Goal: Task Accomplishment & Management: Complete application form

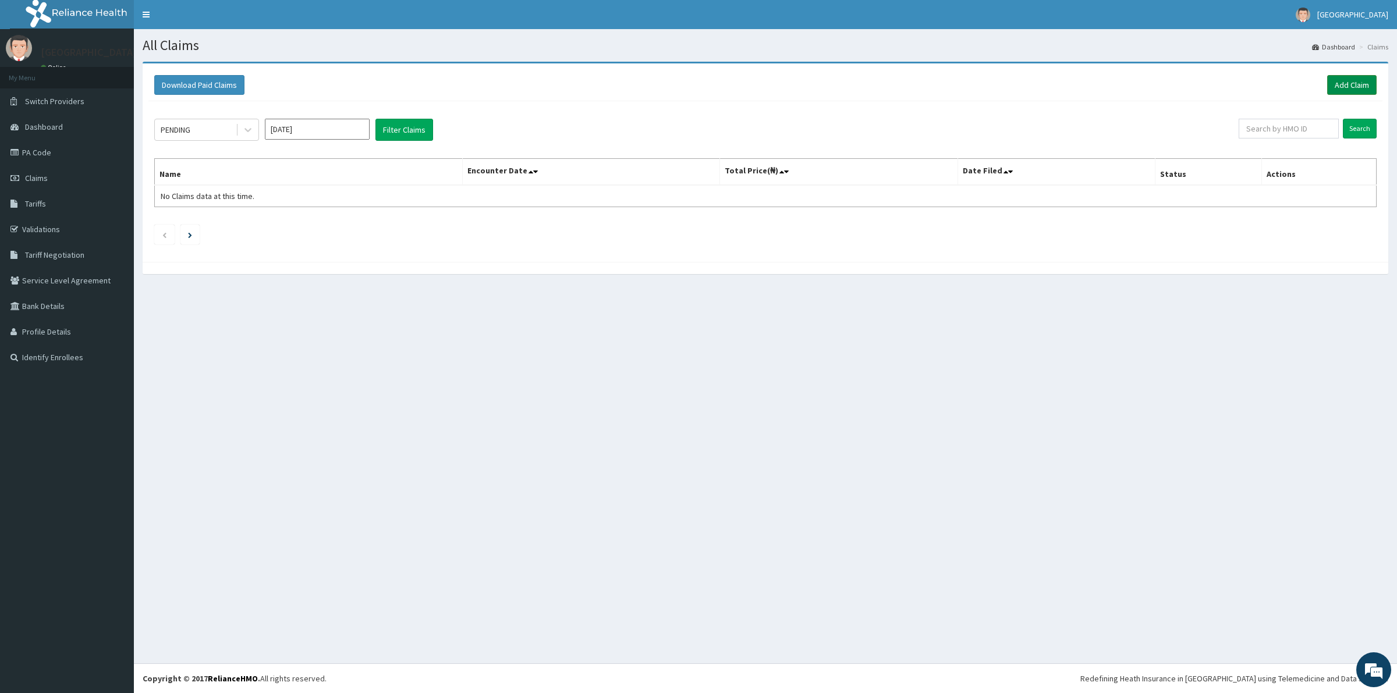
click at [1351, 79] on link "Add Claim" at bounding box center [1351, 85] width 49 height 20
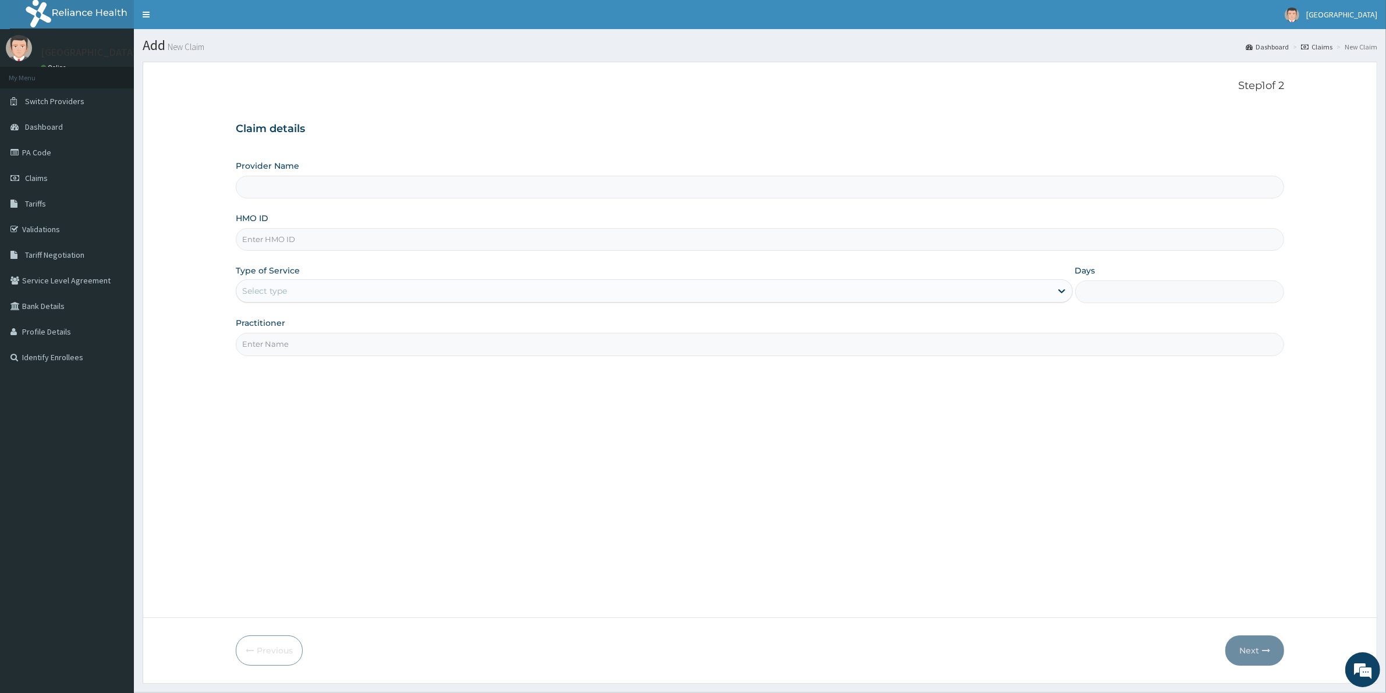
type input "[GEOGRAPHIC_DATA]"
click at [369, 240] on input "HMO ID" at bounding box center [760, 239] width 1049 height 23
click at [281, 240] on input "HMO ID" at bounding box center [760, 239] width 1049 height 23
paste input "WJO/10006/A"
type input "WJO/10006/A"
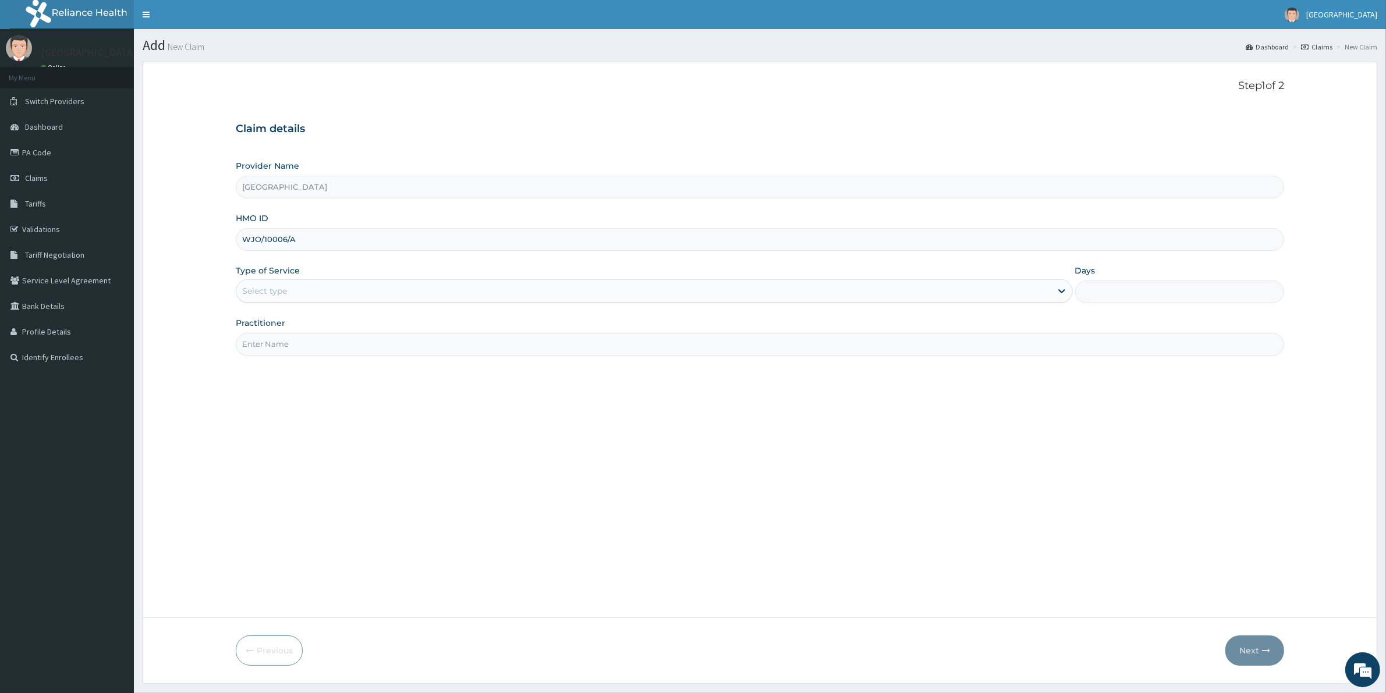
click at [607, 288] on div "Select type" at bounding box center [643, 291] width 815 height 19
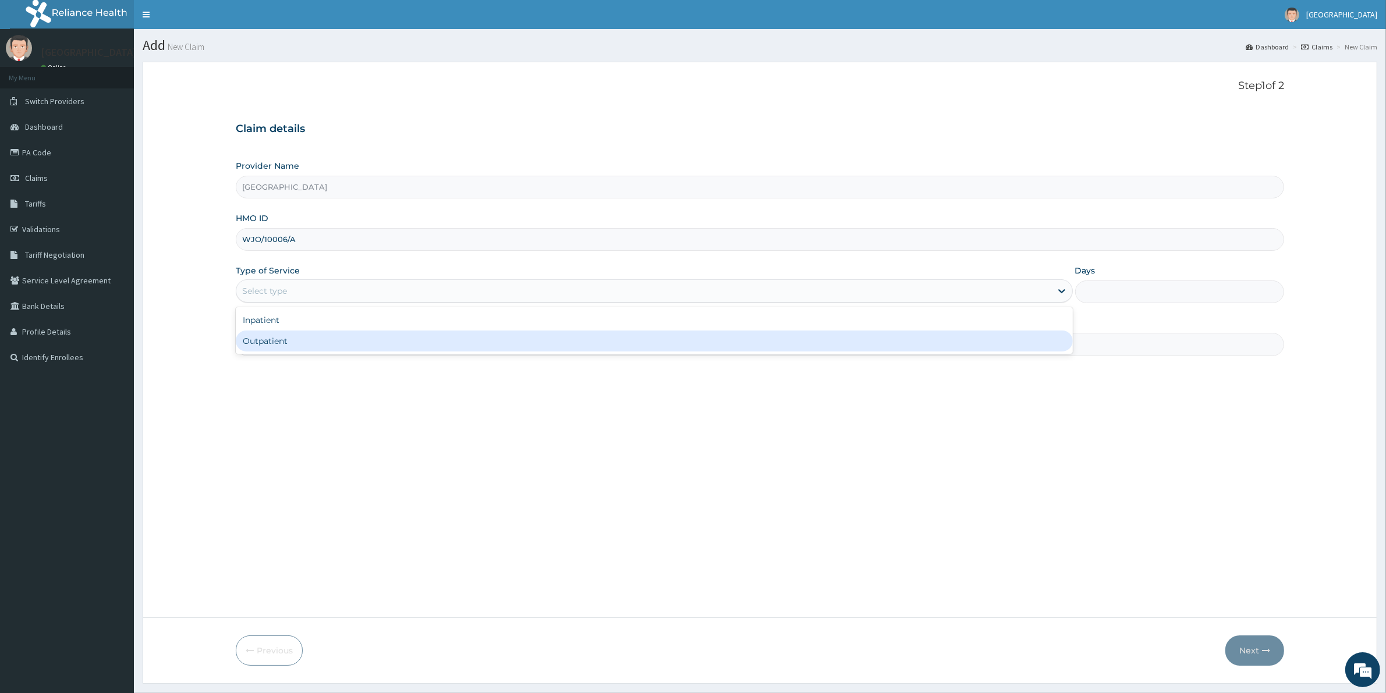
click at [611, 342] on div "Outpatient" at bounding box center [654, 341] width 837 height 21
type input "1"
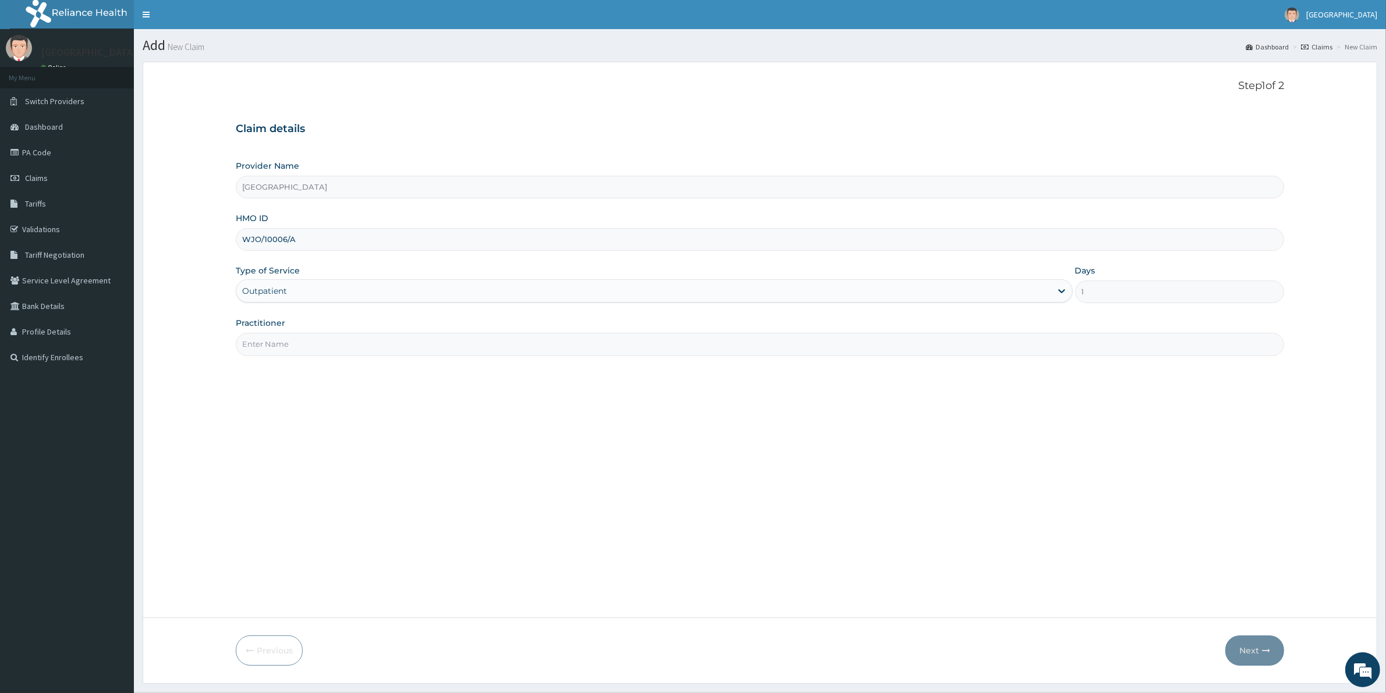
click at [568, 344] on input "Practitioner" at bounding box center [760, 344] width 1049 height 23
type input "[PERSON_NAME]"
click at [1261, 653] on button "Next" at bounding box center [1255, 651] width 59 height 30
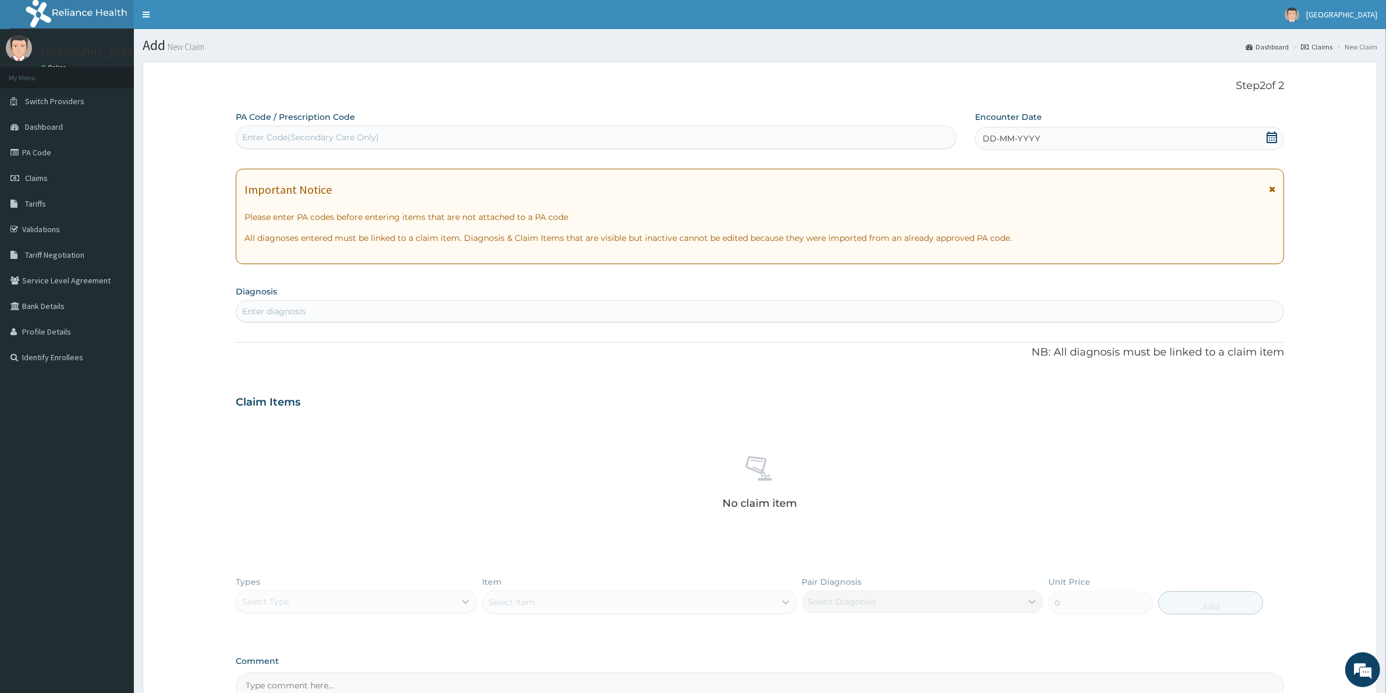
drag, startPoint x: 1273, startPoint y: 135, endPoint x: 1260, endPoint y: 144, distance: 15.5
click at [1272, 137] on icon at bounding box center [1272, 138] width 12 height 12
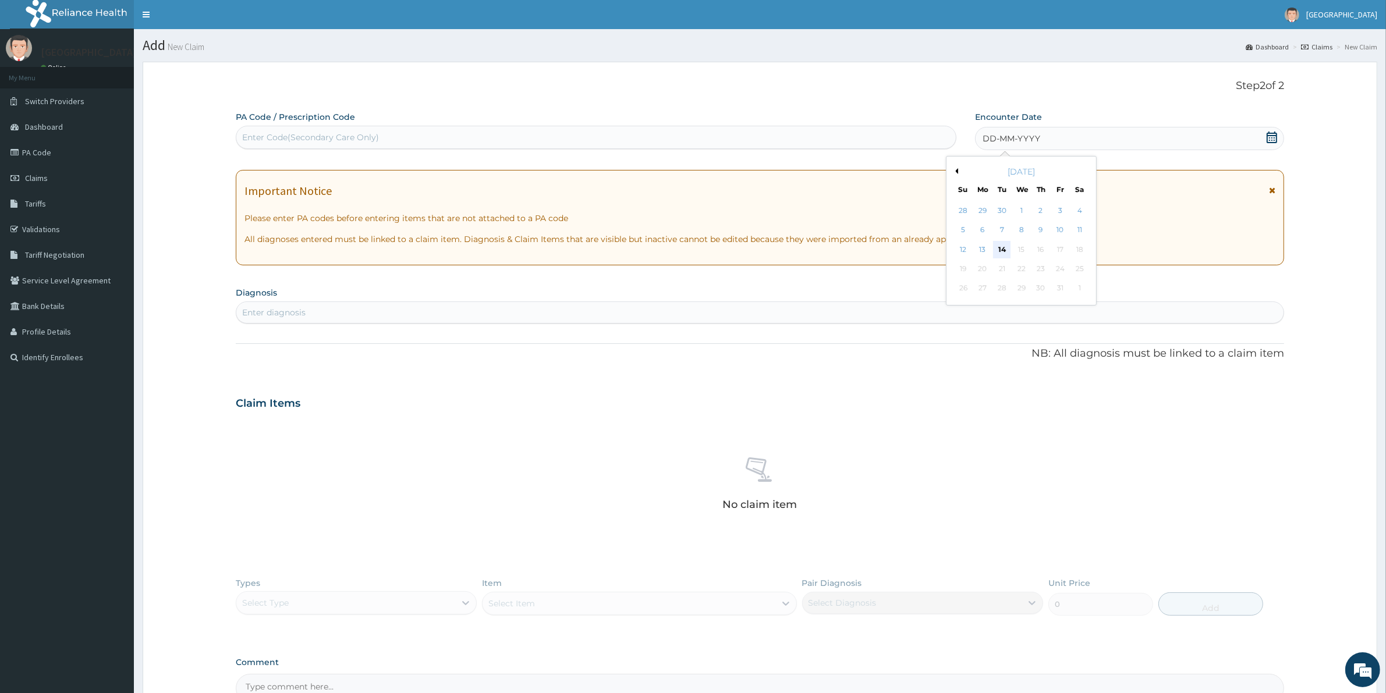
click at [1002, 249] on div "14" at bounding box center [1002, 249] width 17 height 17
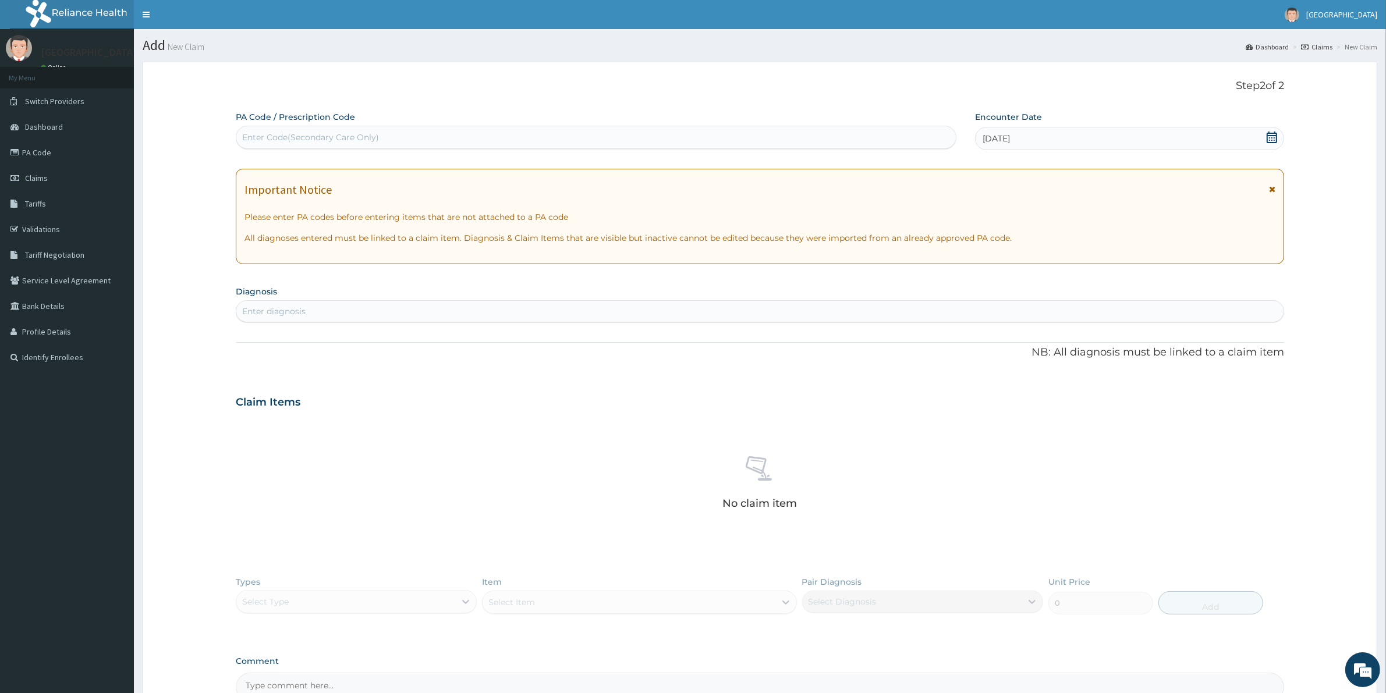
click at [502, 307] on div "Enter diagnosis" at bounding box center [759, 311] width 1047 height 19
type input "[MEDICAL_DATA]"
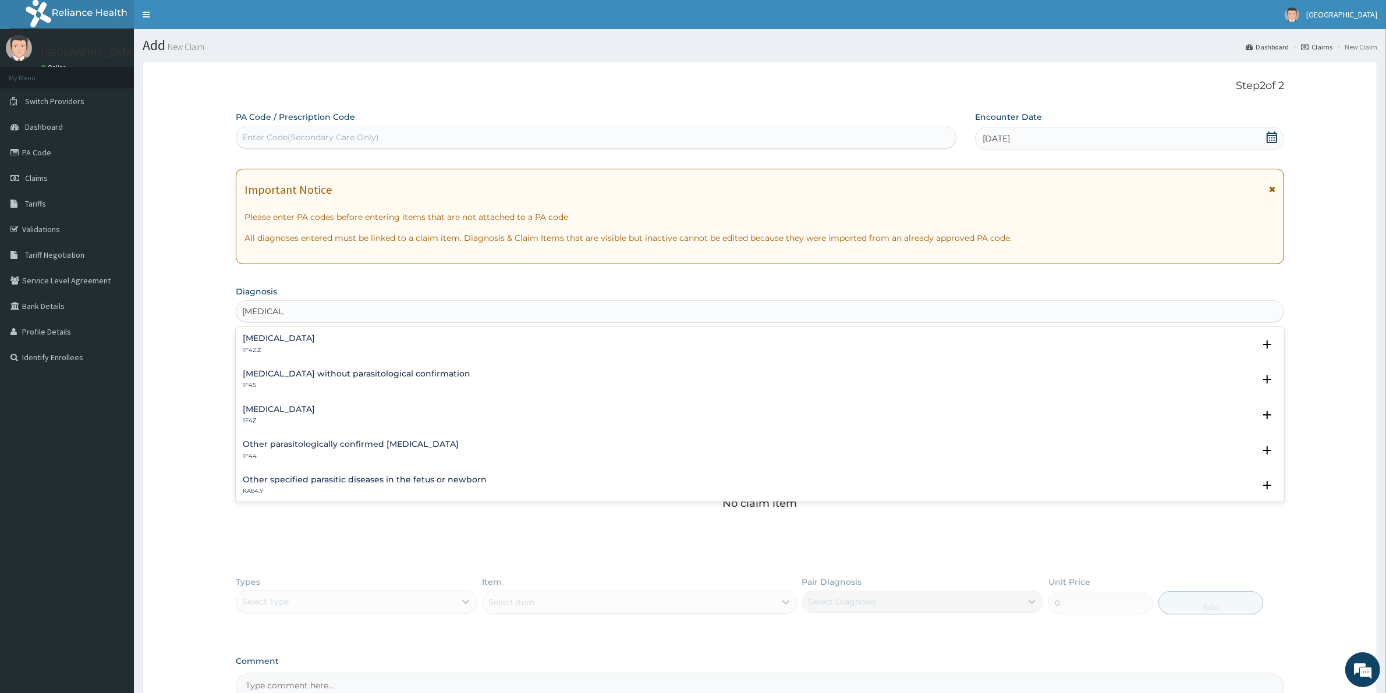
click at [248, 417] on p "1F4Z" at bounding box center [279, 421] width 72 height 8
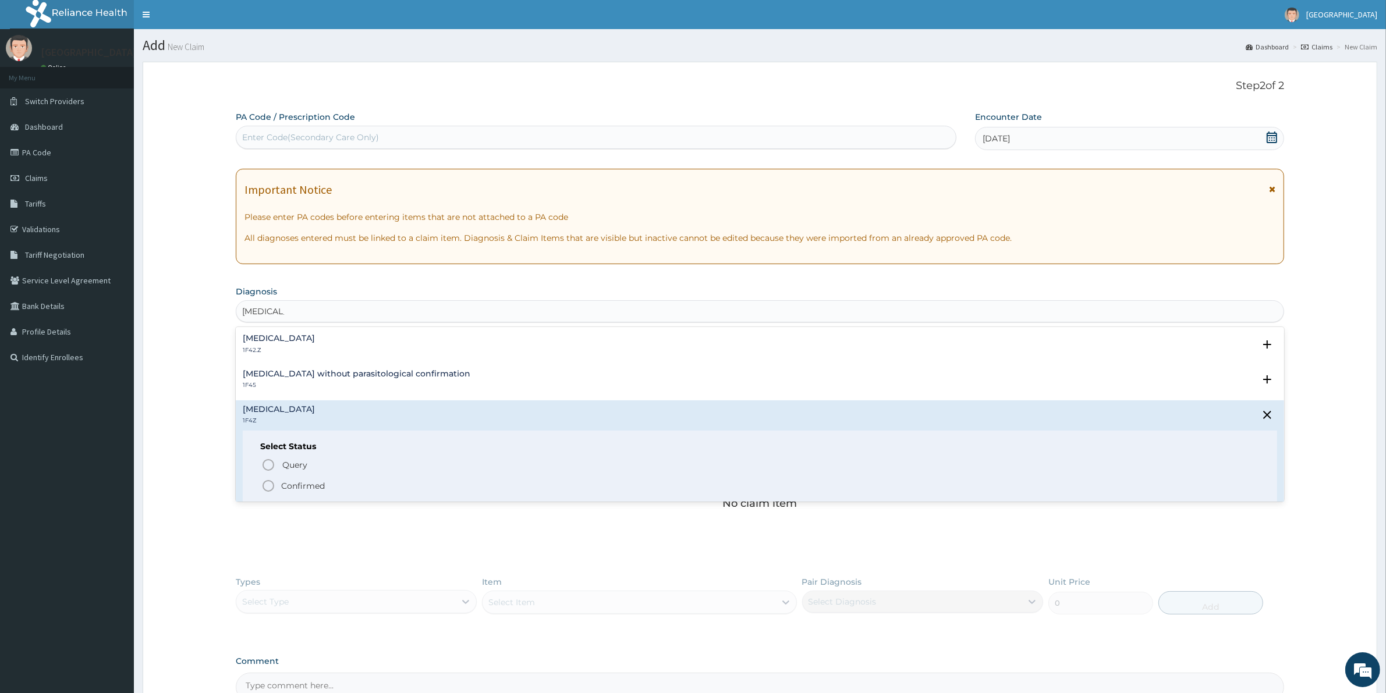
click at [271, 482] on icon "status option filled" at bounding box center [268, 486] width 14 height 14
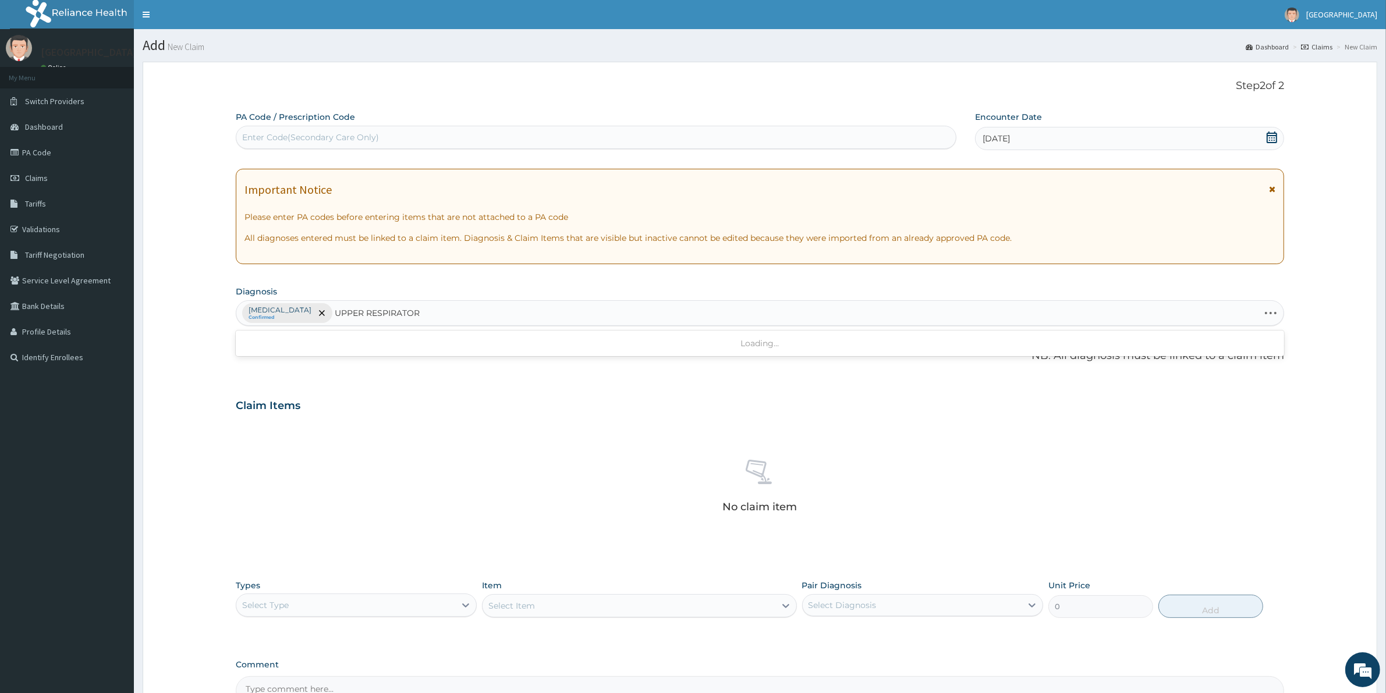
type input "UPPER RESPIRATORY"
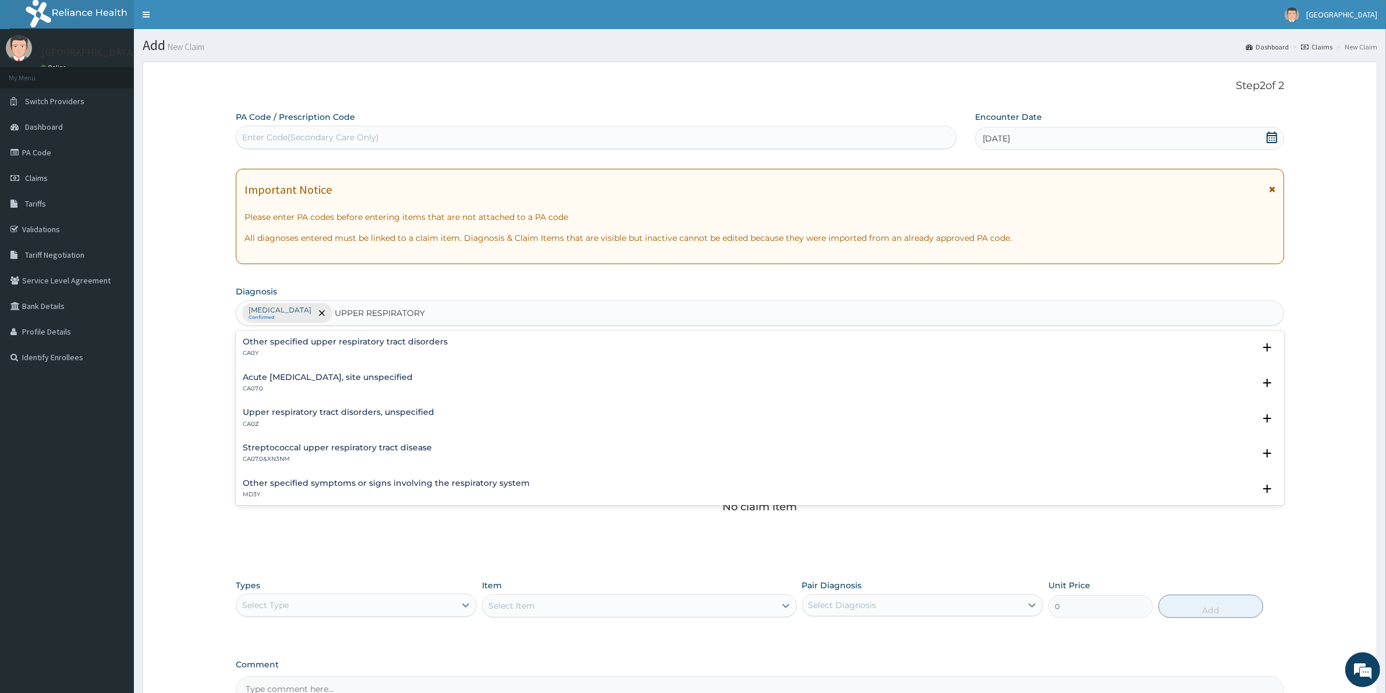
click at [376, 414] on h4 "Upper respiratory tract disorders, unspecified" at bounding box center [339, 412] width 192 height 9
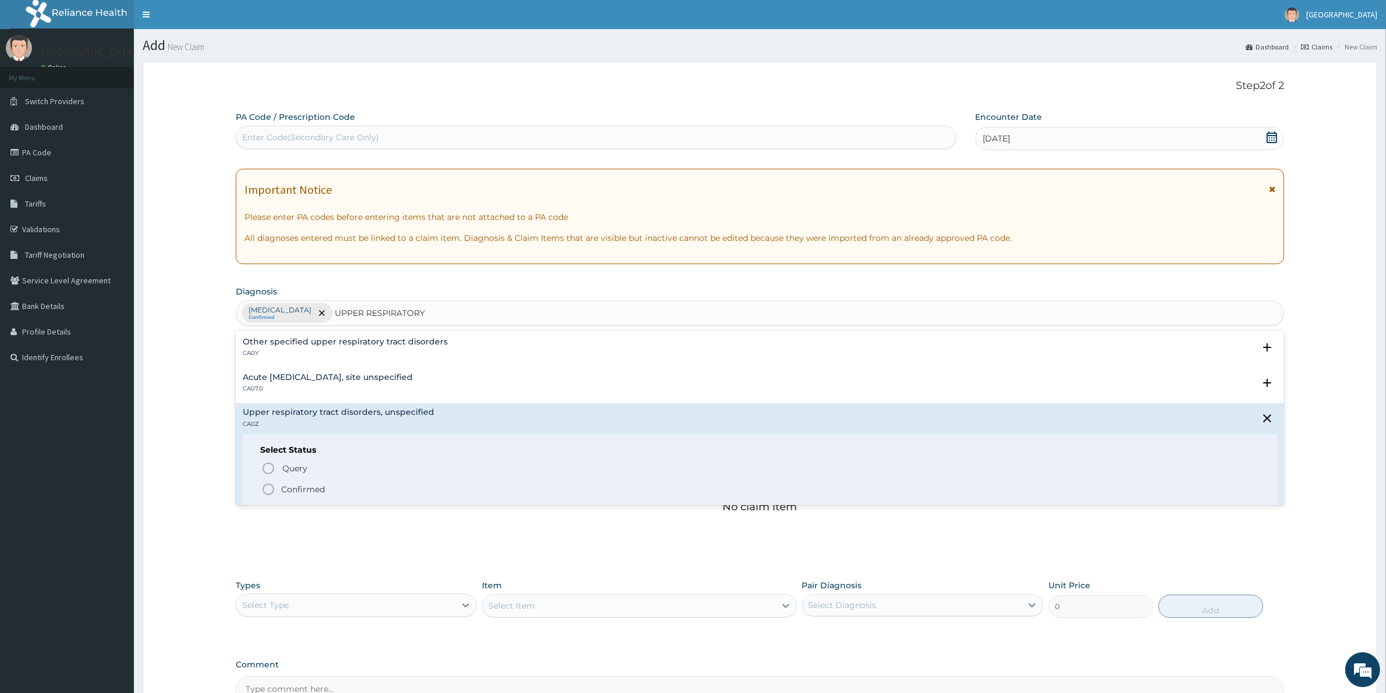
click at [272, 487] on icon "status option filled" at bounding box center [268, 490] width 14 height 14
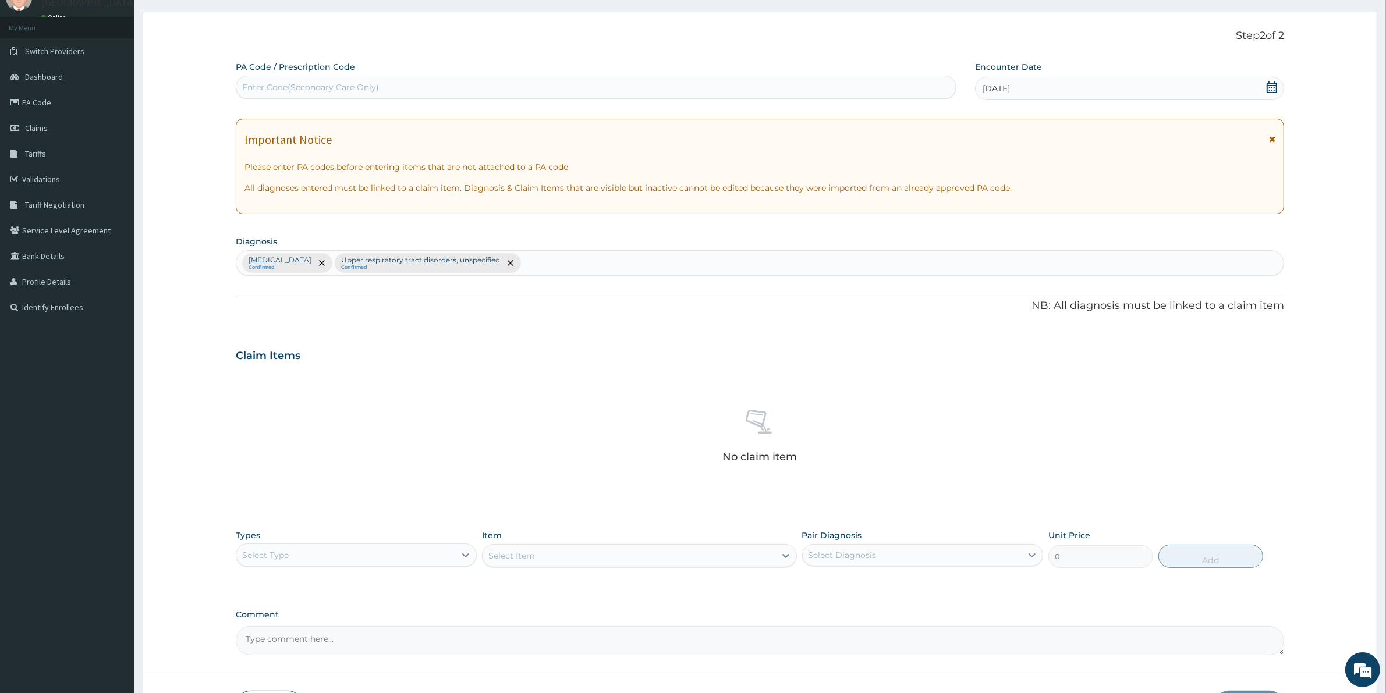
scroll to position [135, 0]
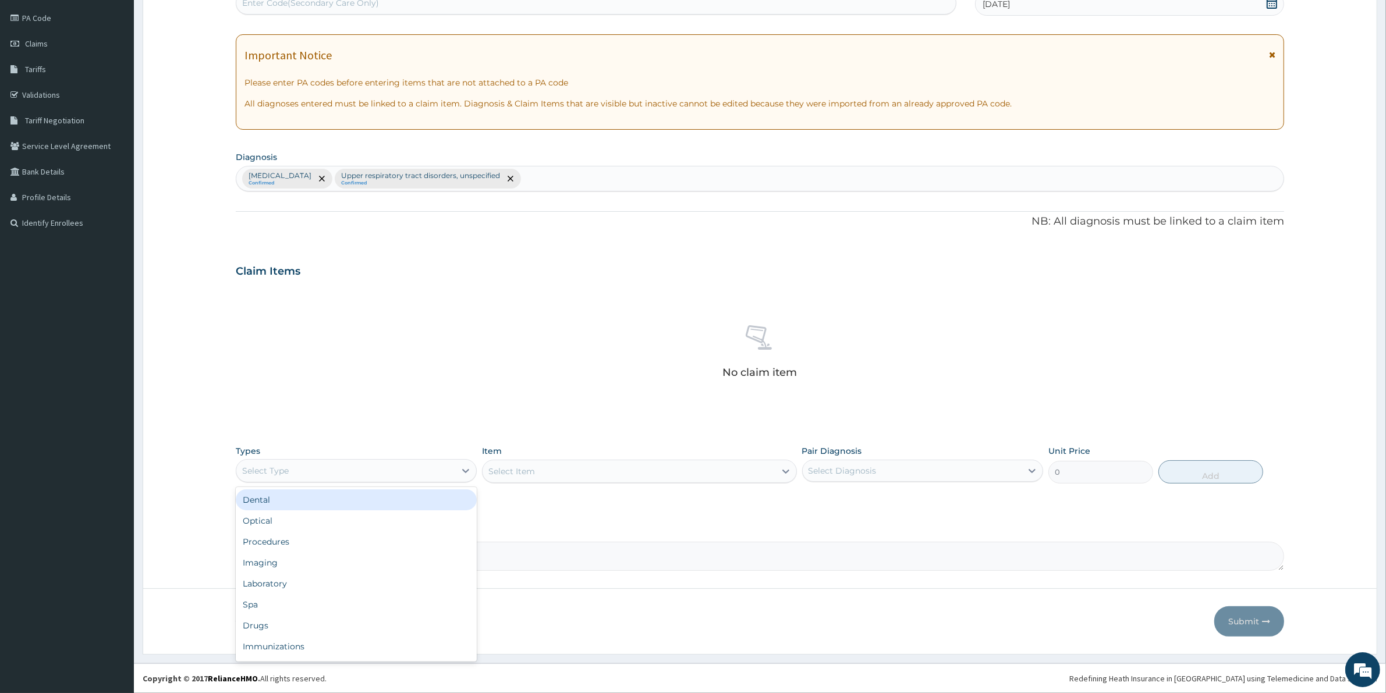
click at [327, 470] on div "Select Type" at bounding box center [345, 471] width 219 height 19
click at [316, 548] on div "Procedures" at bounding box center [356, 542] width 241 height 21
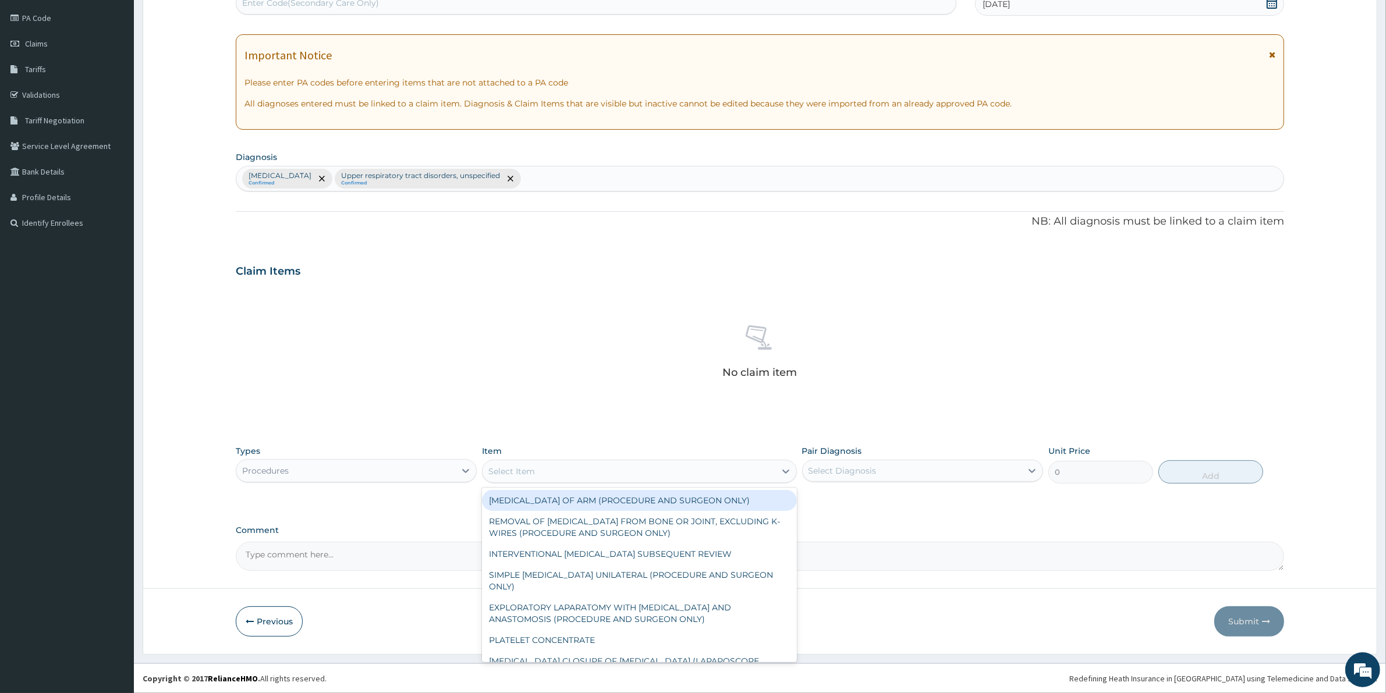
click at [726, 470] on div "Select Item" at bounding box center [629, 471] width 292 height 19
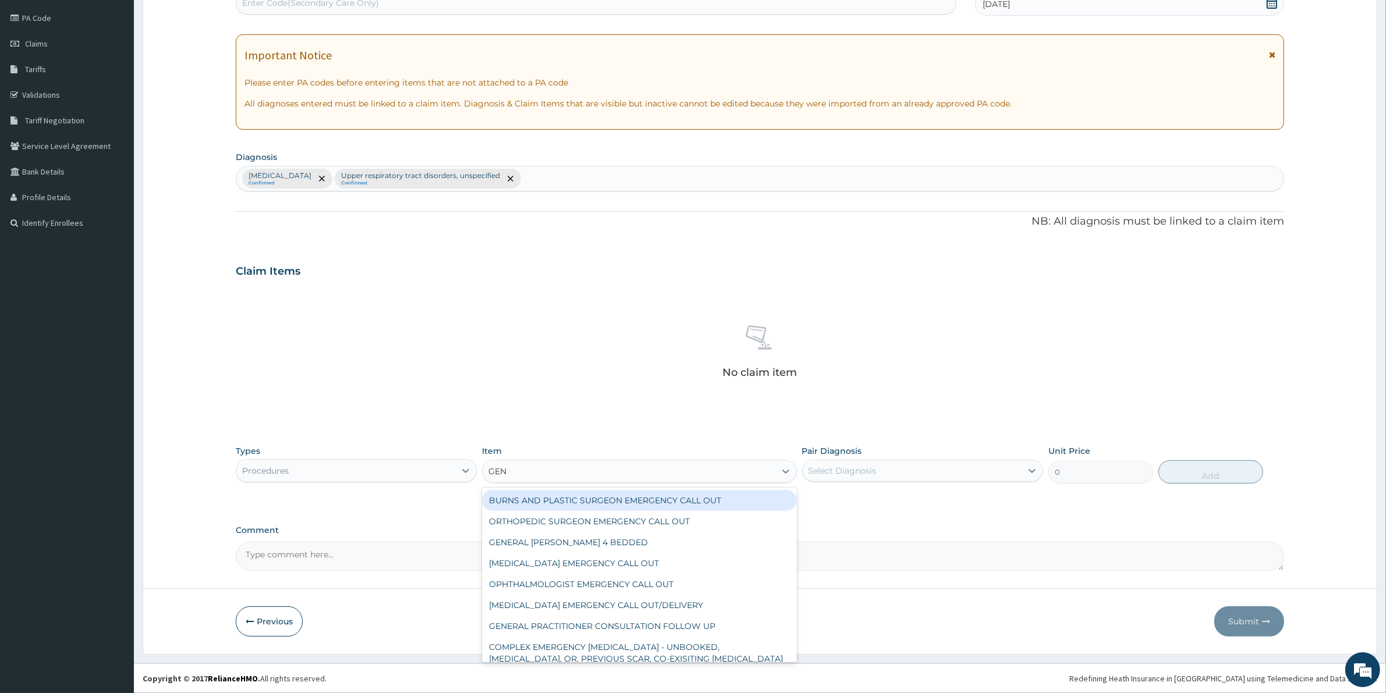
type input "GENE"
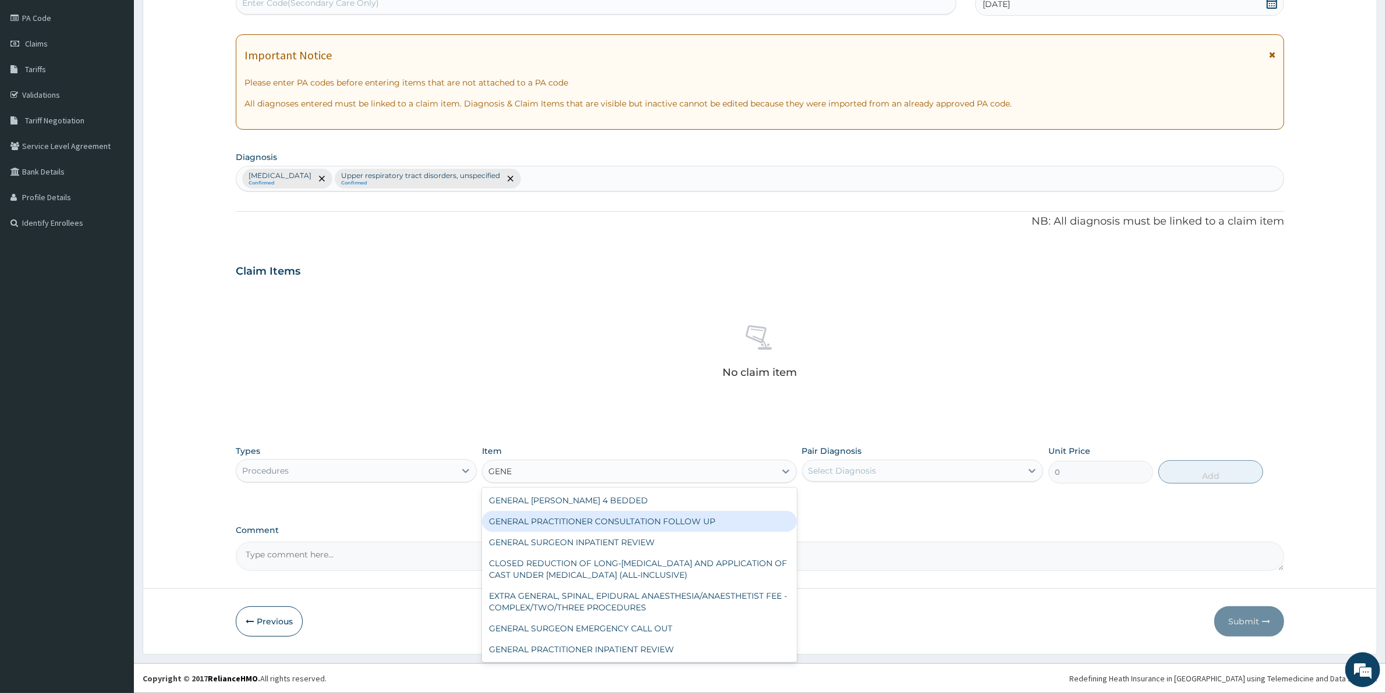
drag, startPoint x: 655, startPoint y: 518, endPoint x: 656, endPoint y: 525, distance: 7.0
click at [656, 525] on div "GENERAL PRACTITIONER CONSULTATION FOLLOW UP" at bounding box center [639, 521] width 314 height 21
type input "1875"
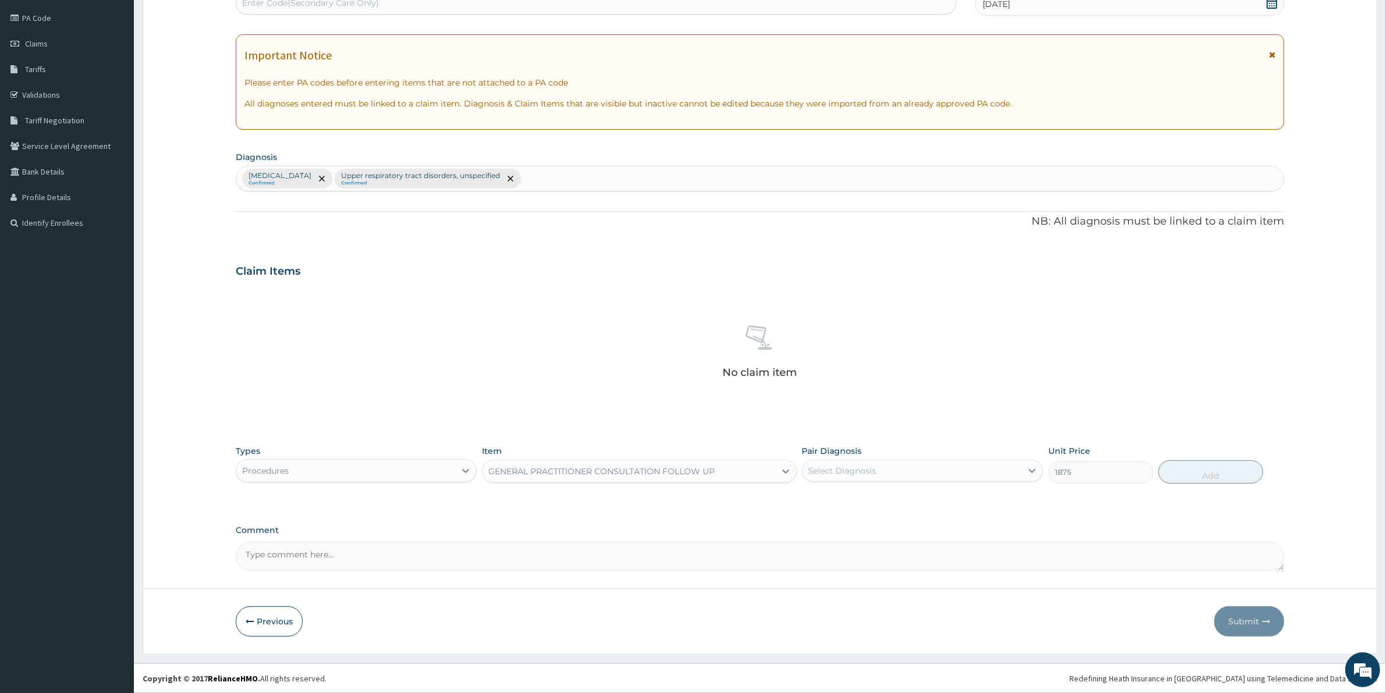
click at [927, 472] on div "Select Diagnosis" at bounding box center [912, 471] width 219 height 19
click at [924, 493] on div "[MEDICAL_DATA]" at bounding box center [922, 501] width 241 height 24
checkbox input "true"
click at [1206, 479] on button "Add" at bounding box center [1211, 472] width 105 height 23
type input "0"
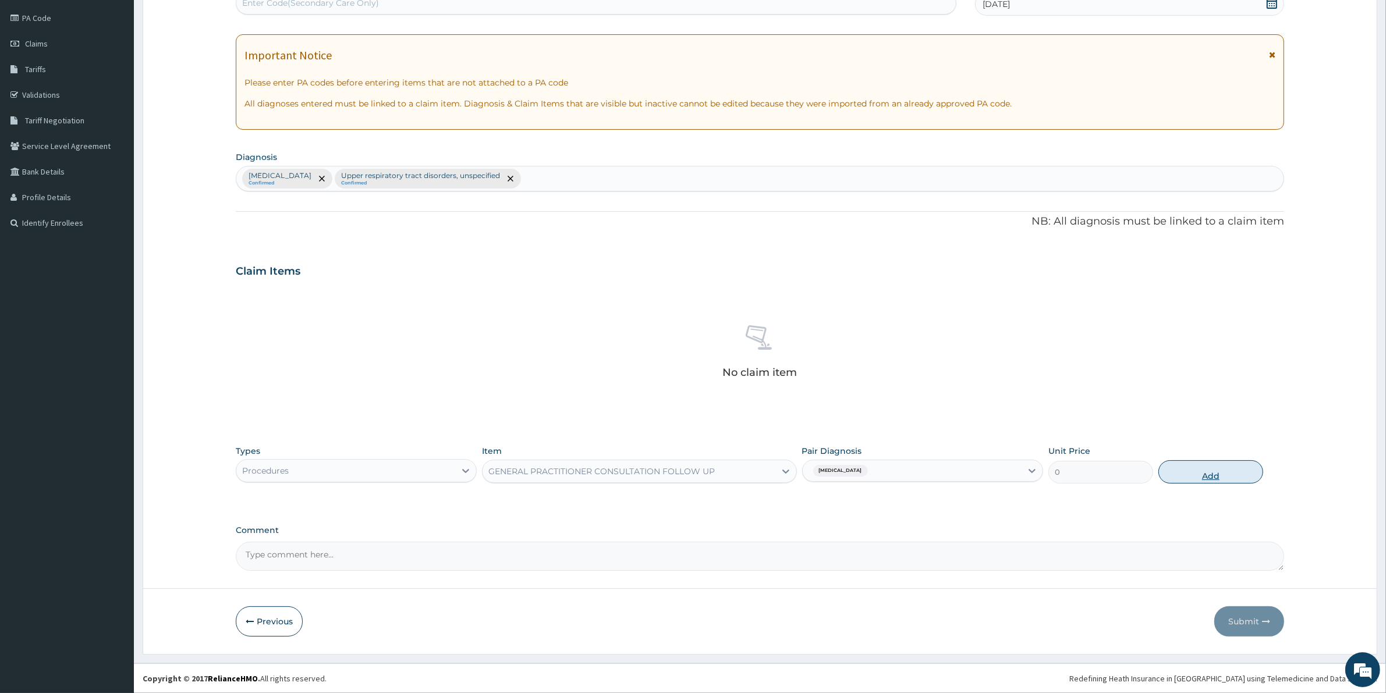
scroll to position [79, 0]
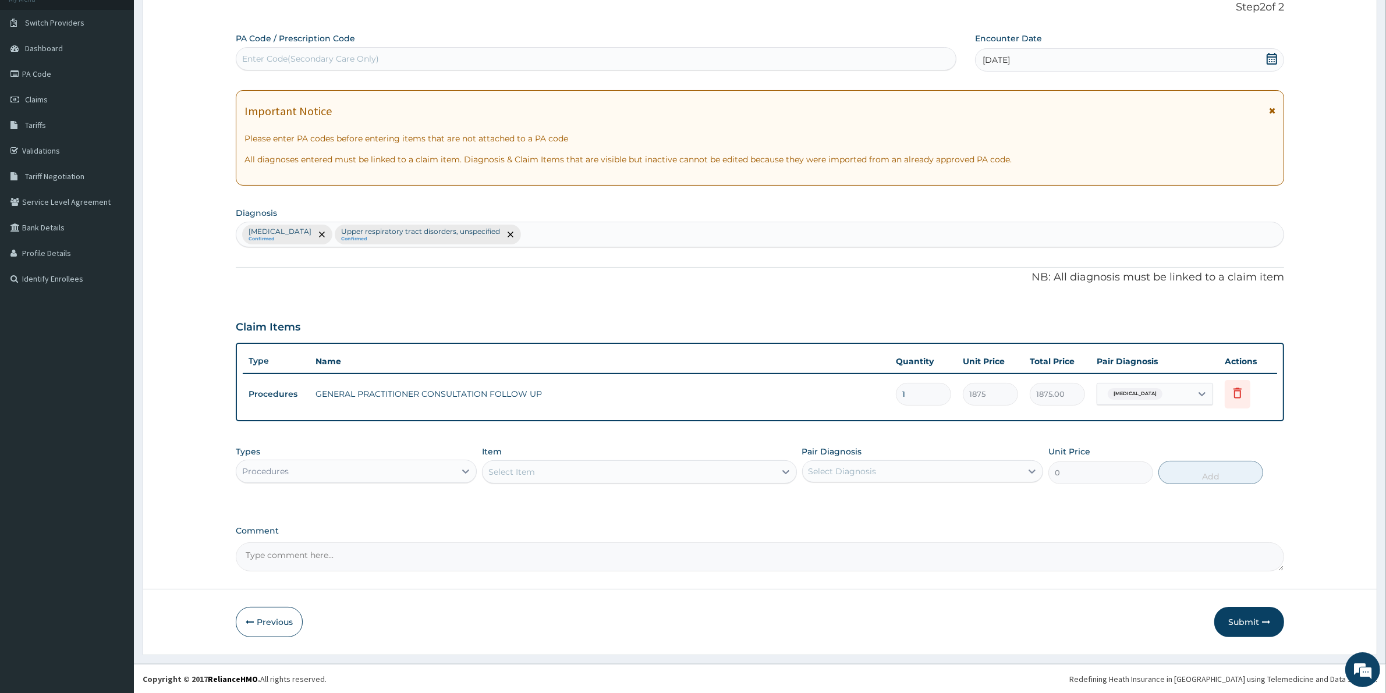
click at [450, 463] on div "Procedures" at bounding box center [345, 471] width 219 height 19
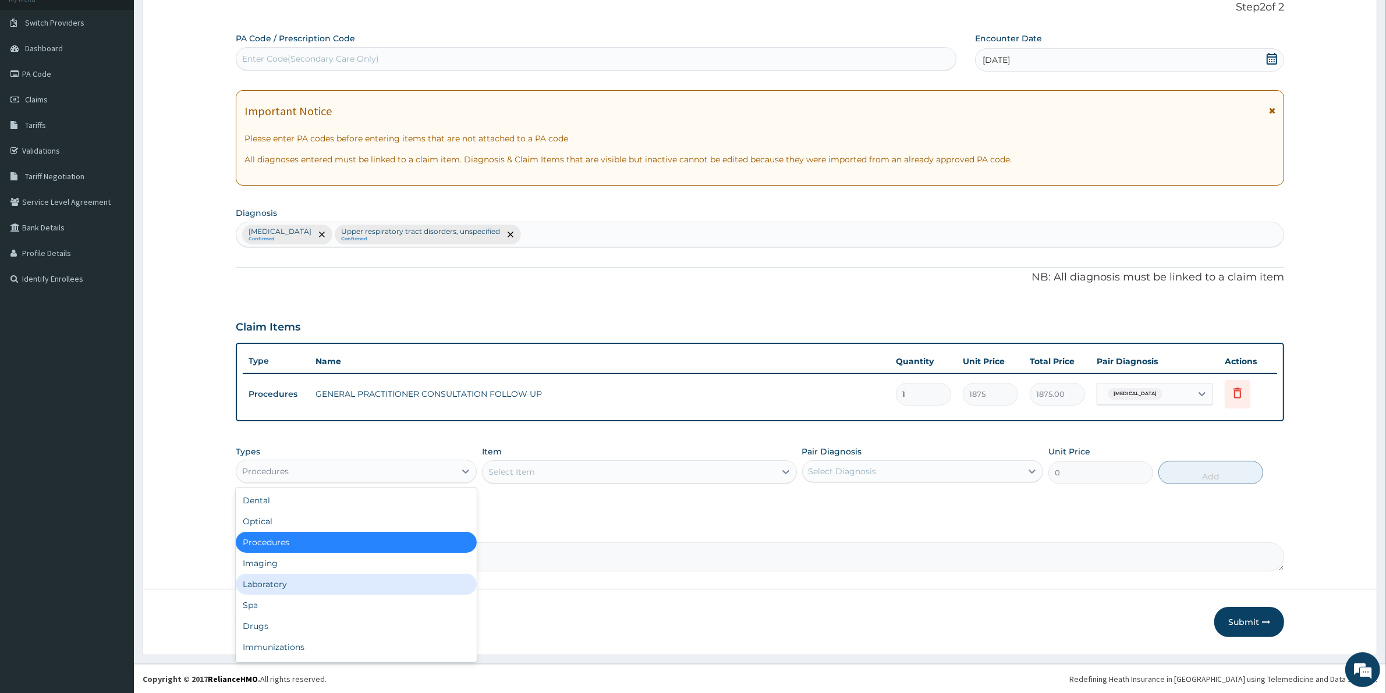
click at [334, 583] on div "Laboratory" at bounding box center [356, 584] width 241 height 21
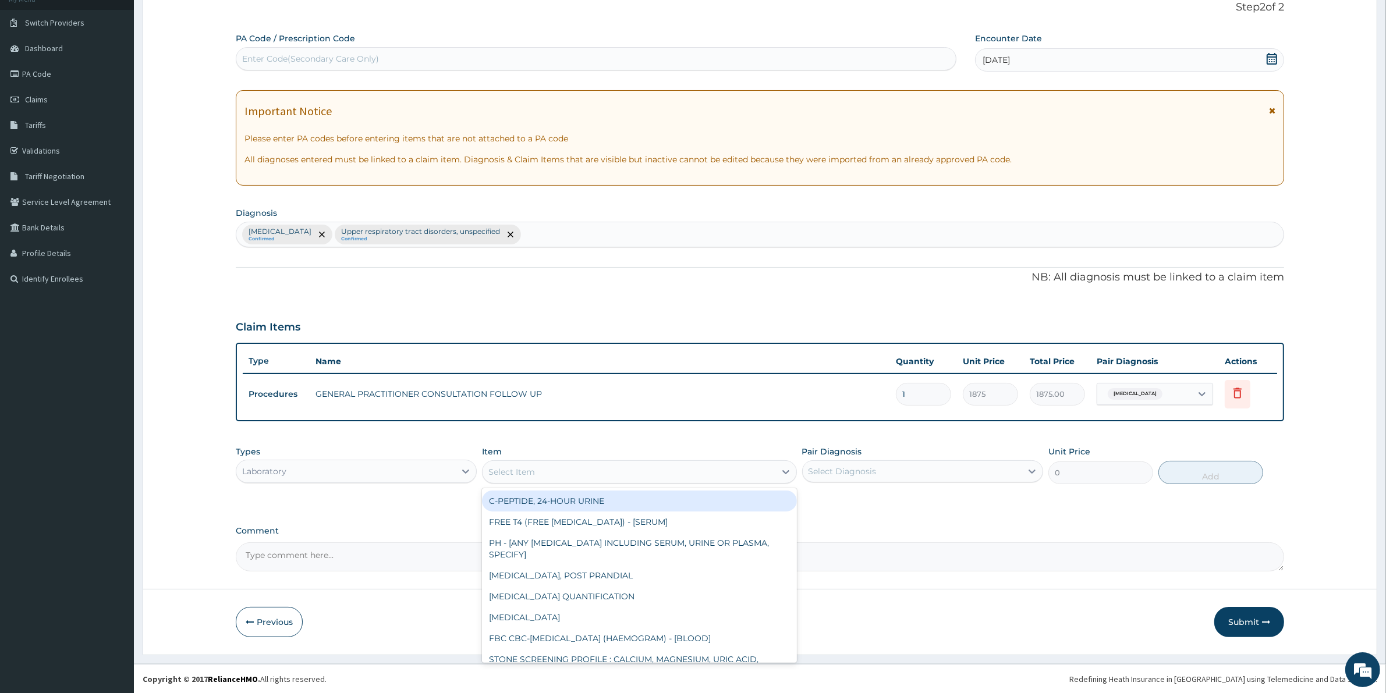
click at [732, 476] on div "Select Item" at bounding box center [629, 472] width 292 height 19
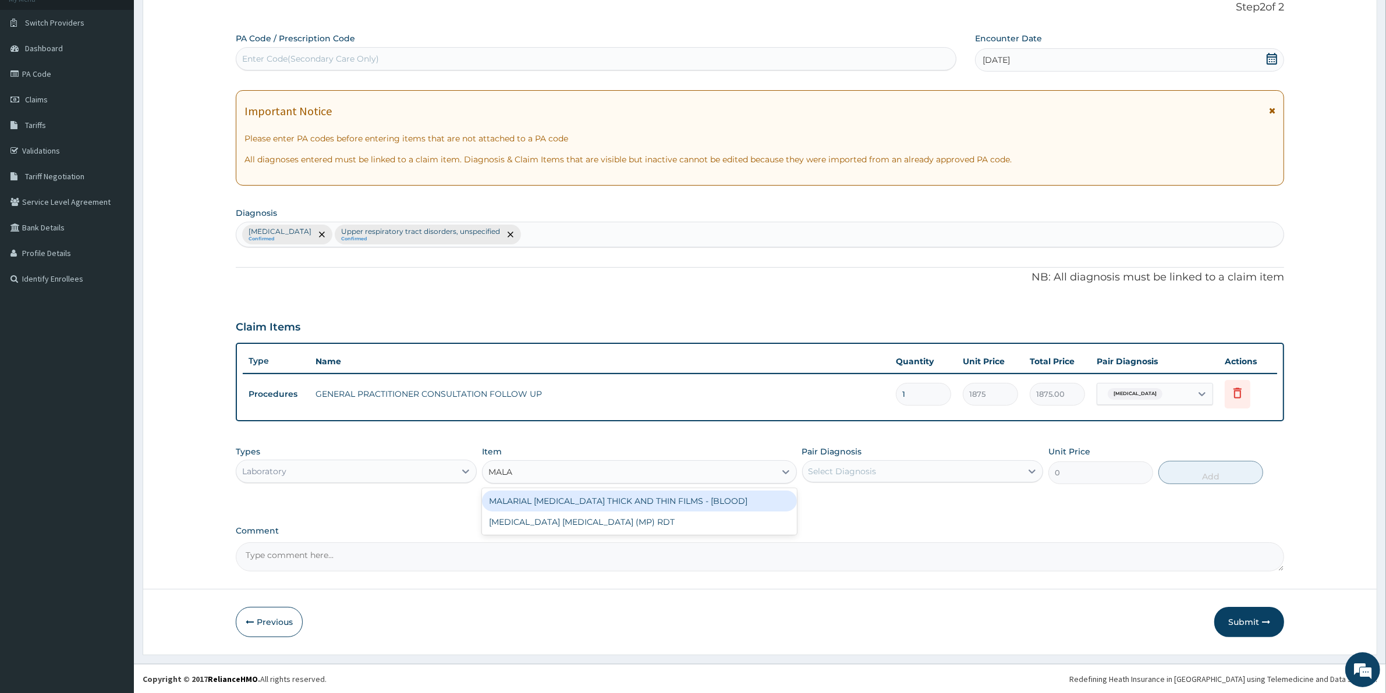
type input "MALAR"
click at [680, 495] on div "MALARIAL [MEDICAL_DATA] THICK AND THIN FILMS - [BLOOD]" at bounding box center [639, 501] width 314 height 21
type input "2187.5"
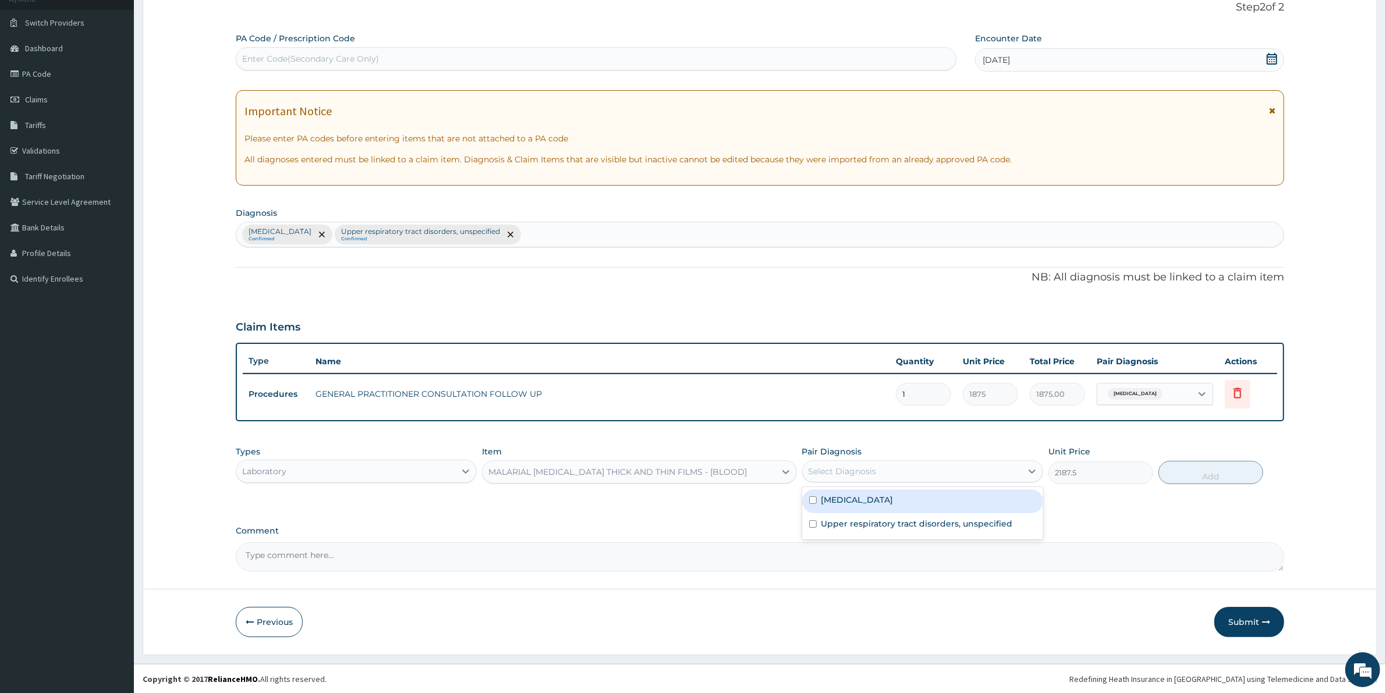
click at [904, 469] on div "Select Diagnosis" at bounding box center [912, 471] width 219 height 19
click at [907, 497] on div "[MEDICAL_DATA]" at bounding box center [922, 502] width 241 height 24
checkbox input "true"
click at [1227, 467] on button "Add" at bounding box center [1211, 472] width 105 height 23
type input "0"
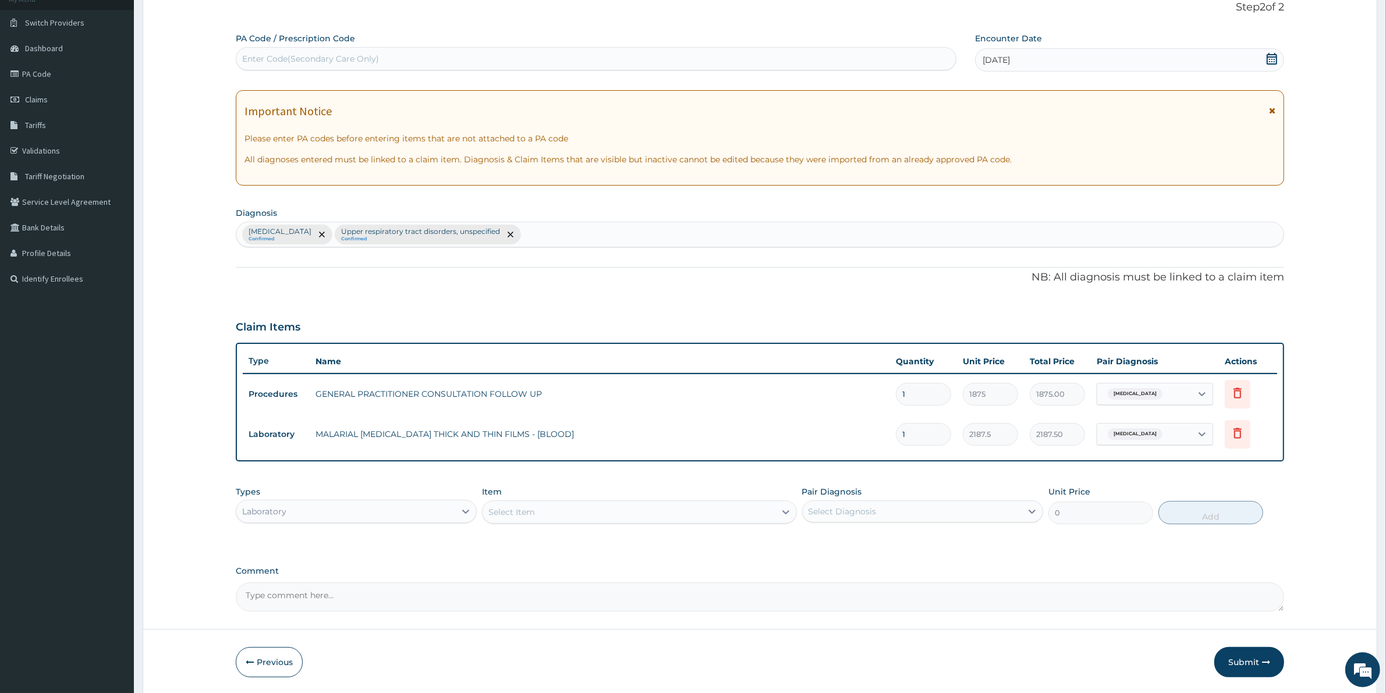
click at [675, 511] on div "Select Item" at bounding box center [629, 512] width 292 height 19
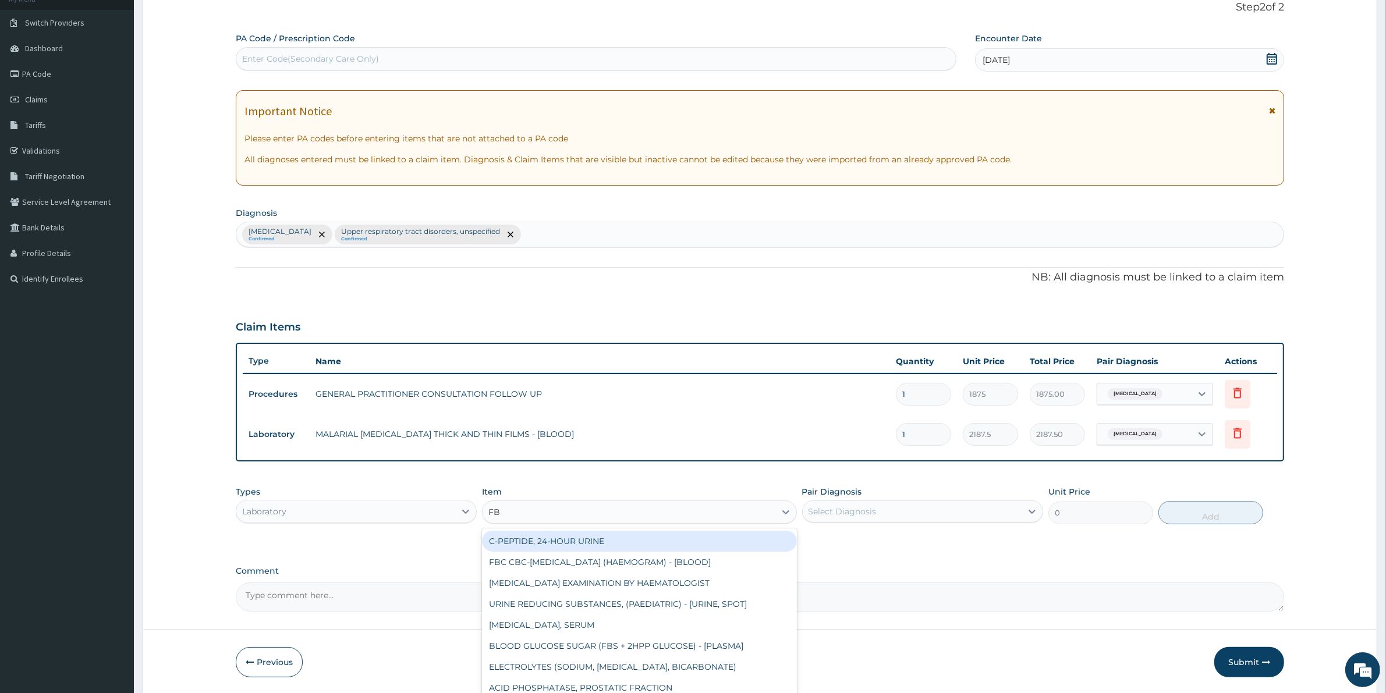
type input "FBC"
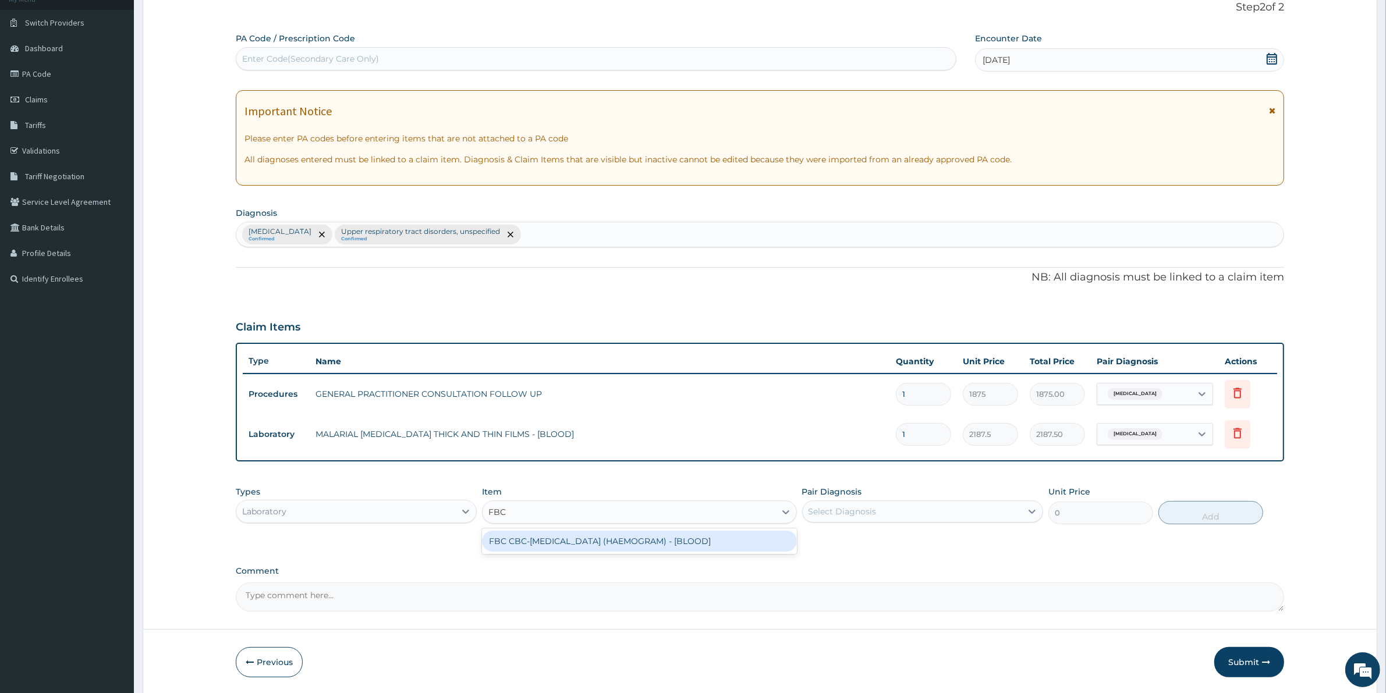
click at [685, 543] on div "FBC CBC-[MEDICAL_DATA] (HAEMOGRAM) - [BLOOD]" at bounding box center [639, 541] width 314 height 21
type input "5000"
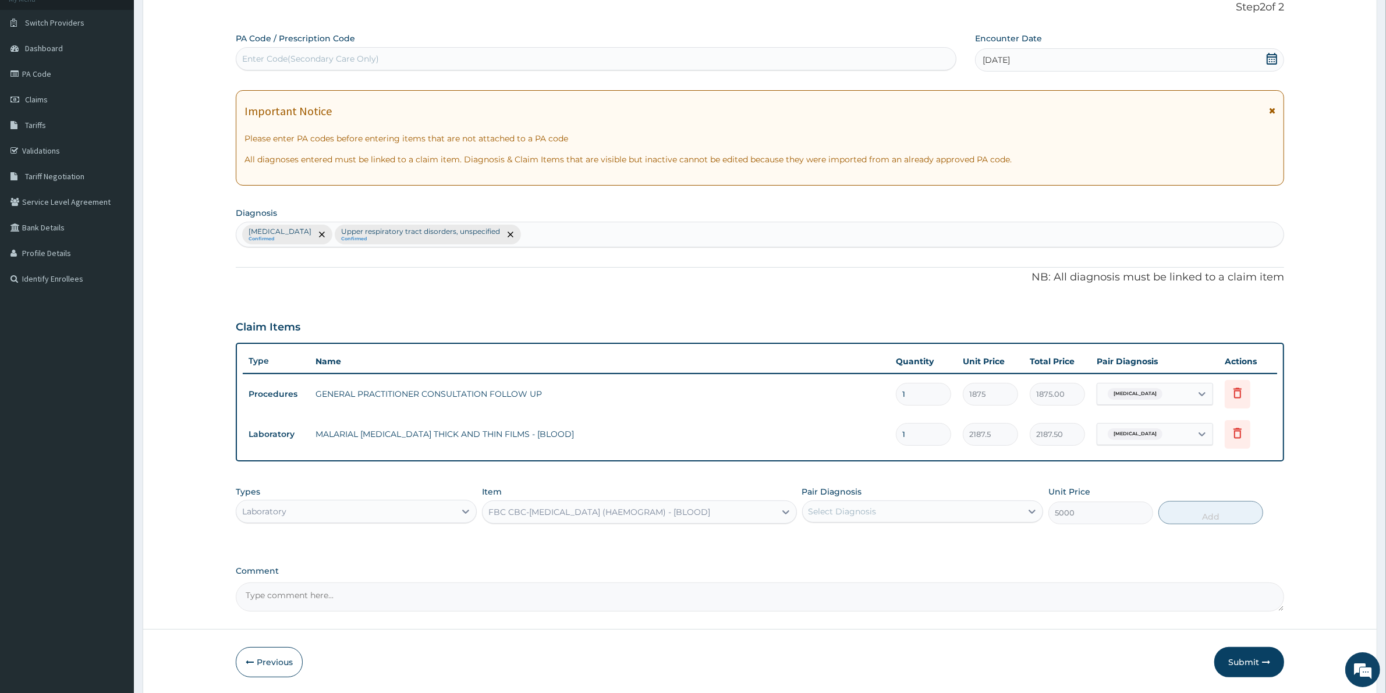
click at [946, 515] on div "Select Diagnosis" at bounding box center [912, 511] width 219 height 19
click at [947, 547] on div "[MEDICAL_DATA]" at bounding box center [922, 542] width 241 height 24
checkbox input "true"
click at [944, 557] on div "Upper respiratory tract disorders, unspecified" at bounding box center [922, 566] width 241 height 24
checkbox input "true"
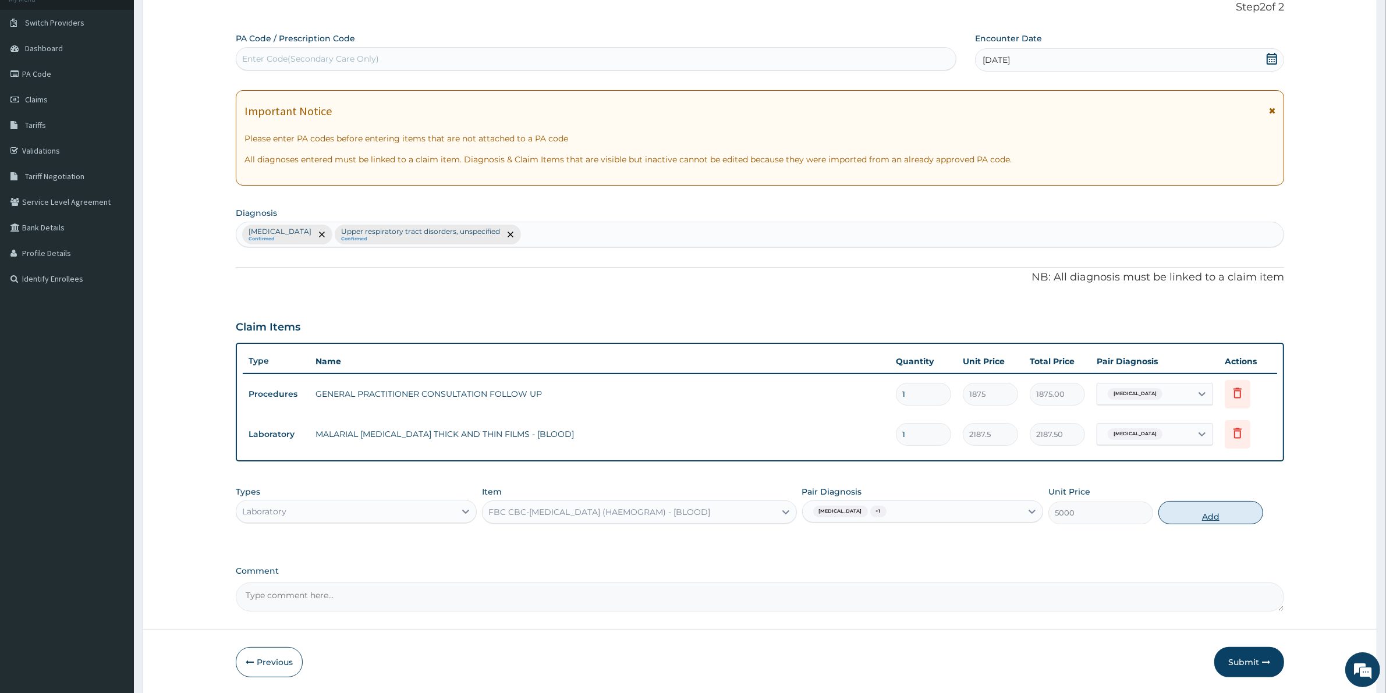
click at [1230, 513] on button "Add" at bounding box center [1211, 512] width 105 height 23
type input "0"
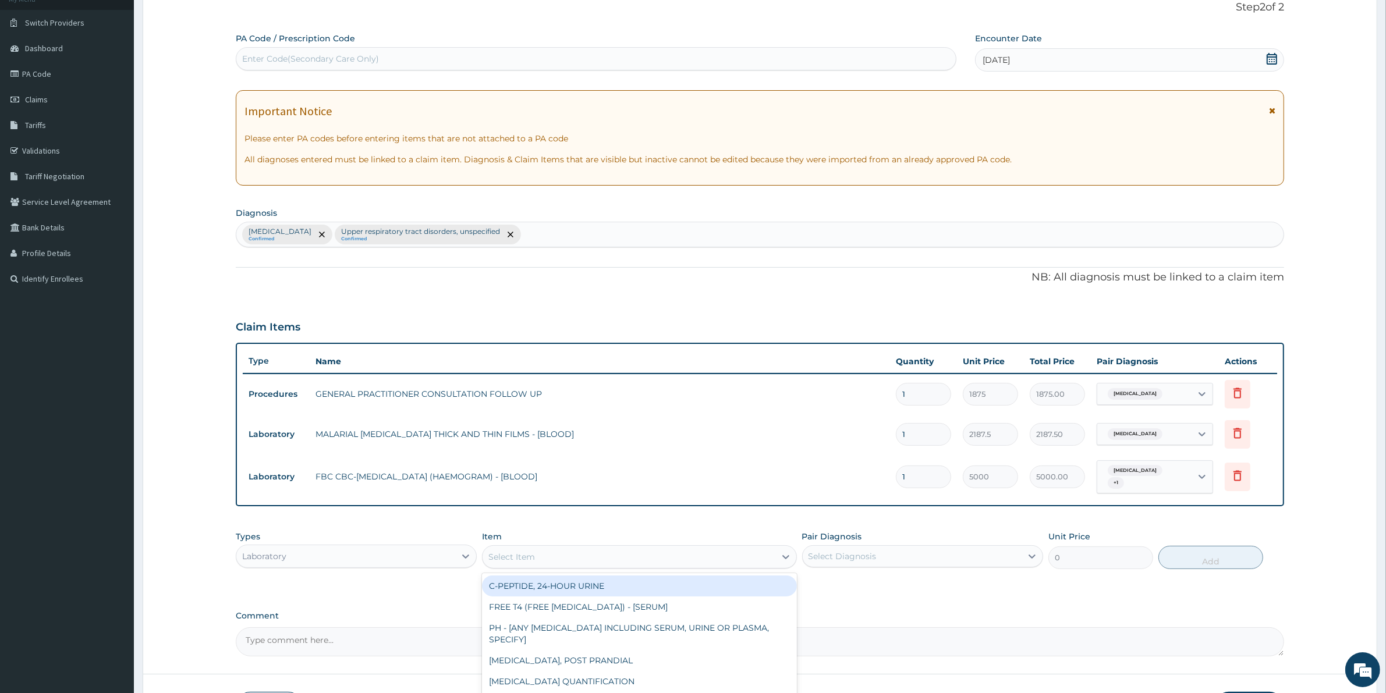
click at [592, 554] on div "Select Item" at bounding box center [629, 557] width 292 height 19
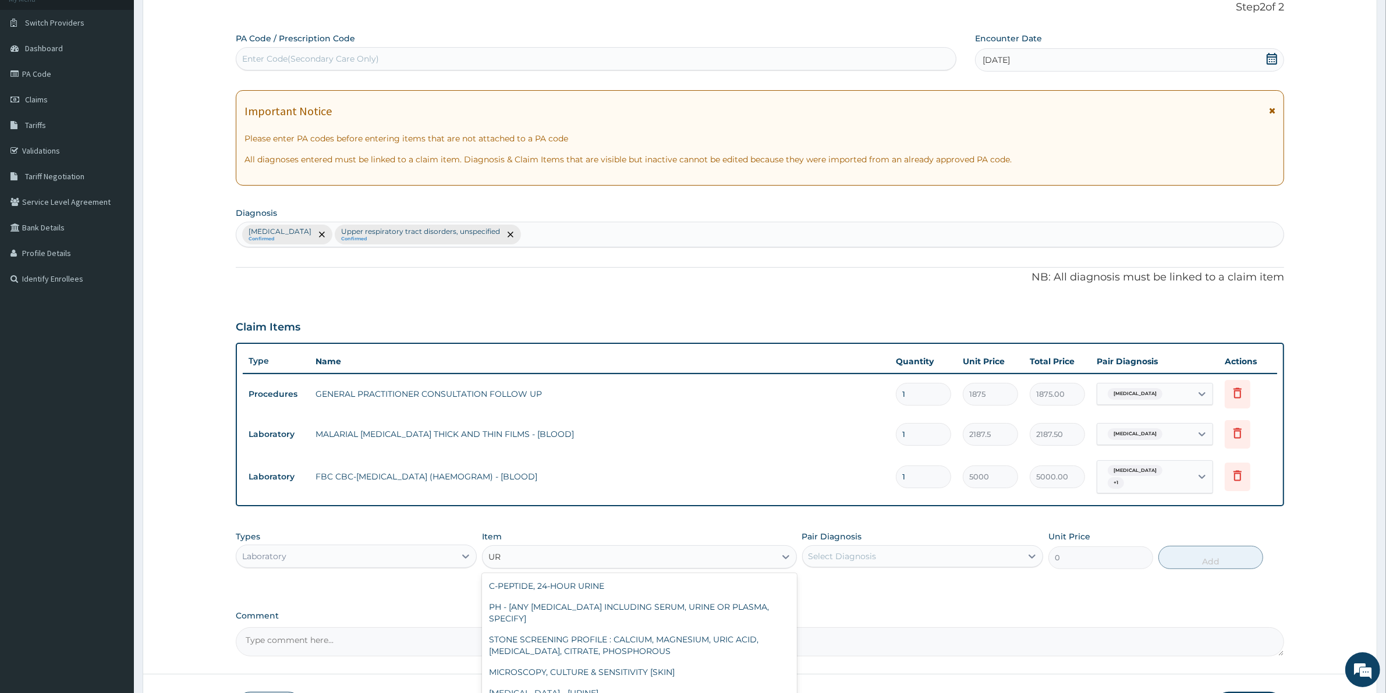
type input "U"
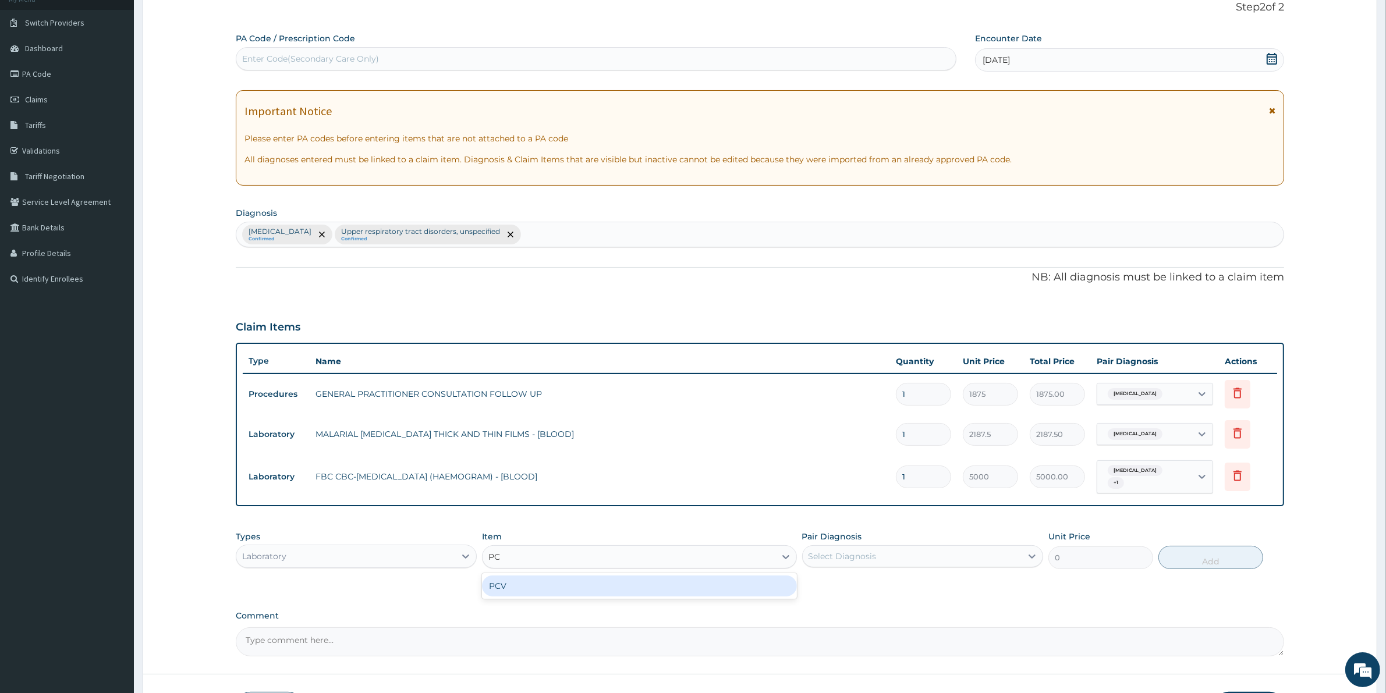
type input "PCV"
click at [565, 589] on div "PCV" at bounding box center [639, 586] width 314 height 21
type input "2187.5"
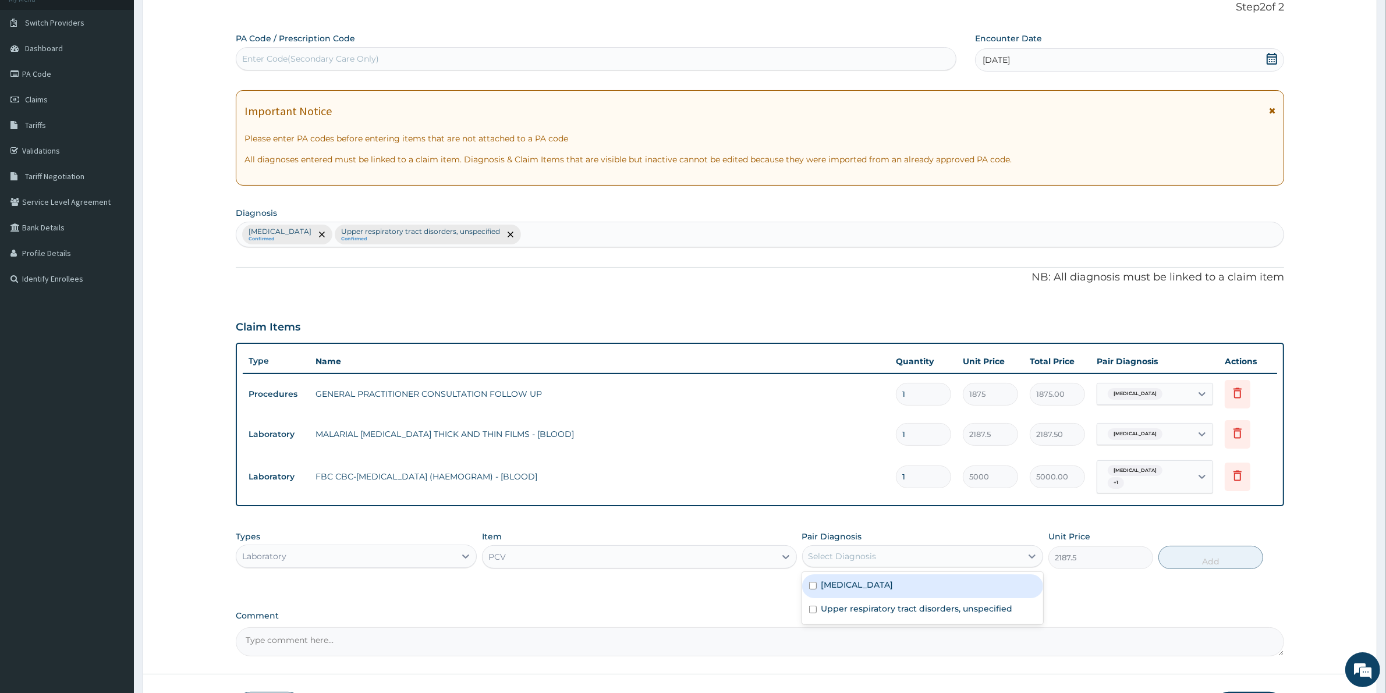
click at [893, 565] on div "Select Diagnosis" at bounding box center [912, 556] width 219 height 19
click at [893, 582] on label "[MEDICAL_DATA]" at bounding box center [857, 585] width 72 height 12
checkbox input "true"
click at [1212, 557] on button "Add" at bounding box center [1211, 557] width 105 height 23
type input "0"
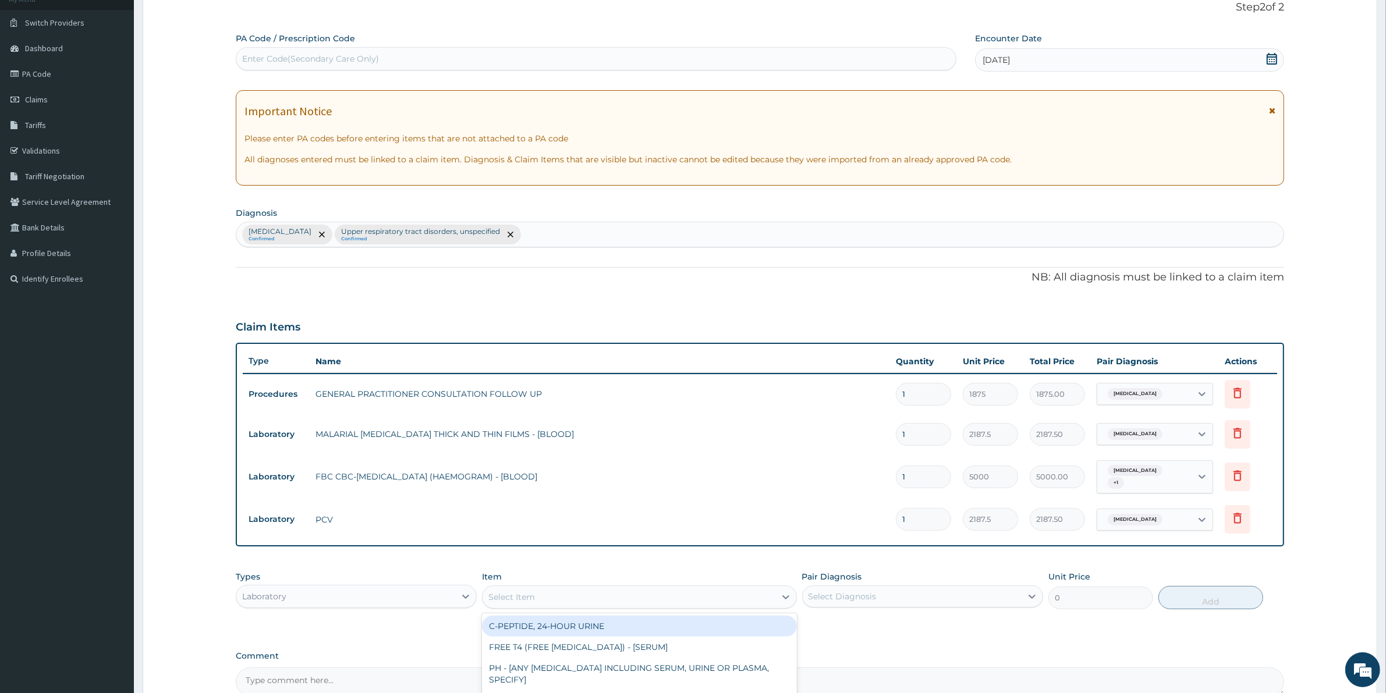
click at [566, 597] on div "Select Item" at bounding box center [629, 597] width 292 height 19
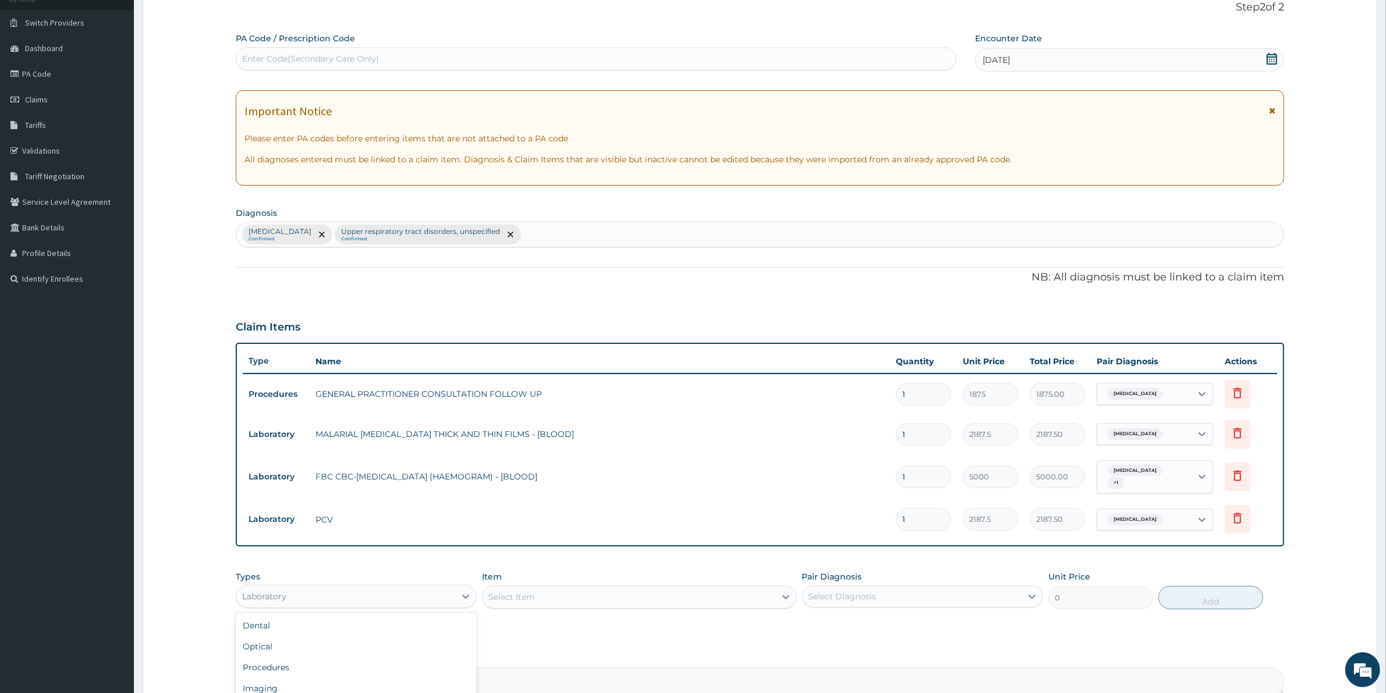
click at [396, 594] on div "Laboratory" at bounding box center [345, 596] width 219 height 19
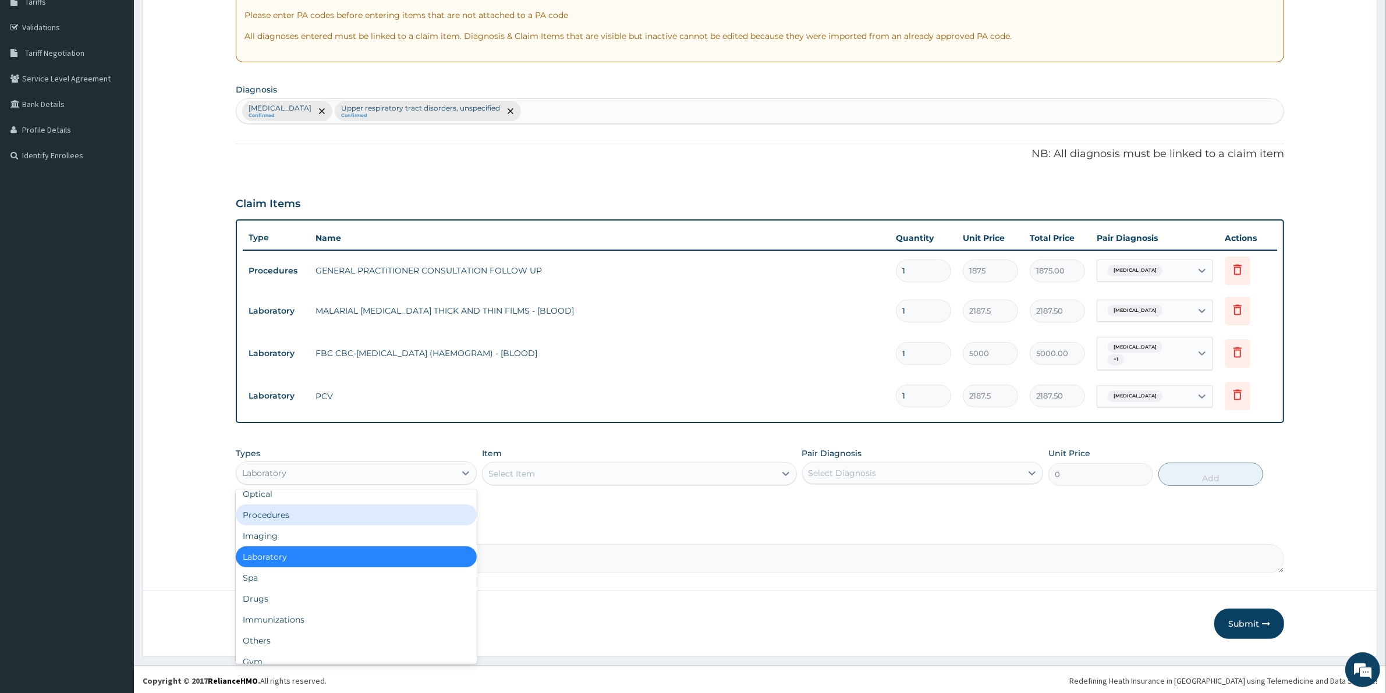
scroll to position [204, 0]
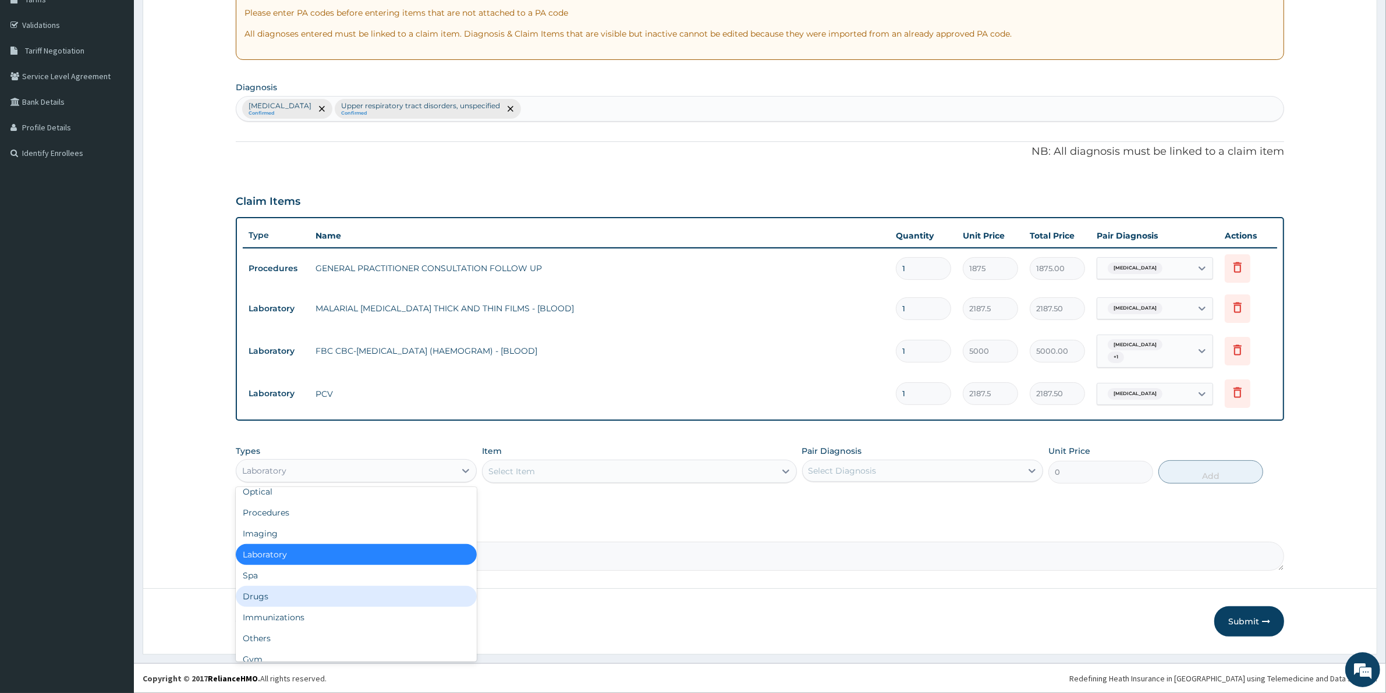
click at [339, 601] on div "Drugs" at bounding box center [356, 596] width 241 height 21
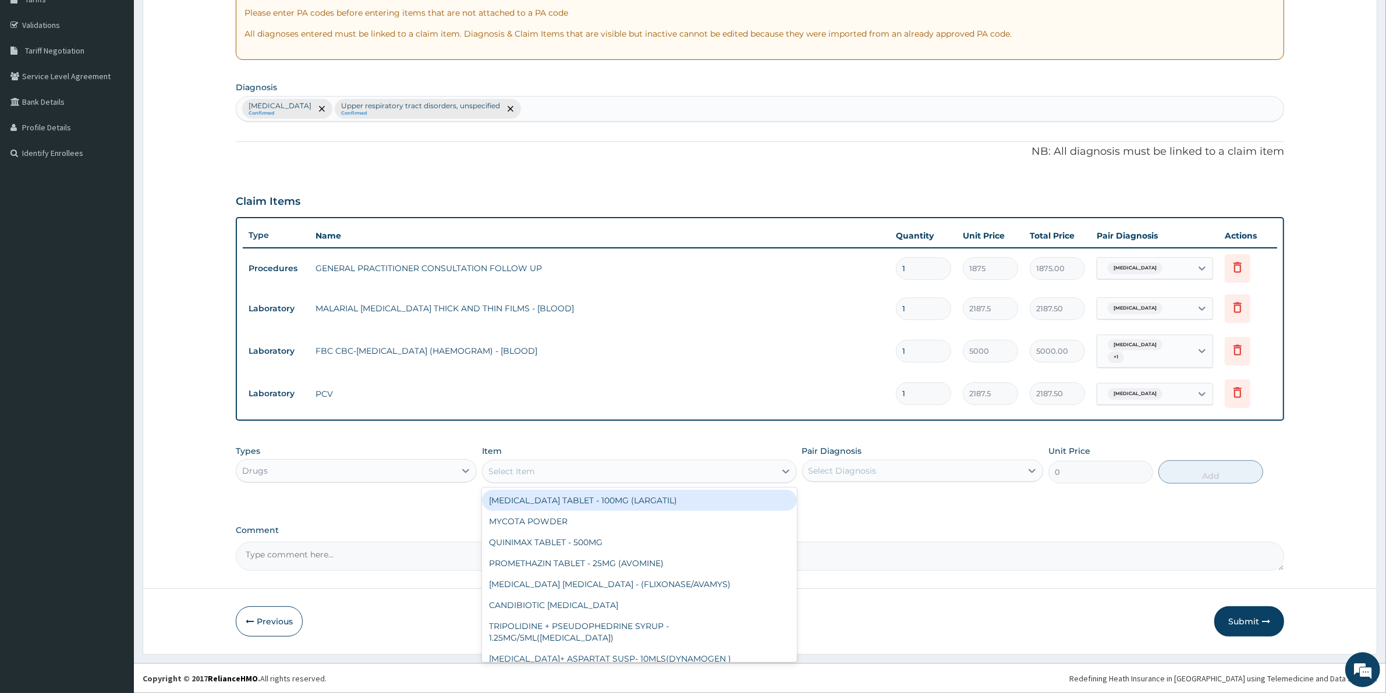
click at [720, 468] on div "Select Item" at bounding box center [629, 471] width 292 height 19
type input "M"
type input "ART"
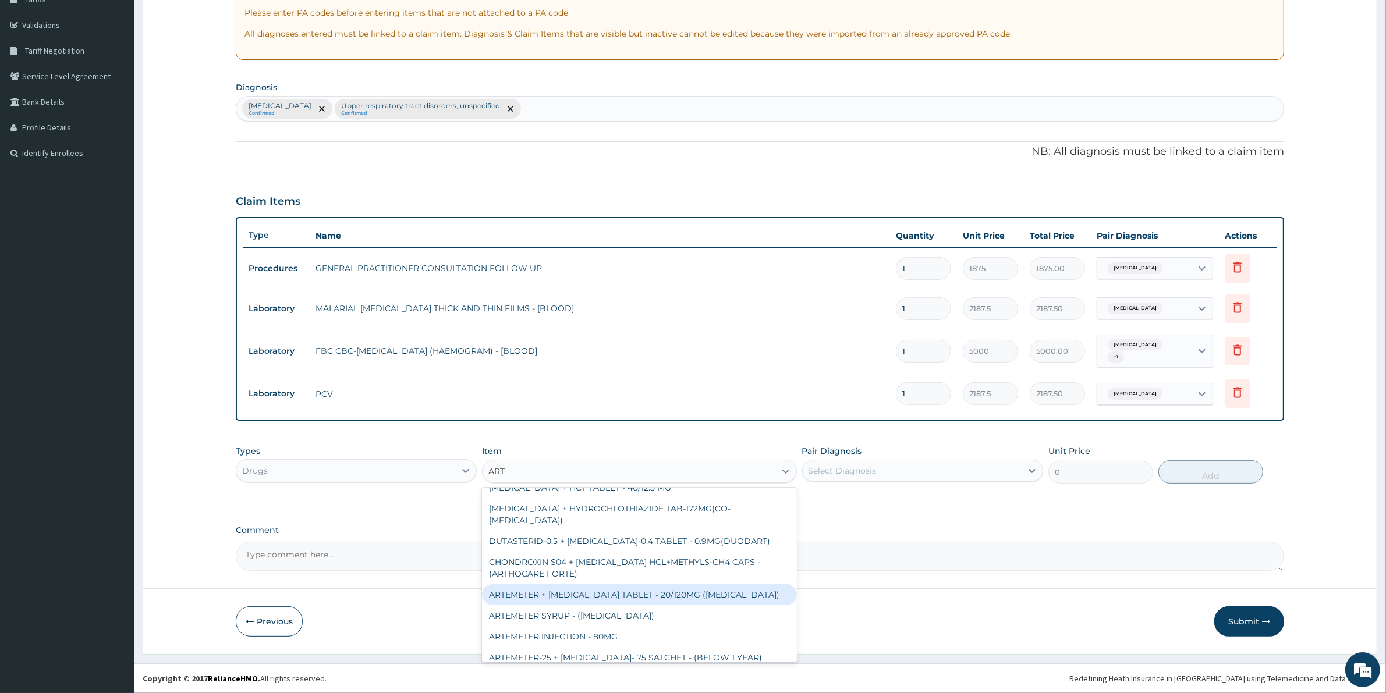
scroll to position [146, 0]
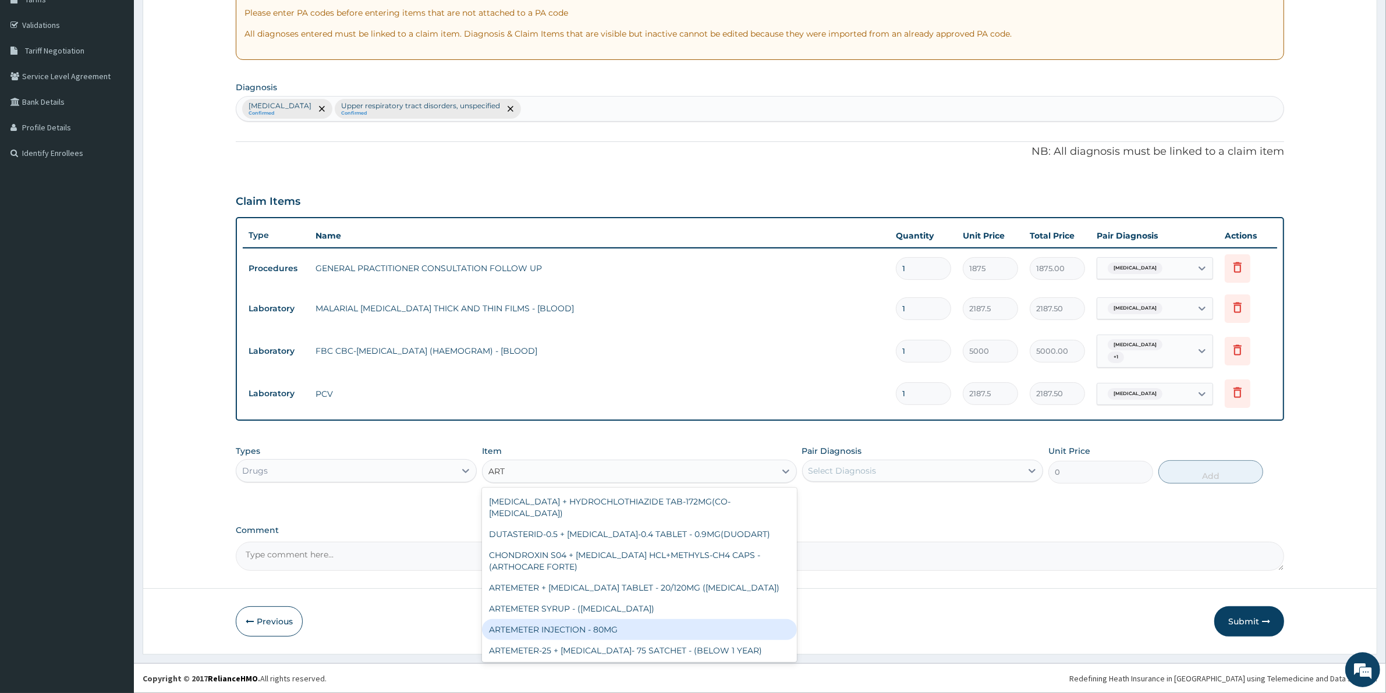
click at [638, 619] on div "ARTEMETER INJECTION - 80MG" at bounding box center [639, 629] width 314 height 21
type input "475.99999999999994"
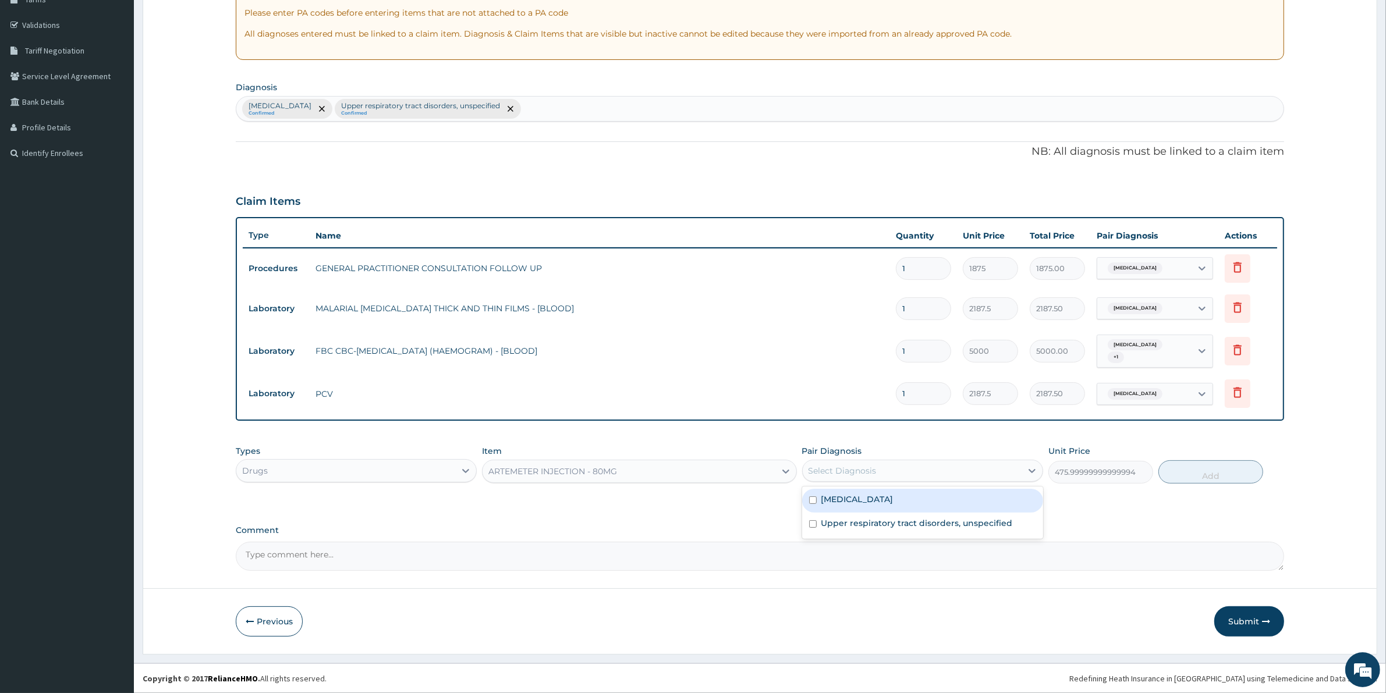
click at [950, 470] on div "Select Diagnosis" at bounding box center [912, 471] width 219 height 19
click at [944, 496] on div "[MEDICAL_DATA]" at bounding box center [922, 501] width 241 height 24
checkbox input "true"
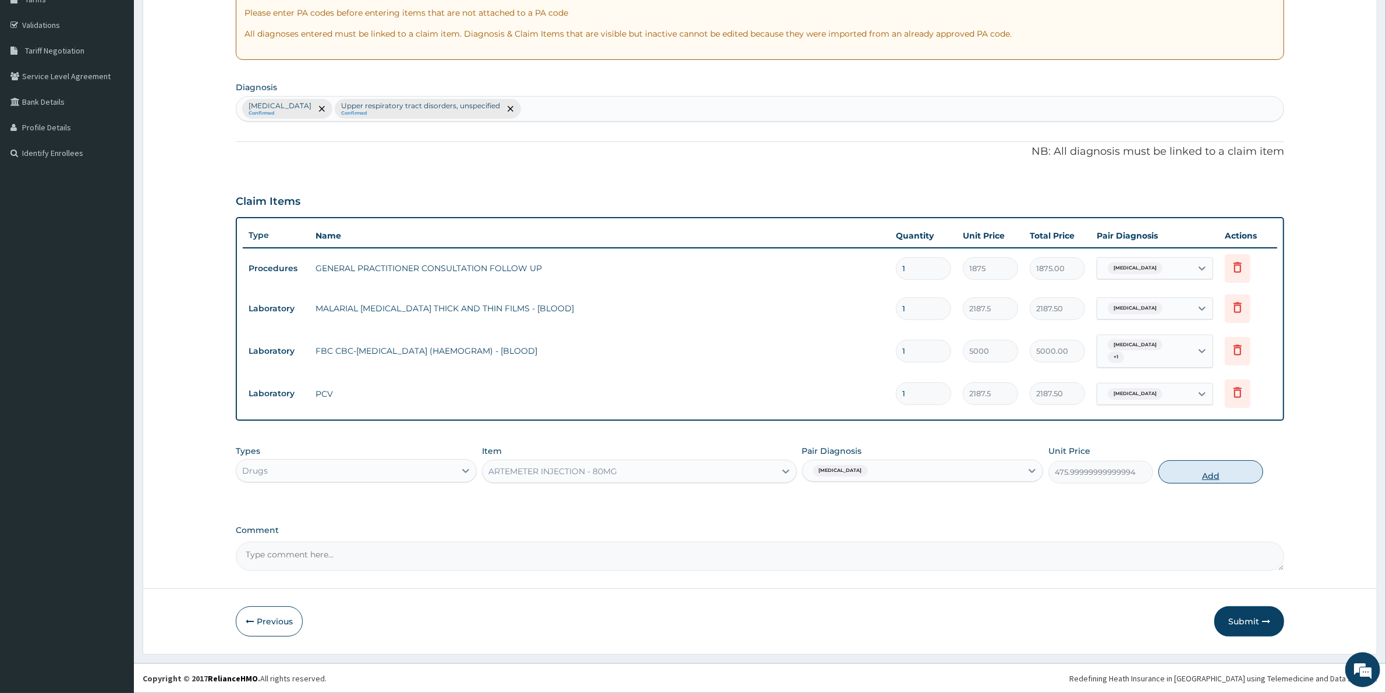
click at [1226, 472] on button "Add" at bounding box center [1211, 472] width 105 height 23
type input "0"
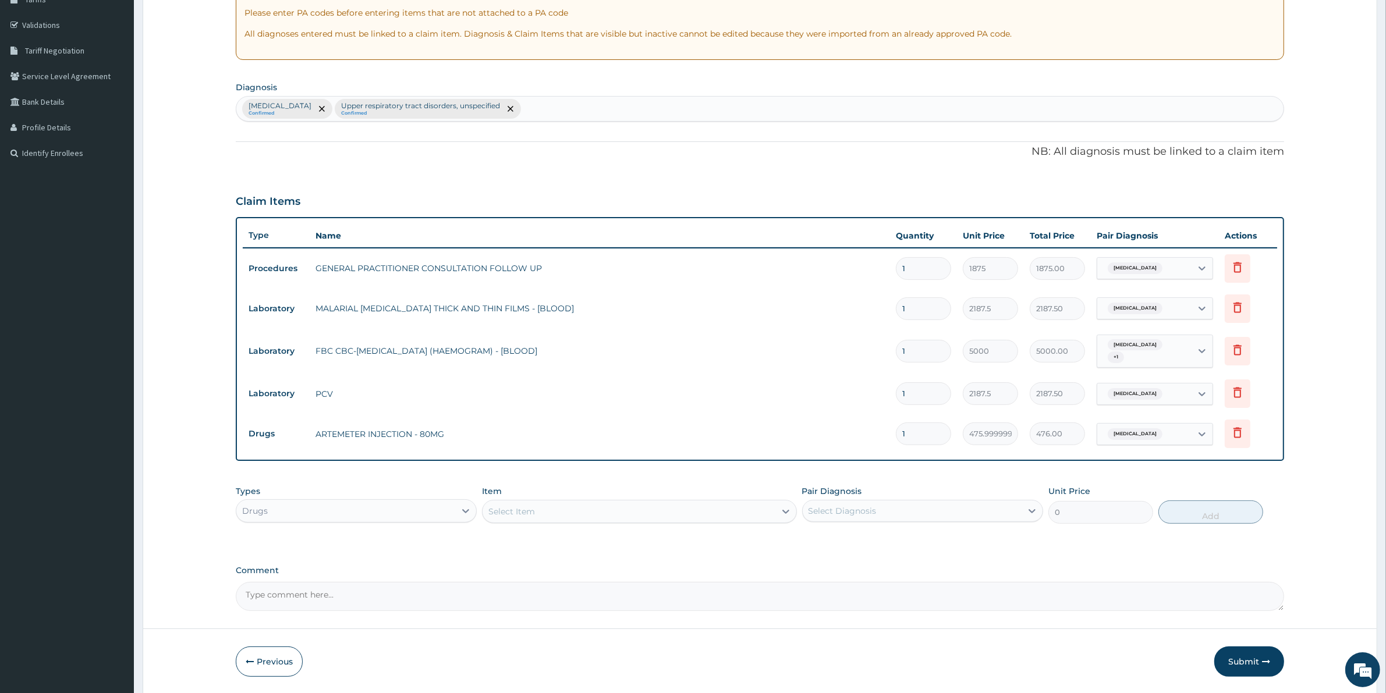
type input "0.00"
type input "3"
type input "1428.00"
type input "3"
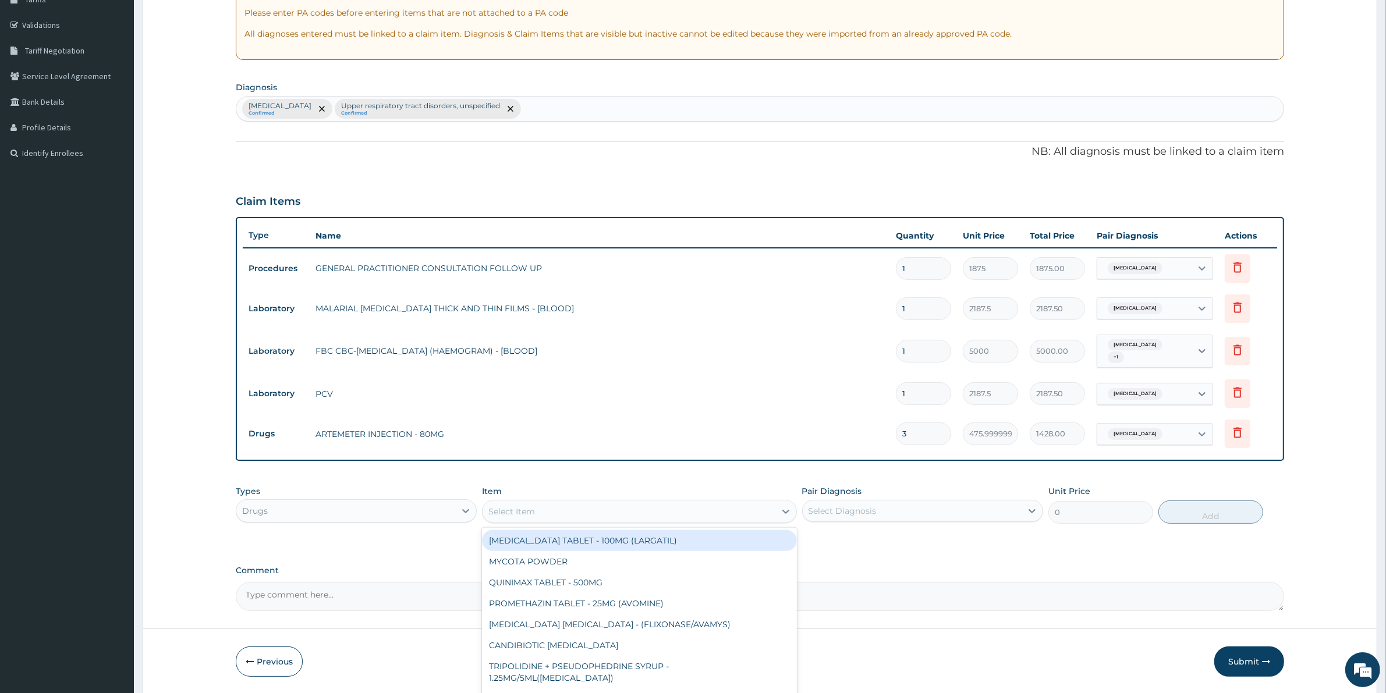
click at [719, 508] on div "Select Item" at bounding box center [629, 511] width 292 height 19
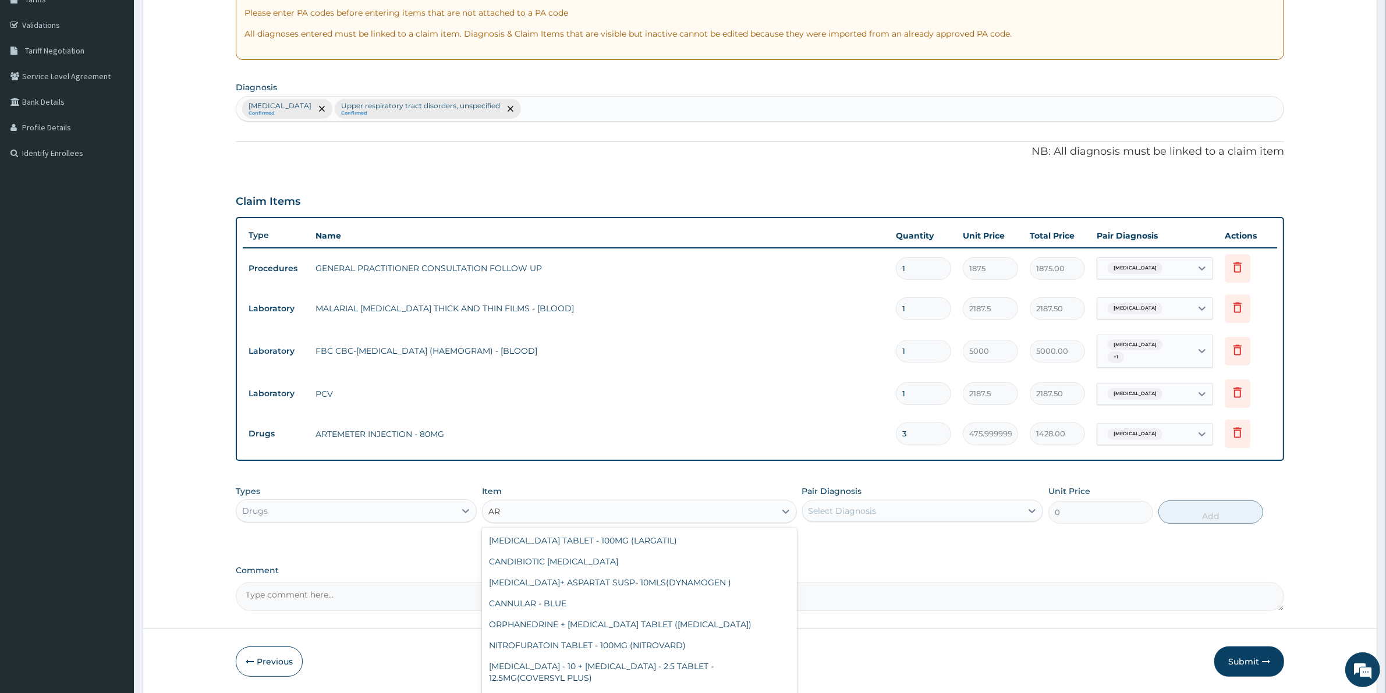
type input "ART"
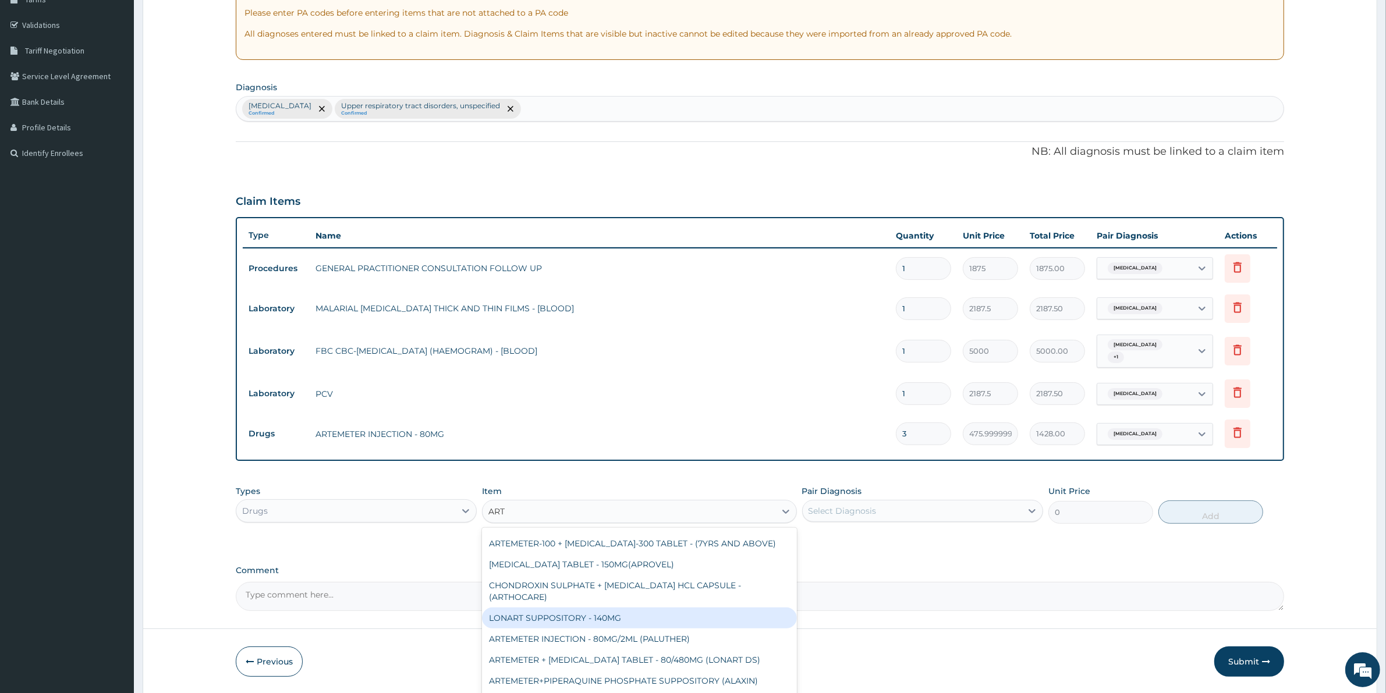
scroll to position [728, 0]
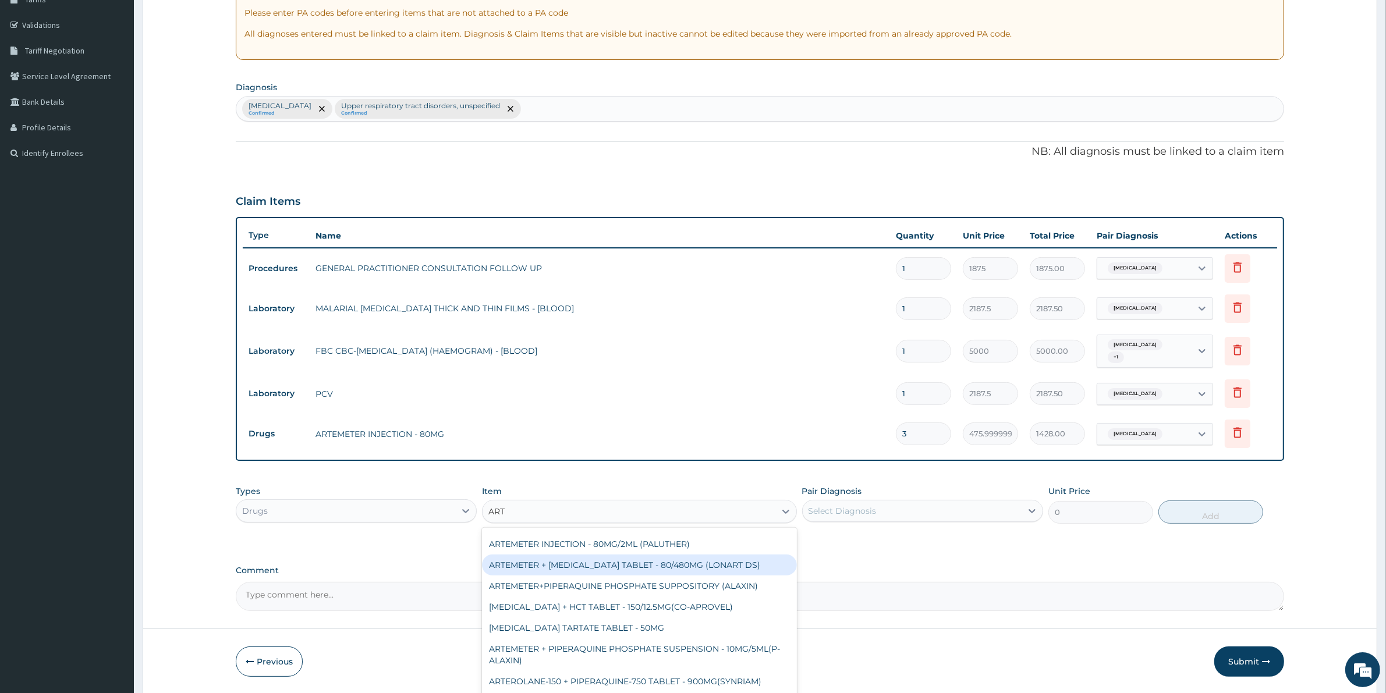
click at [705, 557] on div "ARTEMETER + [MEDICAL_DATA] TABLET - 80/480MG (LONART DS)" at bounding box center [639, 565] width 314 height 21
type input "588"
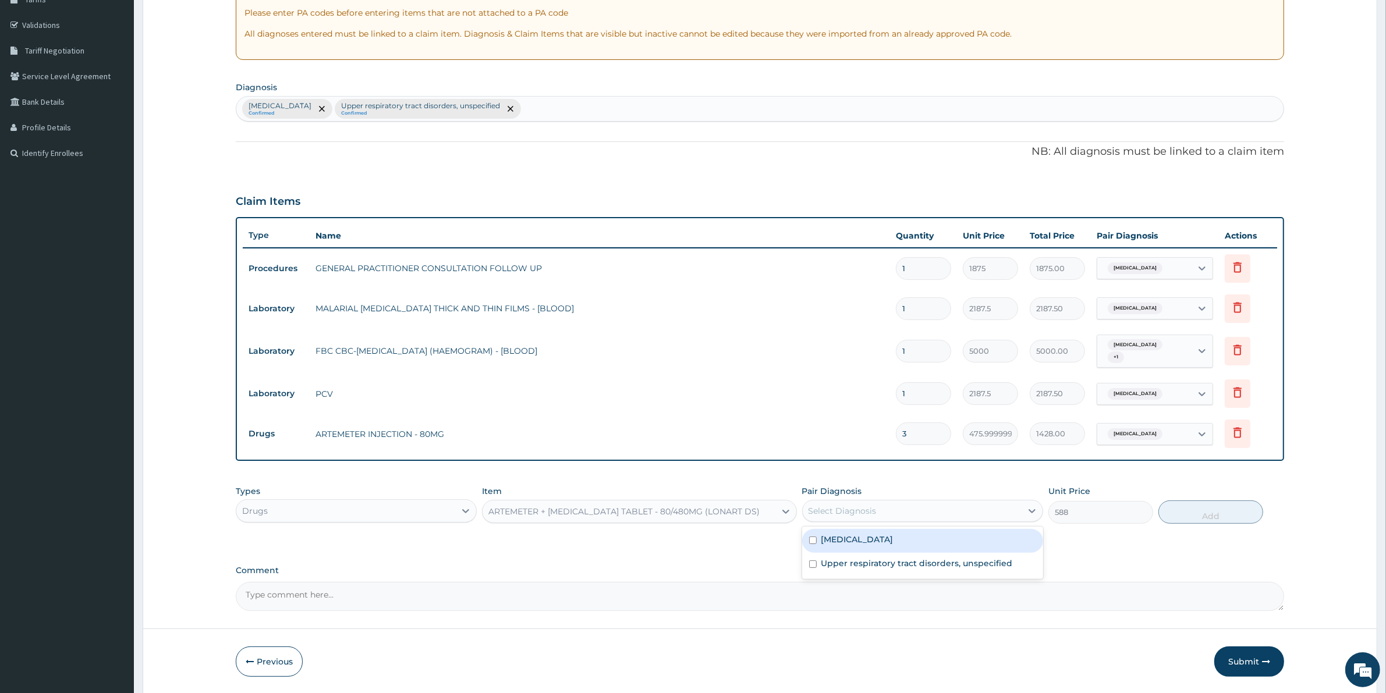
click at [866, 504] on div "Select Diagnosis" at bounding box center [912, 511] width 219 height 19
click at [867, 539] on label "[MEDICAL_DATA]" at bounding box center [857, 540] width 72 height 12
checkbox input "true"
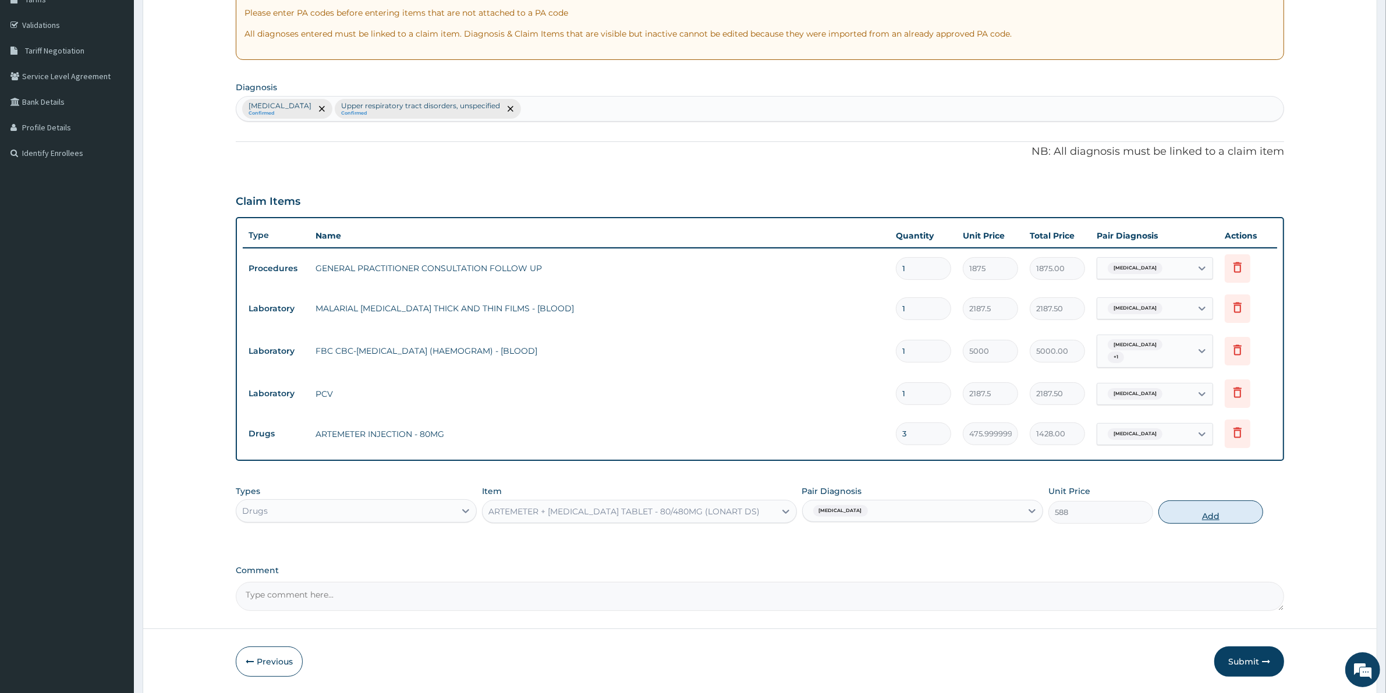
click at [1238, 516] on button "Add" at bounding box center [1211, 512] width 105 height 23
type input "0"
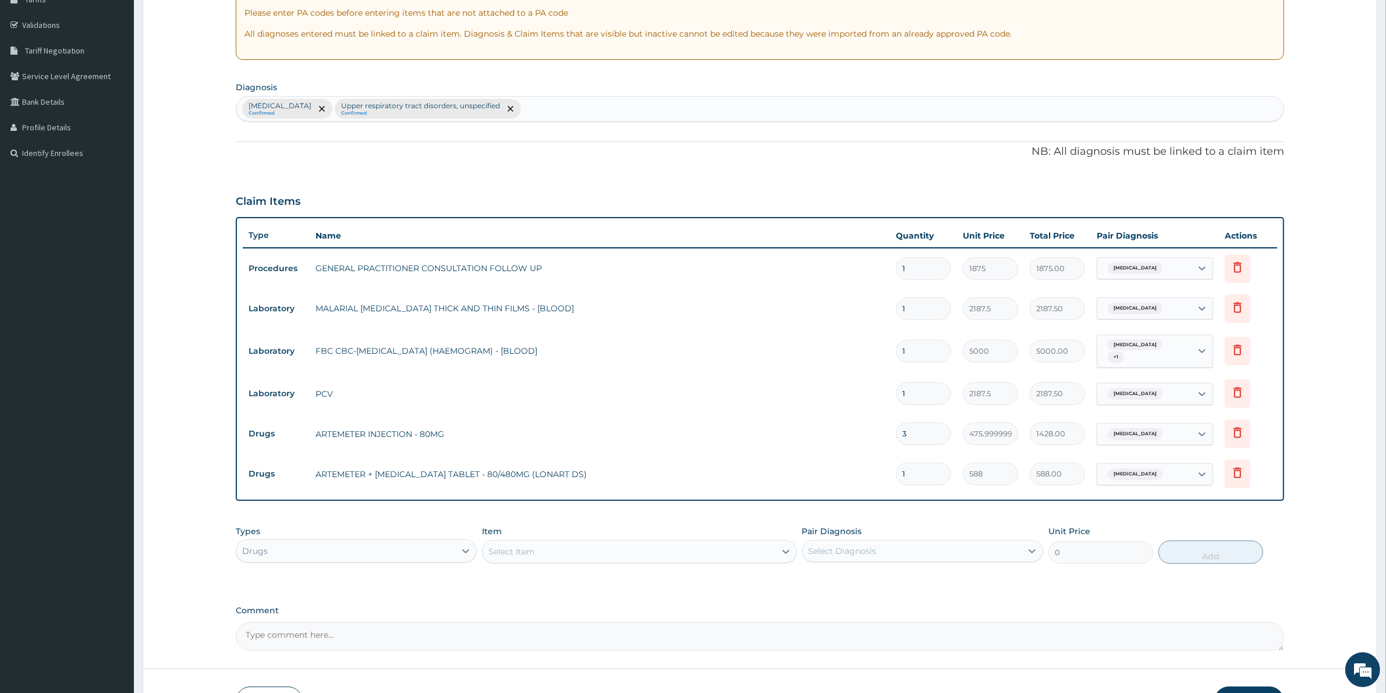
type input "0.00"
type input "6"
type input "3528.00"
type input "6"
click at [648, 557] on div "Select Item" at bounding box center [629, 552] width 292 height 19
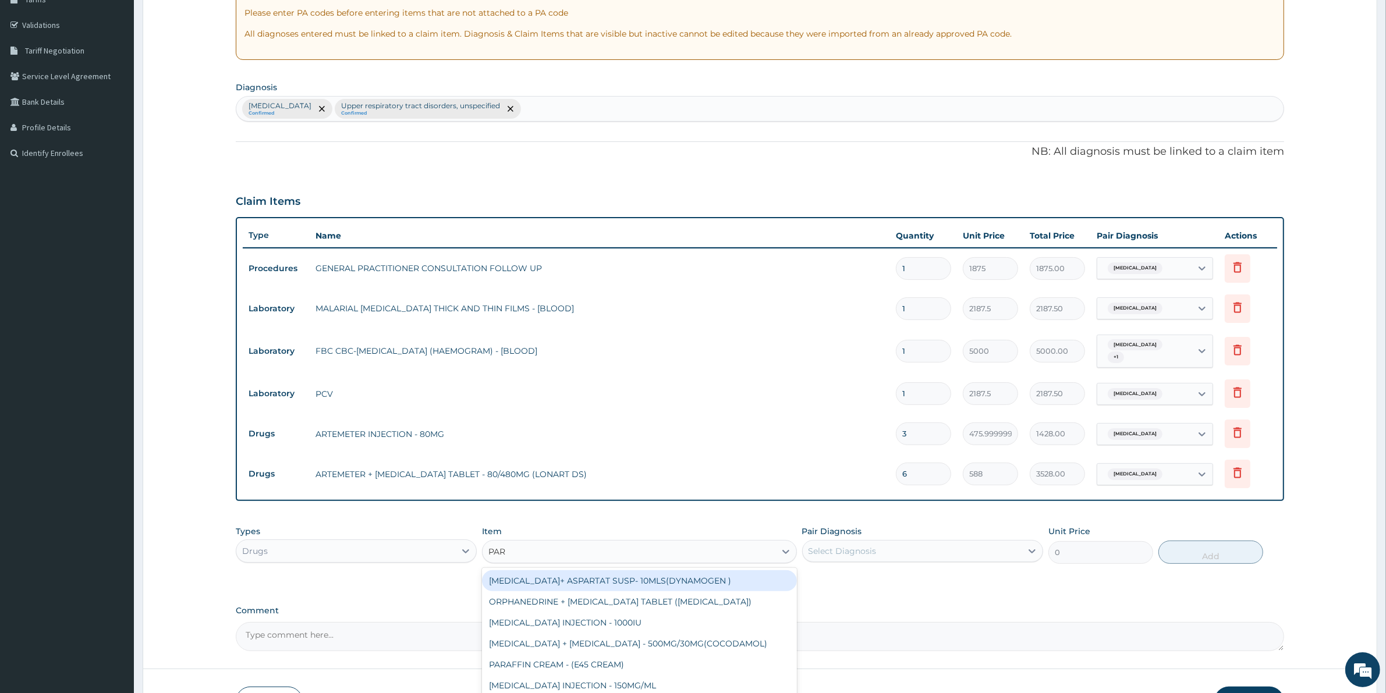
type input "PARA"
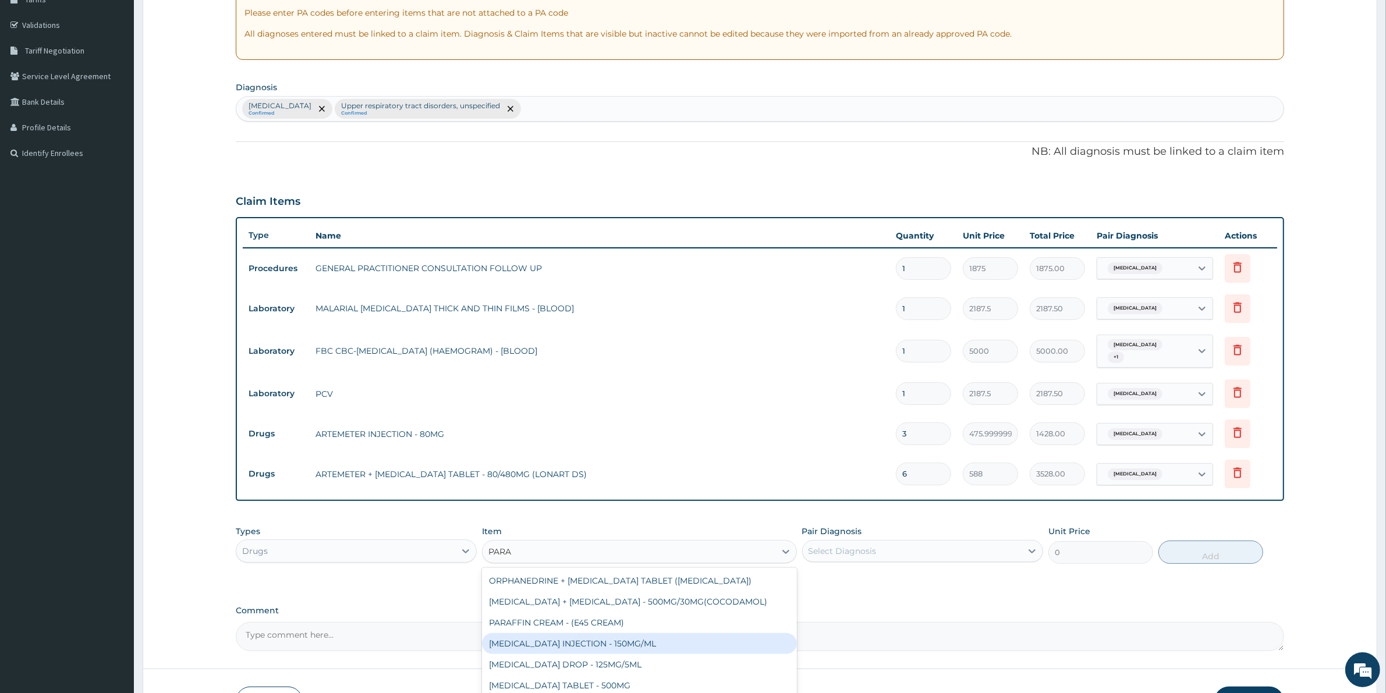
scroll to position [73, 0]
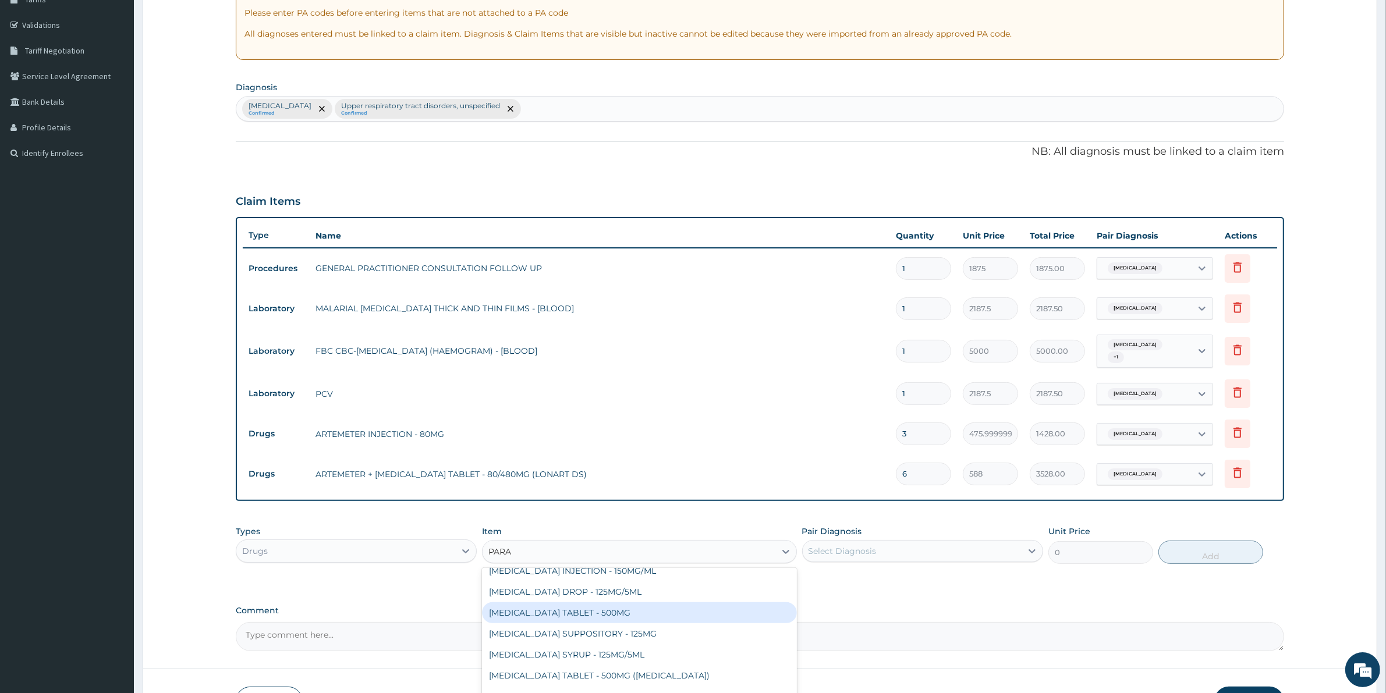
click at [617, 611] on div "[MEDICAL_DATA] TABLET - 500MG" at bounding box center [639, 613] width 314 height 21
type input "33.599999999999994"
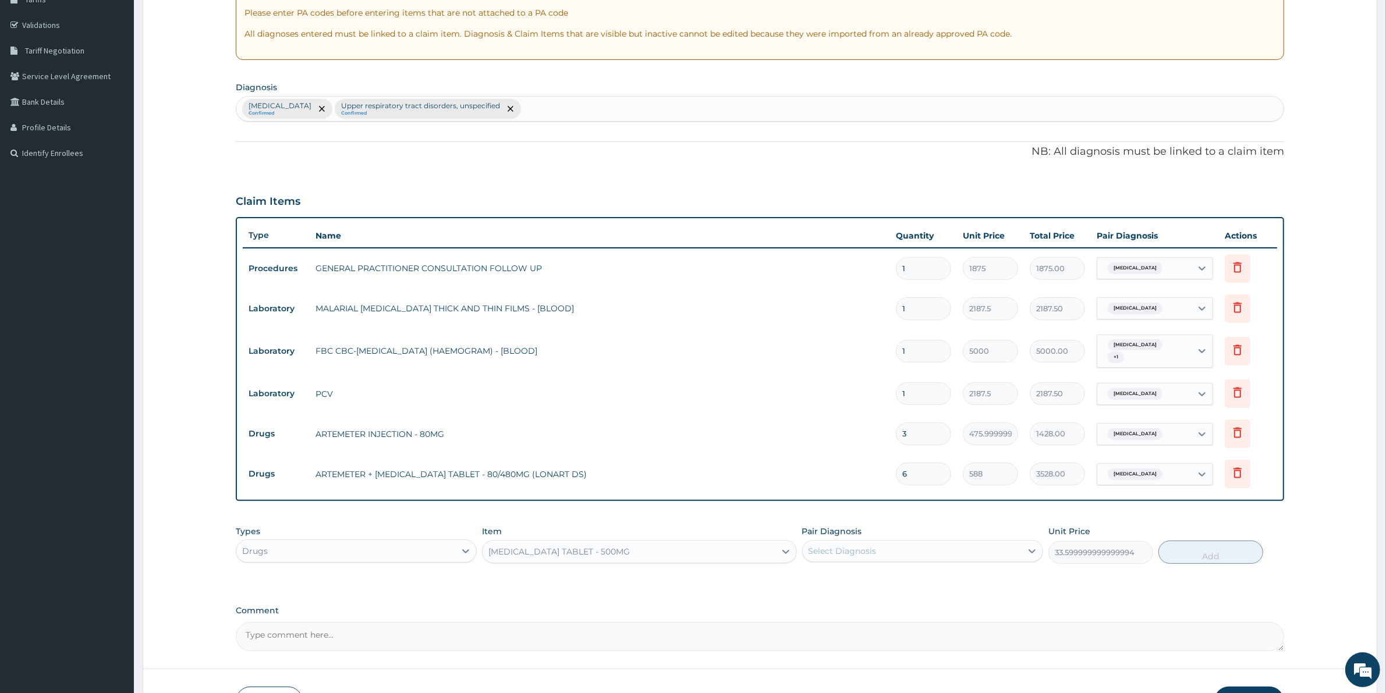
click at [898, 547] on div "Select Diagnosis" at bounding box center [912, 551] width 219 height 19
click at [894, 572] on div "[MEDICAL_DATA]" at bounding box center [922, 581] width 241 height 24
checkbox input "true"
click at [1218, 548] on button "Add" at bounding box center [1211, 552] width 105 height 23
type input "0"
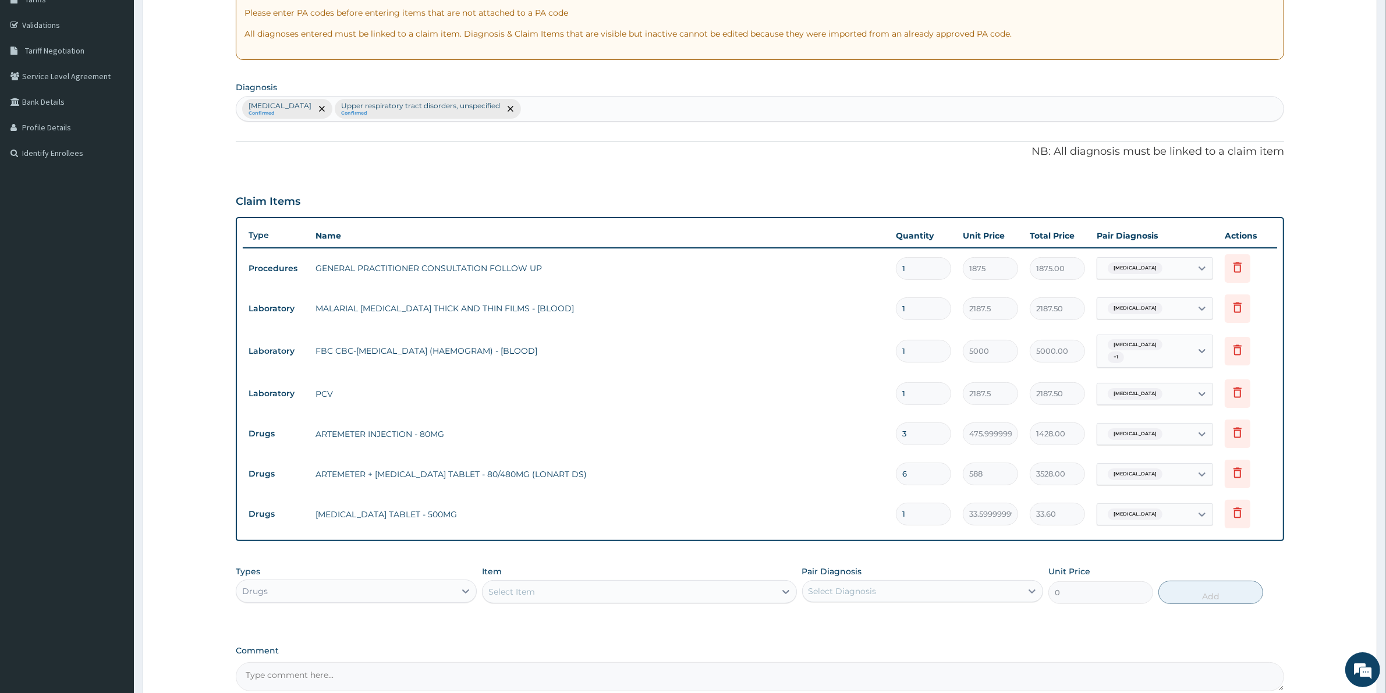
type input "18"
type input "604.80"
type input "18"
click at [677, 592] on div "Select Item" at bounding box center [629, 592] width 292 height 19
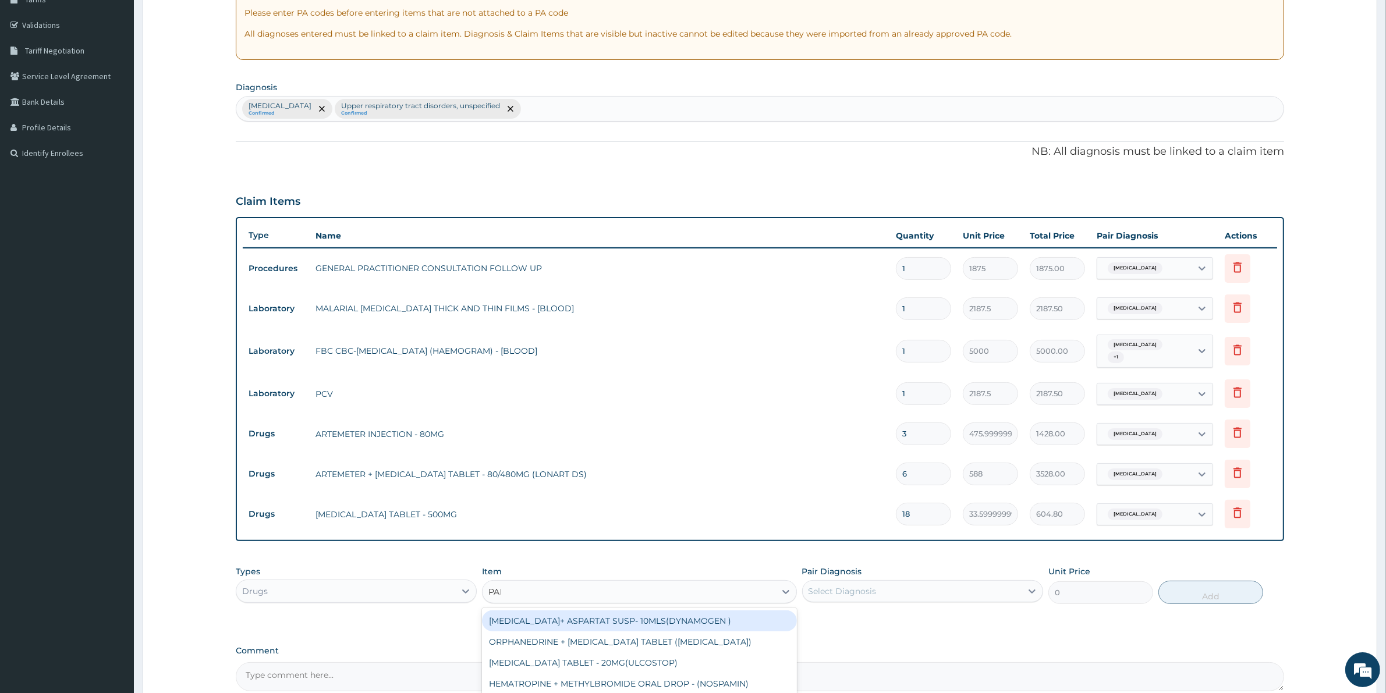
type input "PARA"
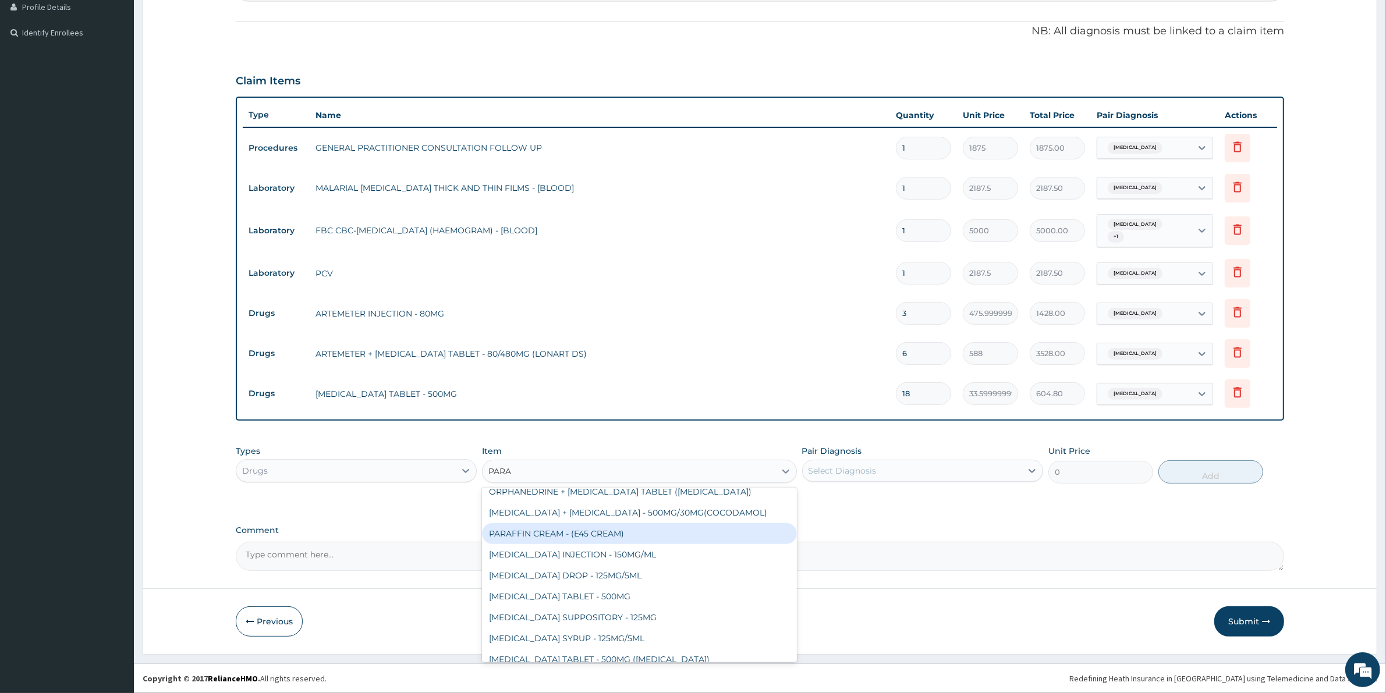
scroll to position [0, 0]
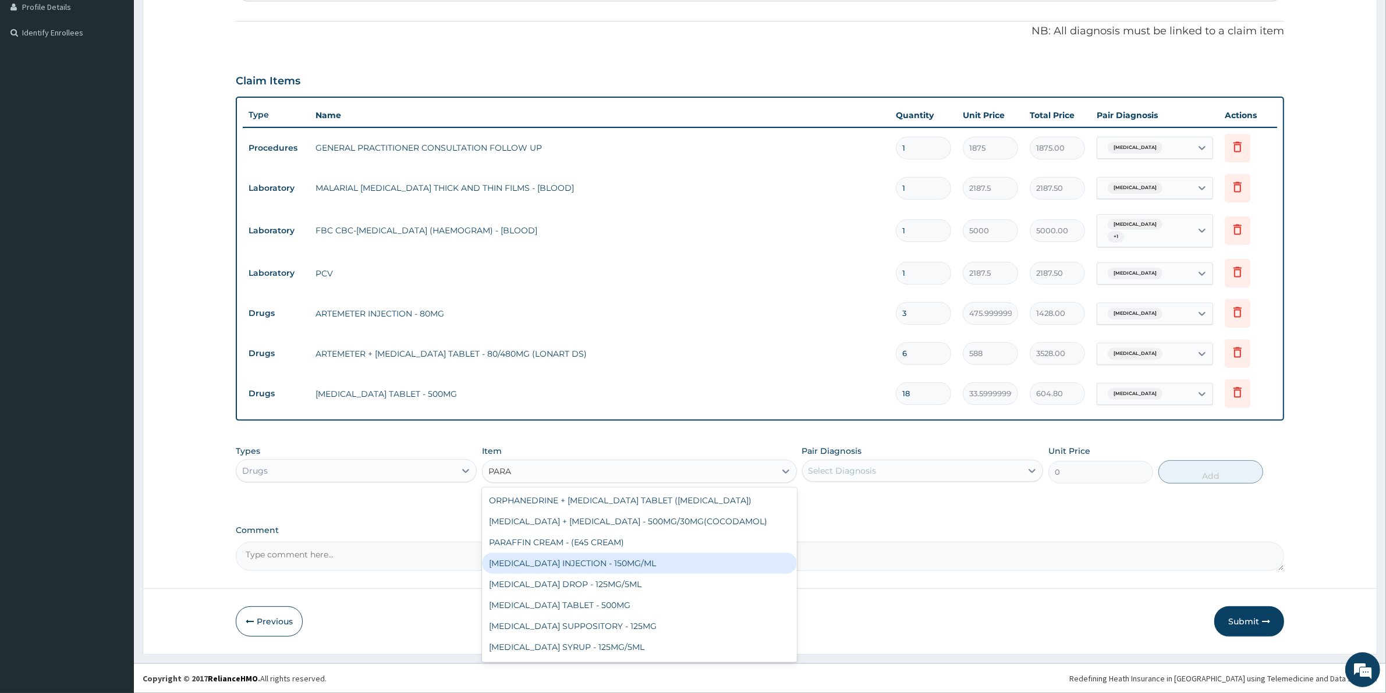
click at [613, 565] on div "[MEDICAL_DATA] INJECTION - 150MG/ML" at bounding box center [639, 563] width 314 height 21
type input "560"
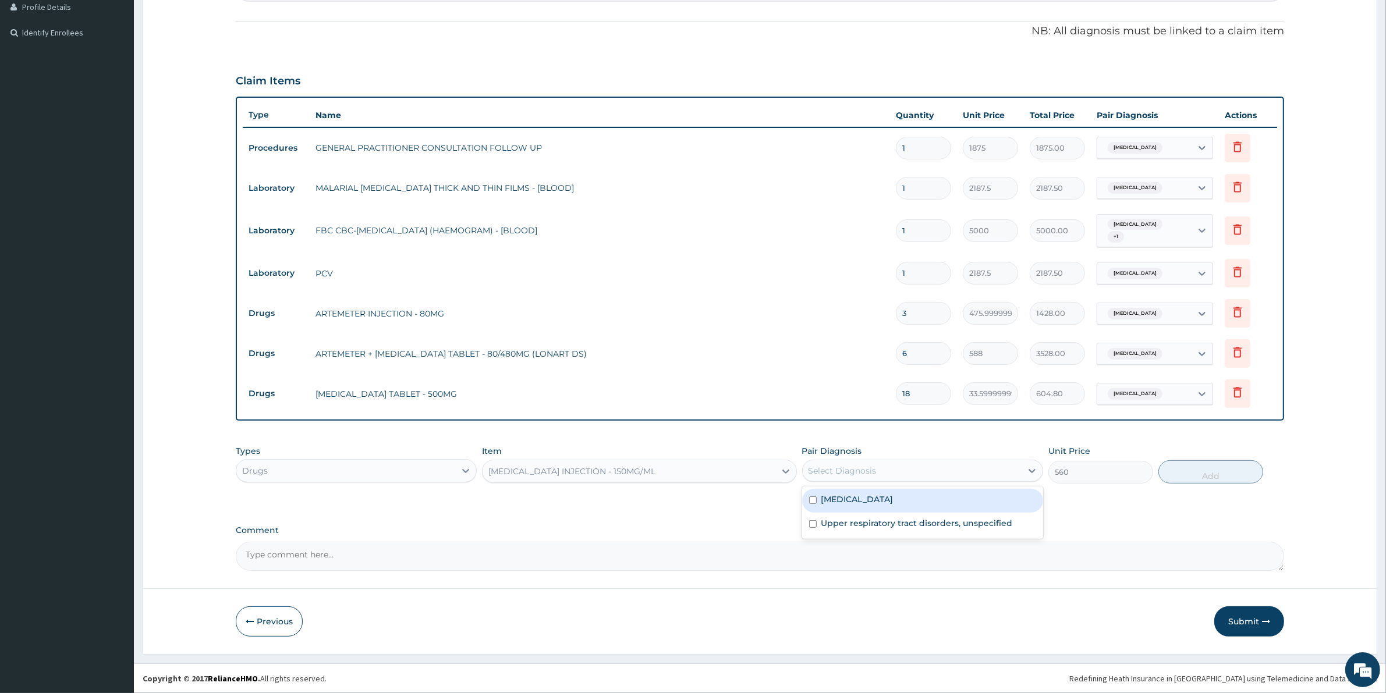
click at [937, 466] on div "Select Diagnosis" at bounding box center [912, 471] width 219 height 19
click at [930, 498] on div "[MEDICAL_DATA]" at bounding box center [922, 501] width 241 height 24
checkbox input "true"
click at [1227, 462] on button "Add" at bounding box center [1211, 472] width 105 height 23
type input "0"
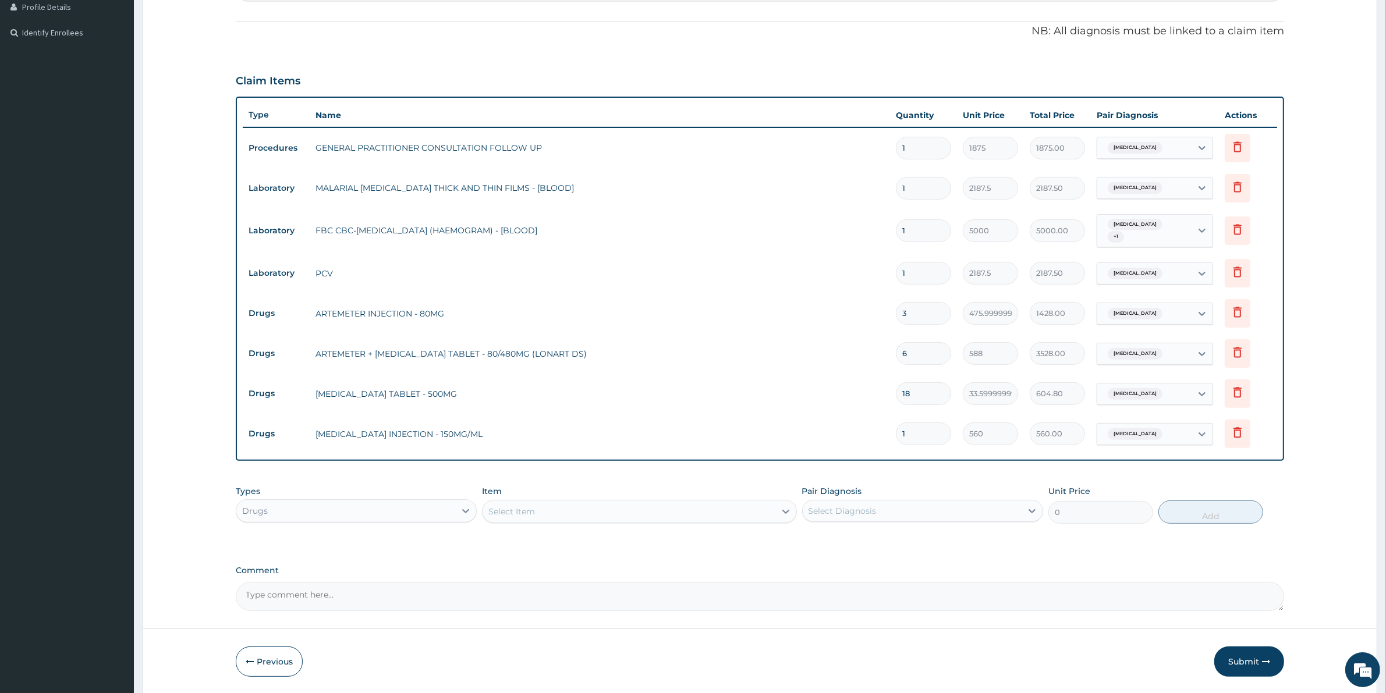
type input "0.00"
type input "3"
type input "1680.00"
type input "3"
click at [597, 498] on div "Item Select Item" at bounding box center [639, 505] width 314 height 38
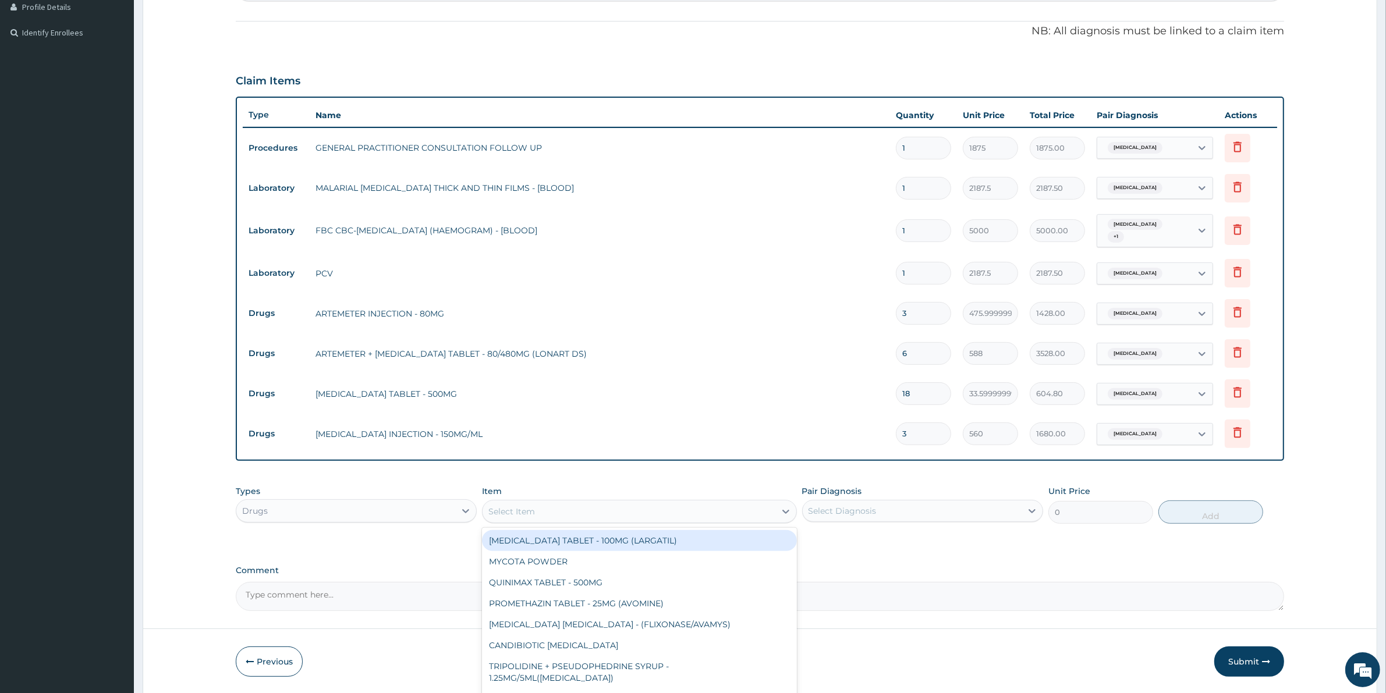
click at [596, 502] on div "Select Item" at bounding box center [629, 511] width 292 height 19
type input "AMOXI"
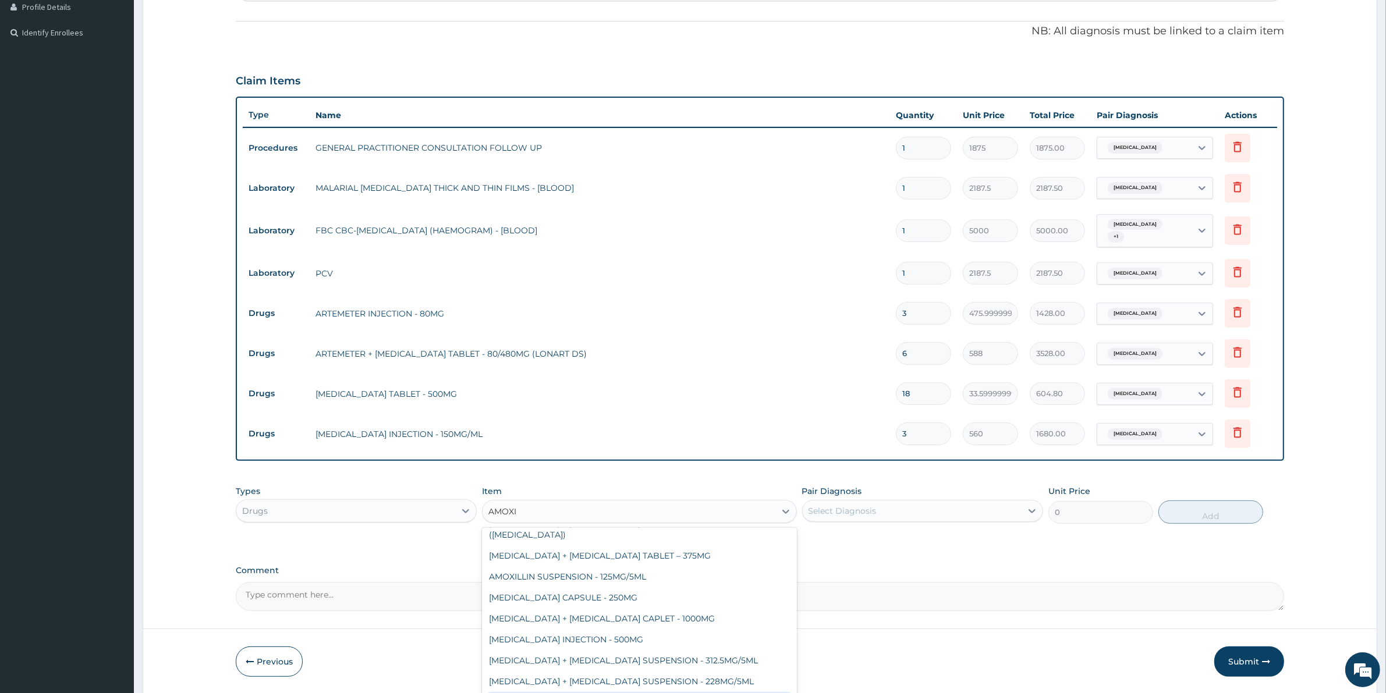
scroll to position [186, 0]
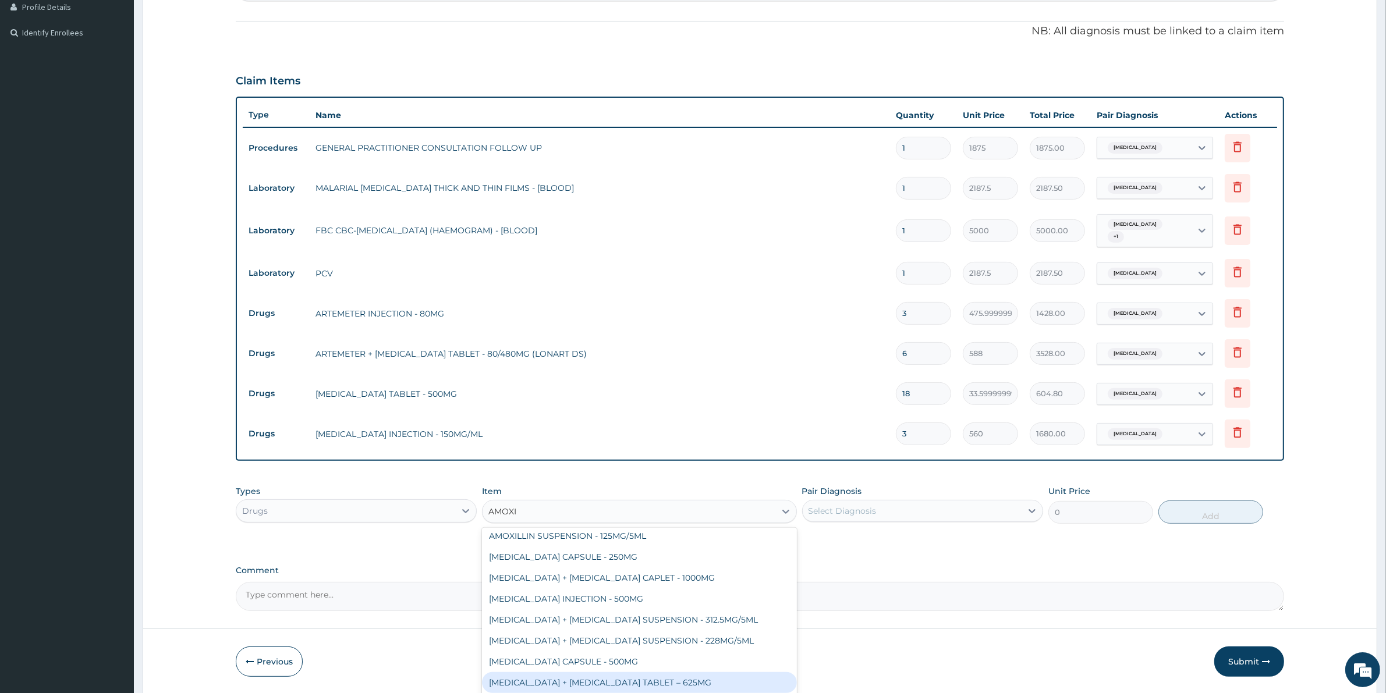
click at [694, 672] on div "[MEDICAL_DATA] + [MEDICAL_DATA] TABLET – 625MG" at bounding box center [639, 682] width 314 height 21
type input "420"
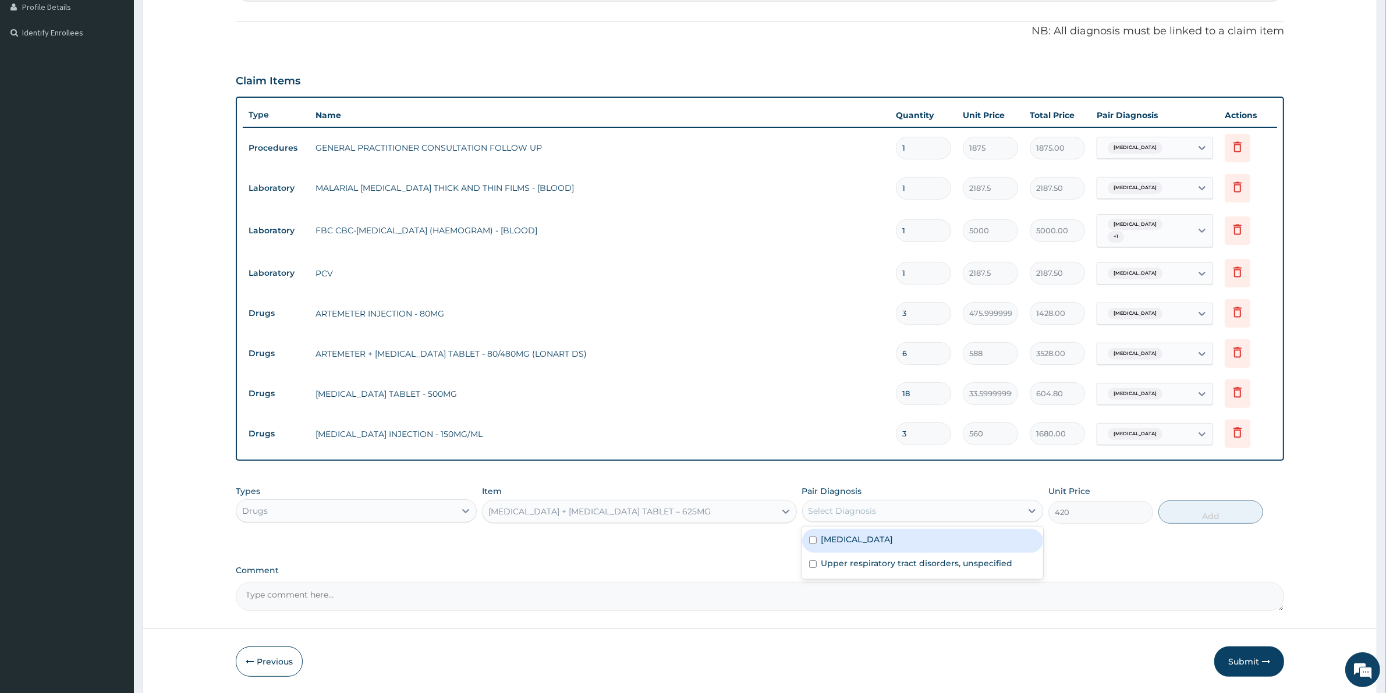
click at [933, 513] on div "Select Diagnosis" at bounding box center [912, 511] width 219 height 19
drag, startPoint x: 932, startPoint y: 554, endPoint x: 930, endPoint y: 565, distance: 11.1
click at [932, 557] on div "Upper respiratory tract disorders, unspecified" at bounding box center [922, 565] width 241 height 24
checkbox input "true"
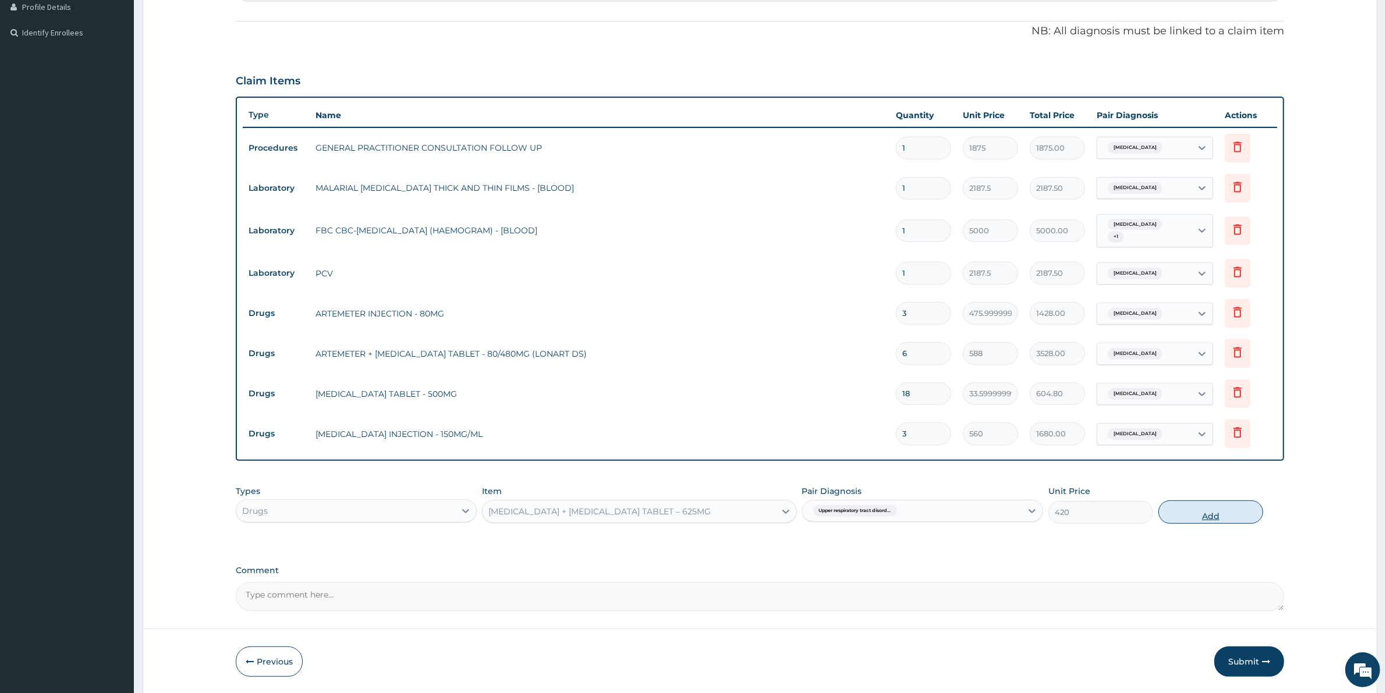
click at [1223, 505] on button "Add" at bounding box center [1211, 512] width 105 height 23
type input "0"
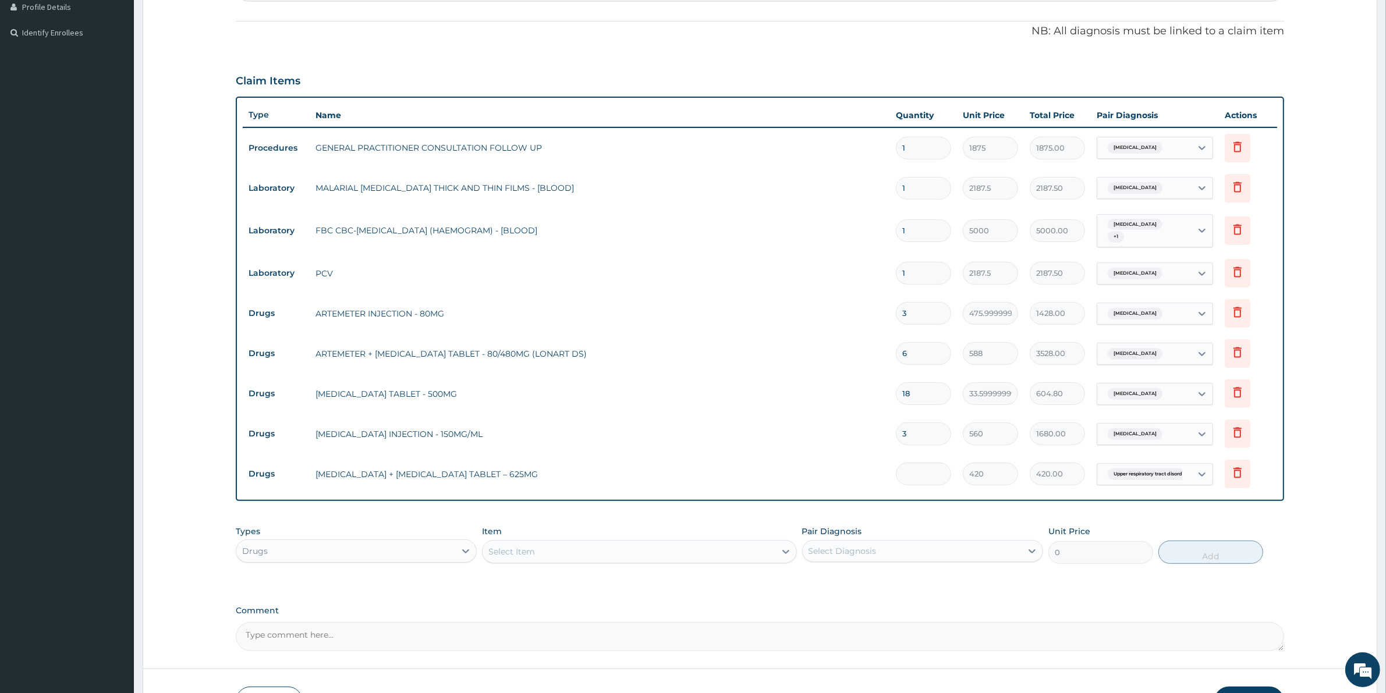
type input "0.00"
type input "5"
type input "2100.00"
type input "5"
click at [523, 554] on div "Select Item" at bounding box center [511, 552] width 47 height 12
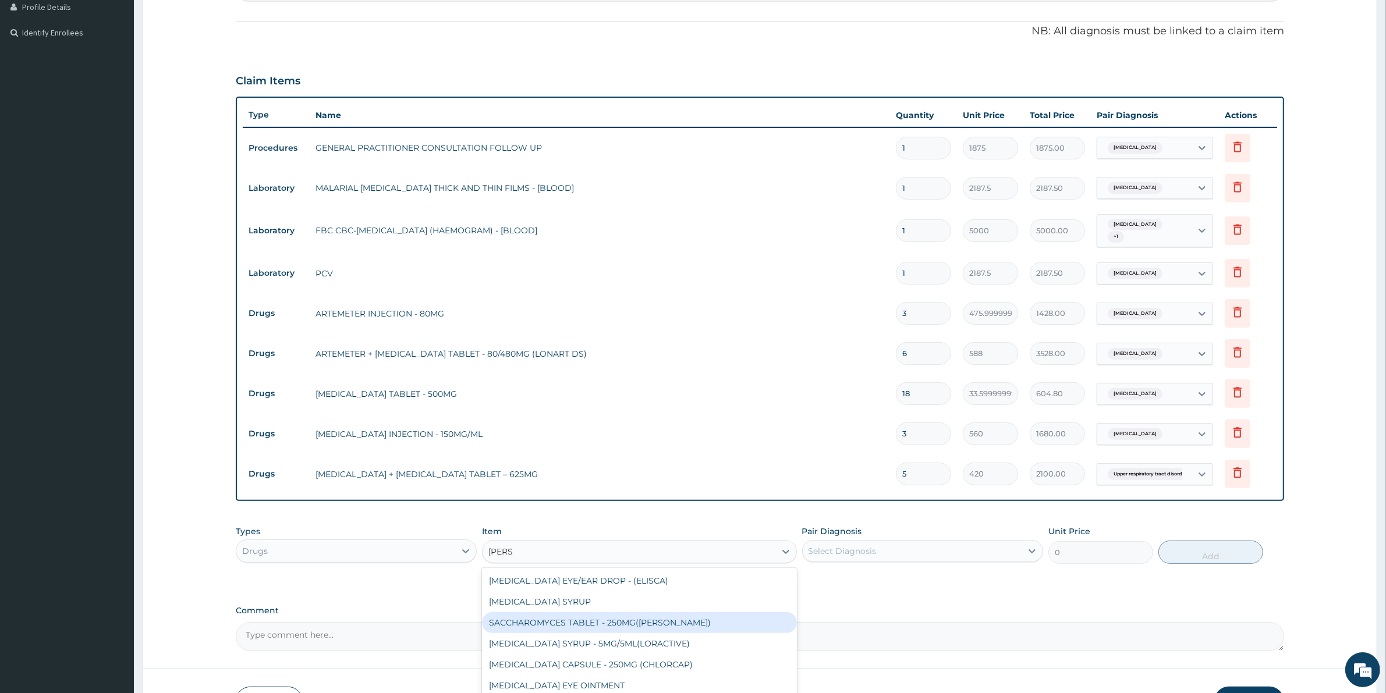
type input "LORAT"
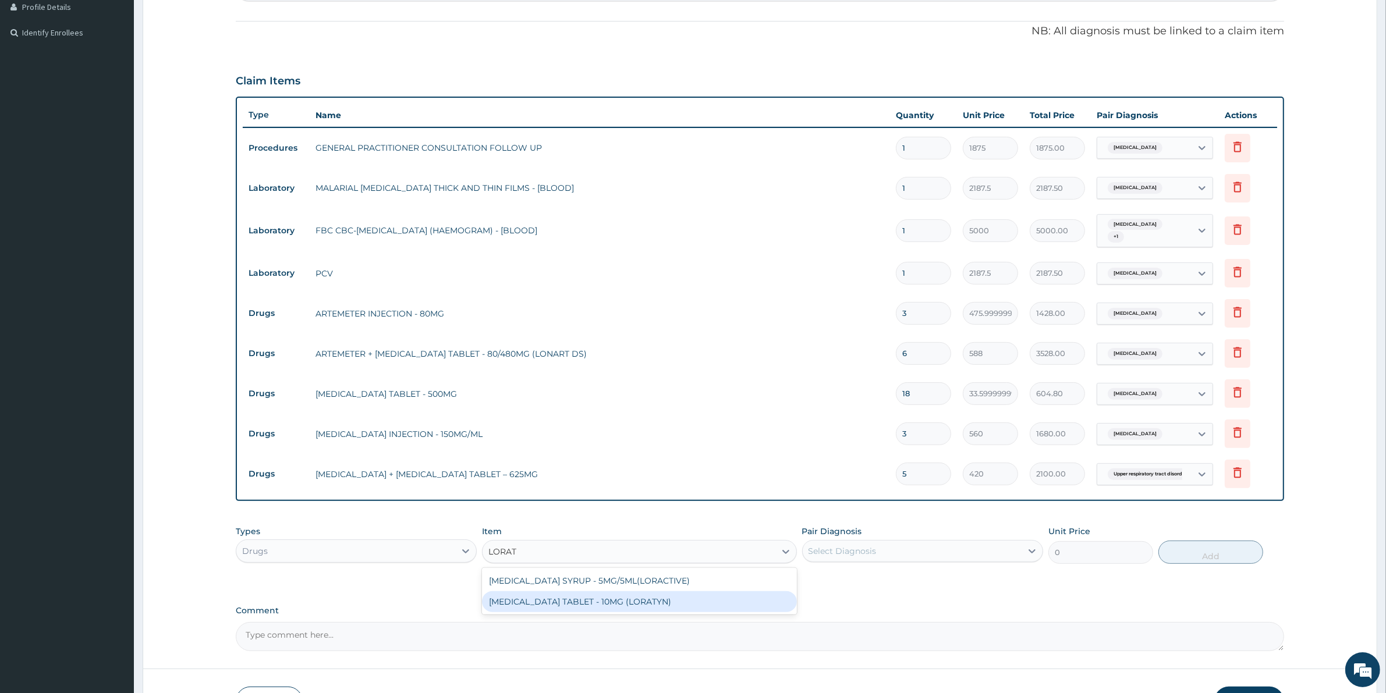
click at [650, 600] on div "[MEDICAL_DATA] TABLET - 10MG (LORATYN)" at bounding box center [639, 602] width 314 height 21
type input "98"
drag, startPoint x: 872, startPoint y: 547, endPoint x: 869, endPoint y: 555, distance: 8.1
click at [872, 548] on div "Select Diagnosis" at bounding box center [843, 552] width 68 height 12
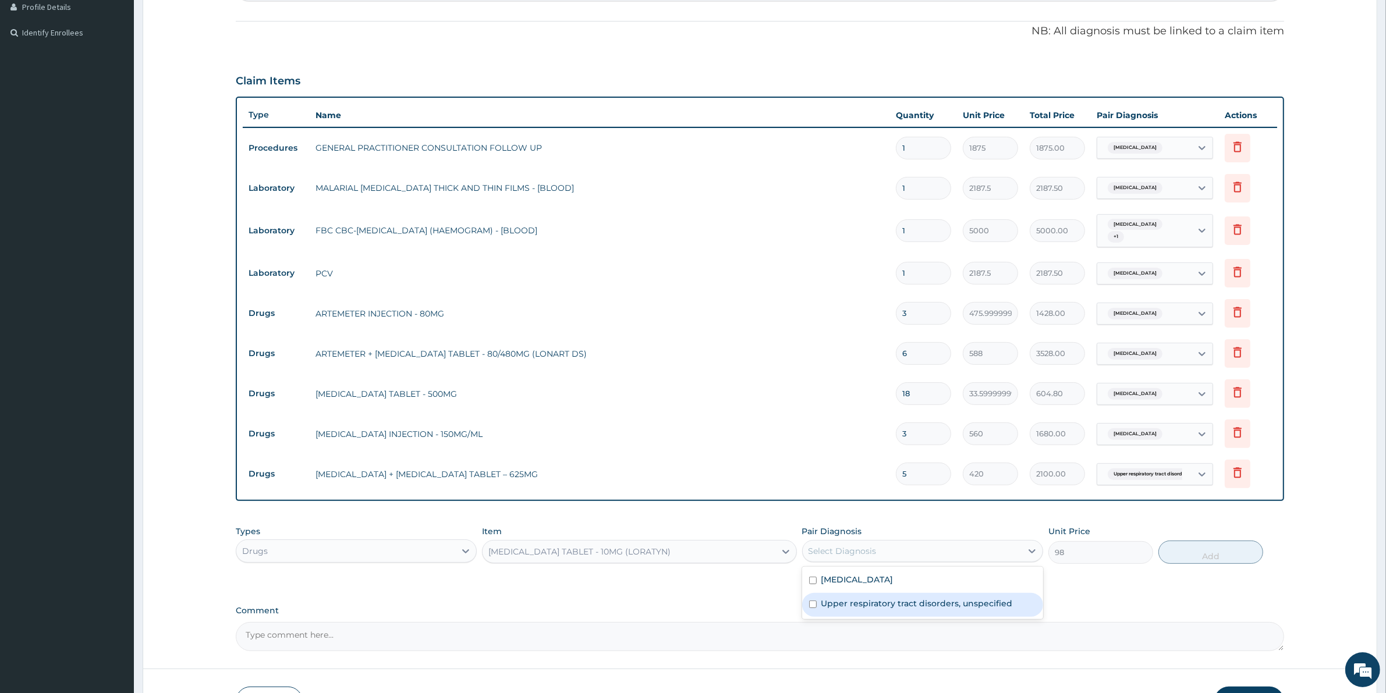
click at [875, 604] on label "Upper respiratory tract disorders, unspecified" at bounding box center [917, 604] width 192 height 12
checkbox input "true"
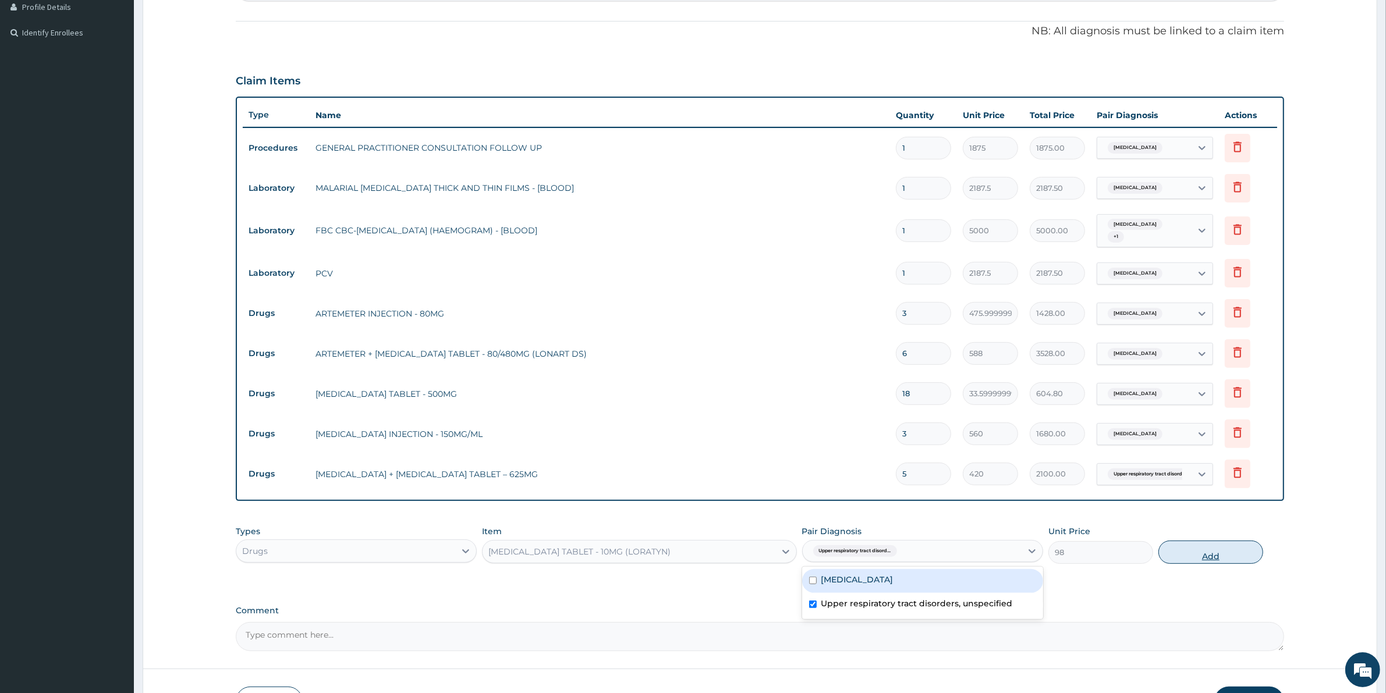
click at [1220, 556] on button "Add" at bounding box center [1211, 552] width 105 height 23
type input "0"
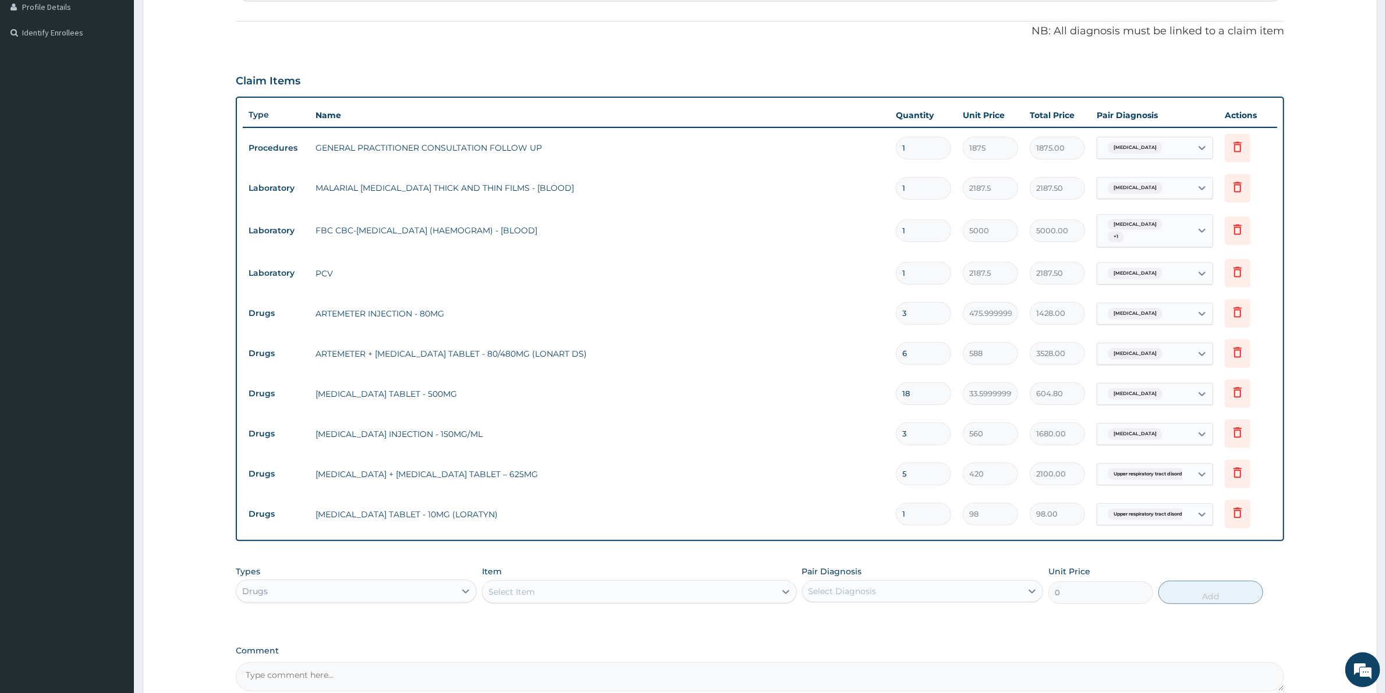
type input "10"
type input "980.00"
type input "10"
click at [685, 585] on div "Select Item" at bounding box center [629, 592] width 292 height 19
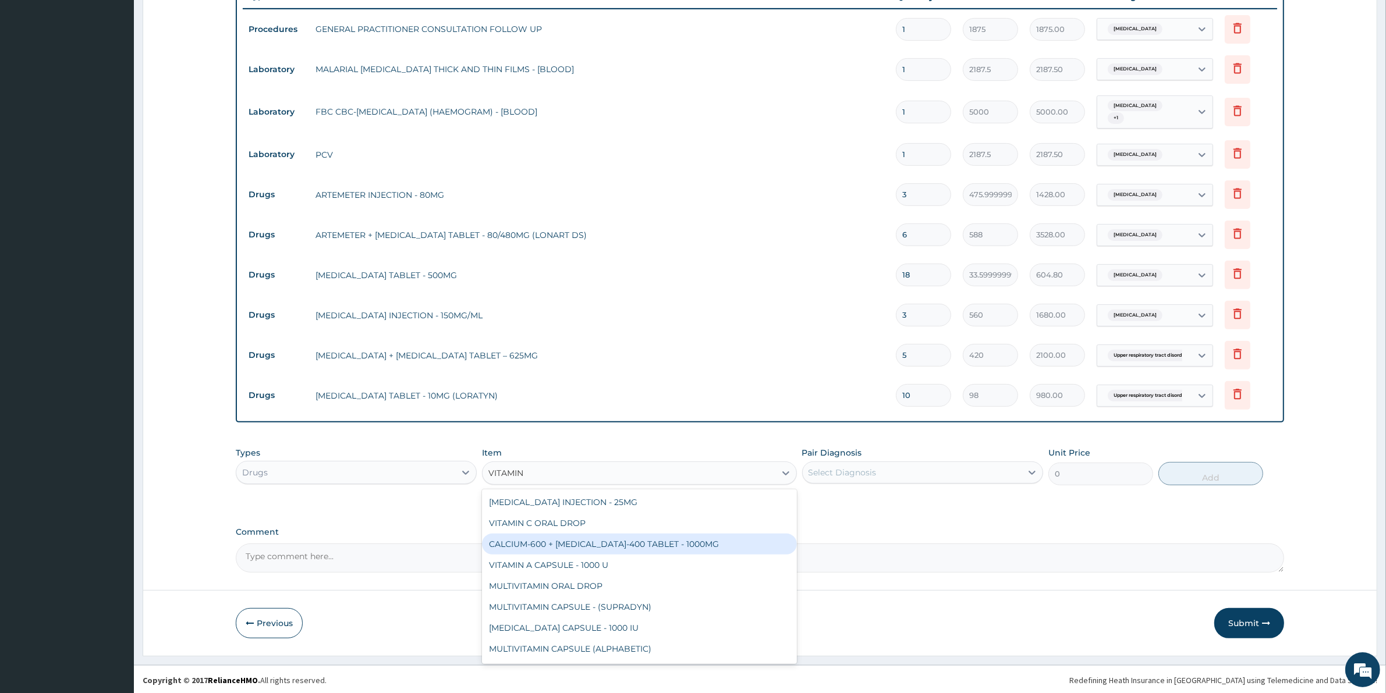
scroll to position [445, 0]
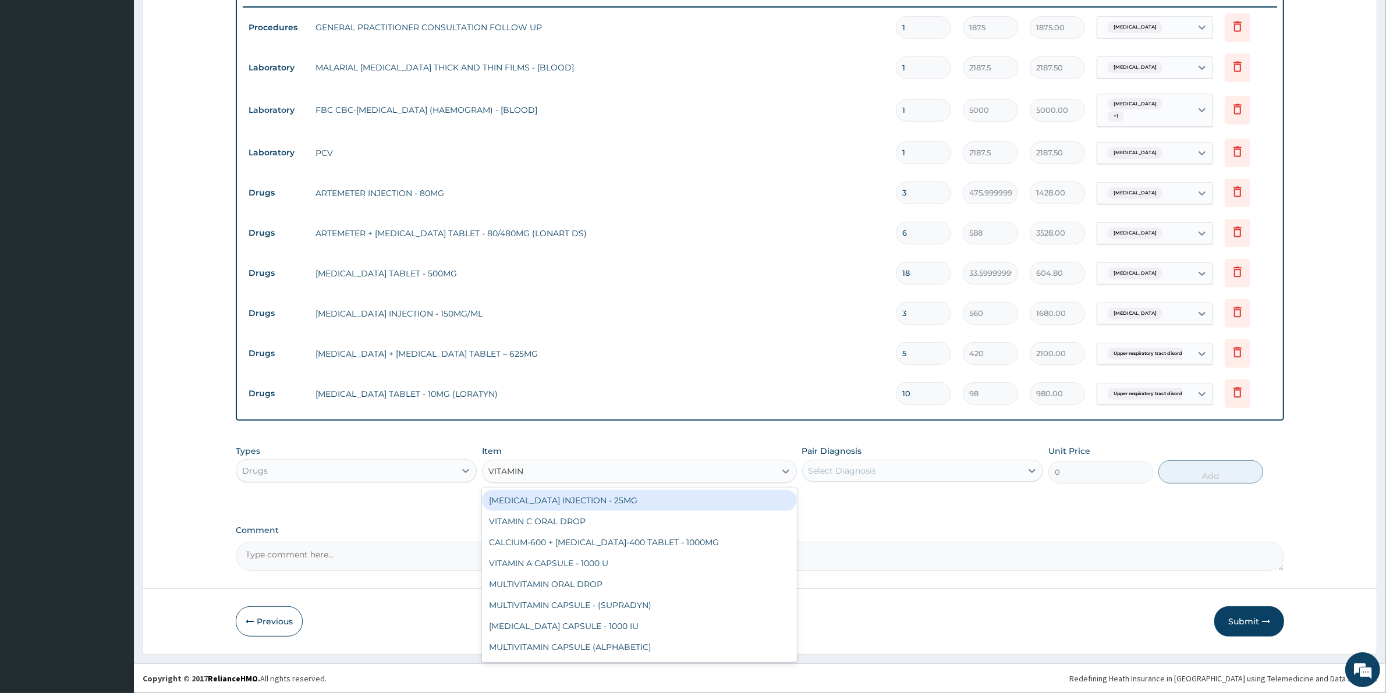
type input "VITAMIN C"
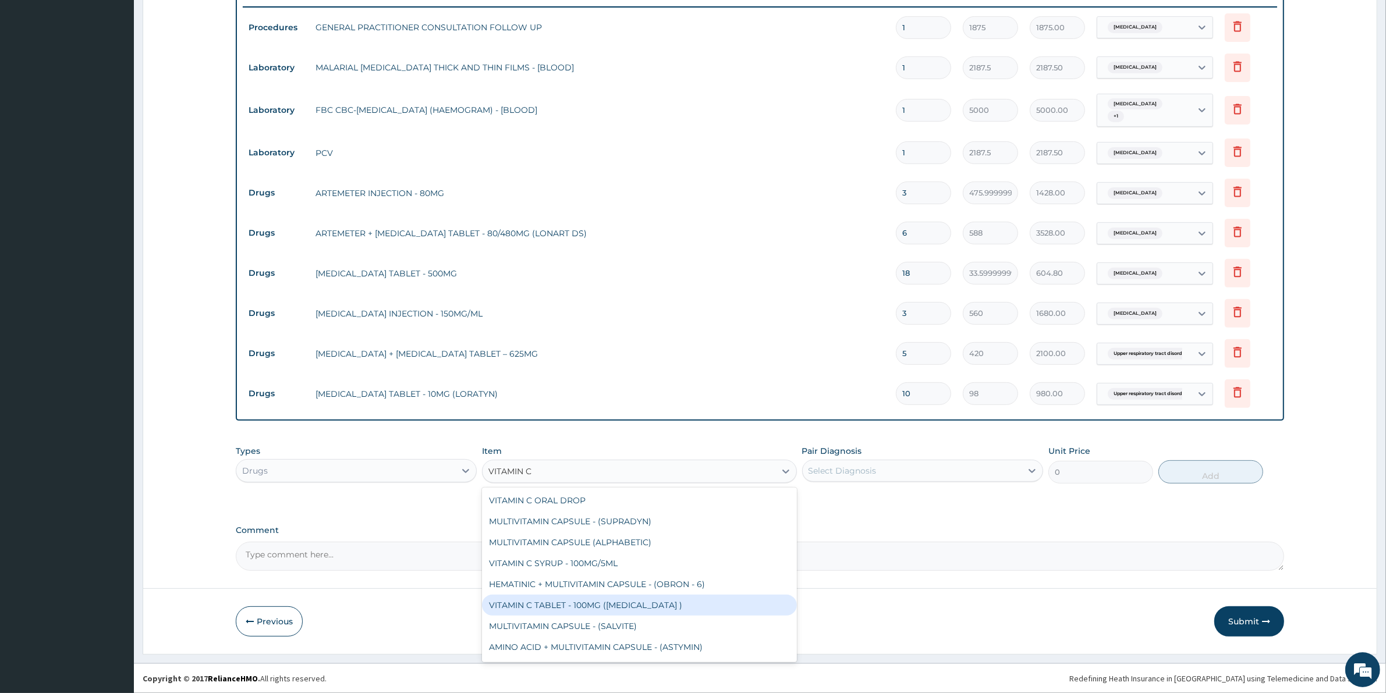
click at [612, 610] on div "VITAMIN C TABLET - 100MG ([MEDICAL_DATA] )" at bounding box center [639, 605] width 314 height 21
type input "16.799999999999997"
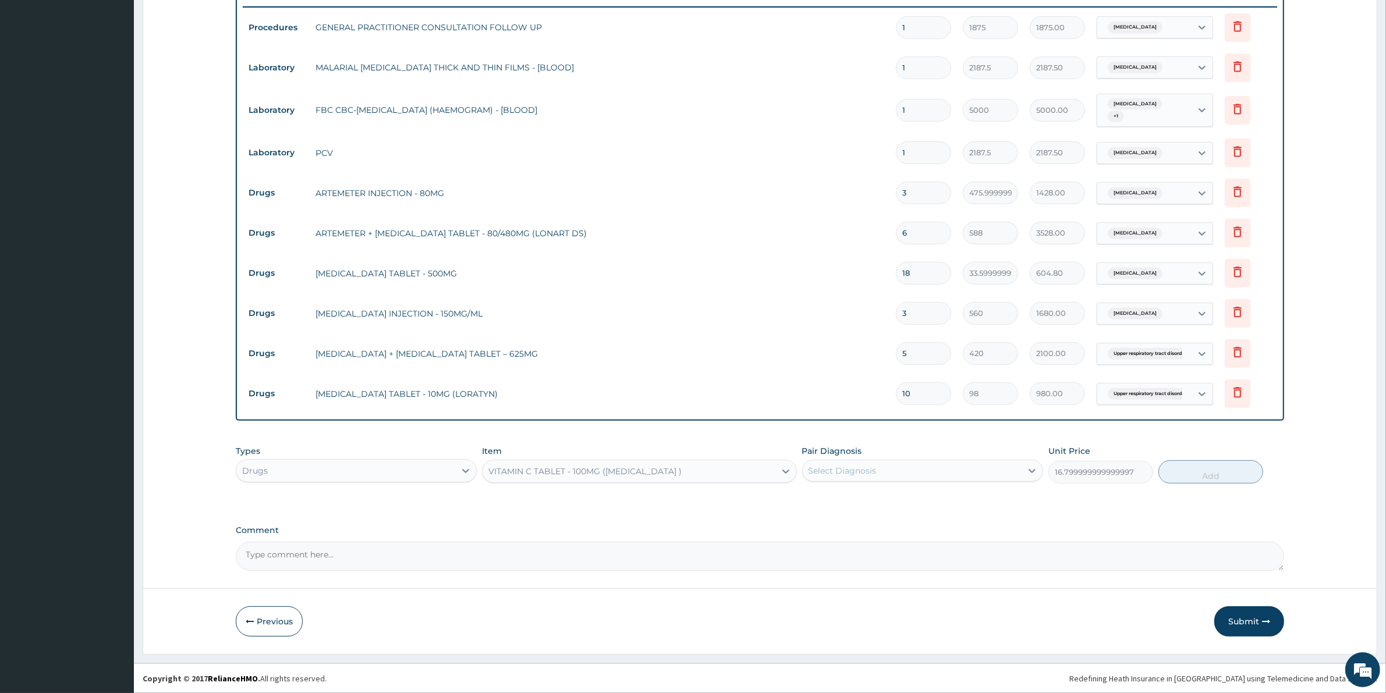
click at [979, 465] on div "Select Diagnosis" at bounding box center [912, 471] width 219 height 19
click at [967, 504] on div "[MEDICAL_DATA]" at bounding box center [922, 501] width 241 height 24
checkbox input "true"
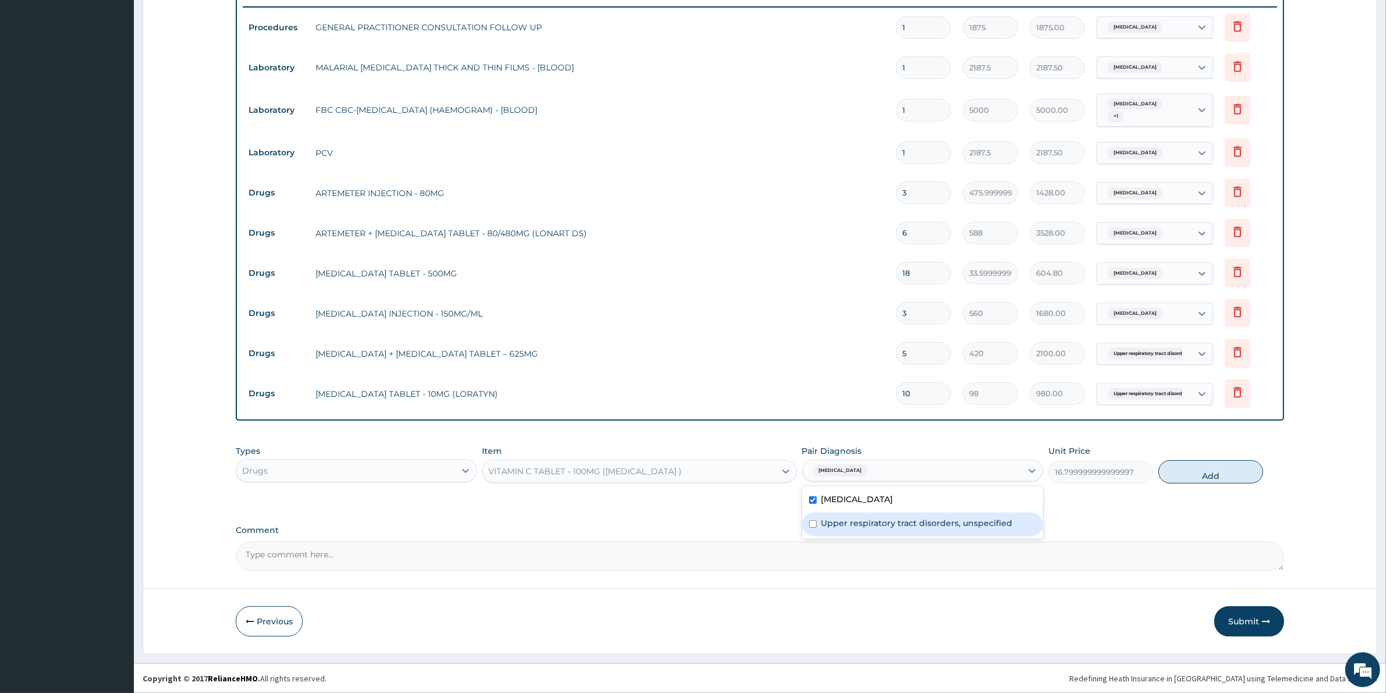
drag, startPoint x: 923, startPoint y: 519, endPoint x: 1042, endPoint y: 483, distance: 124.5
click at [933, 511] on div "[MEDICAL_DATA] Upper respiratory tract disorders, unspecified" at bounding box center [922, 513] width 241 height 52
click at [921, 526] on label "Upper respiratory tract disorders, unspecified" at bounding box center [917, 524] width 192 height 12
checkbox input "true"
click at [1230, 476] on button "Add" at bounding box center [1211, 472] width 105 height 23
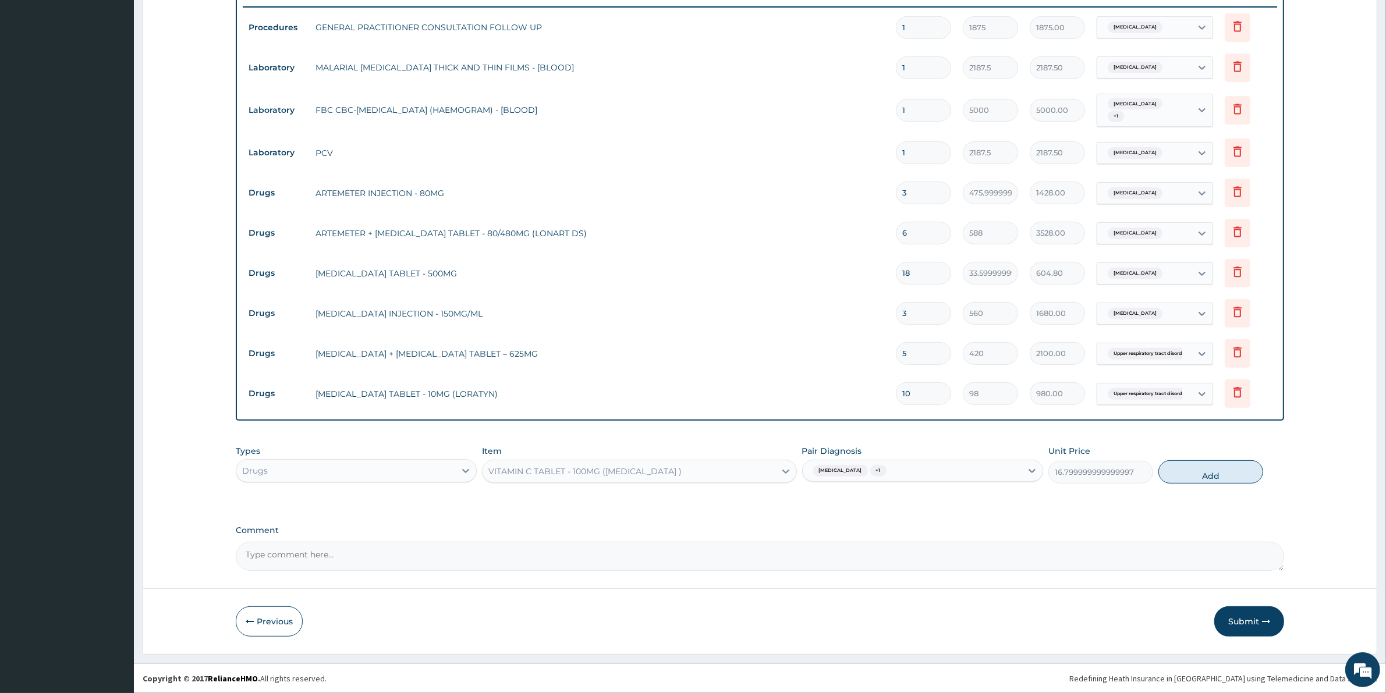
type input "0"
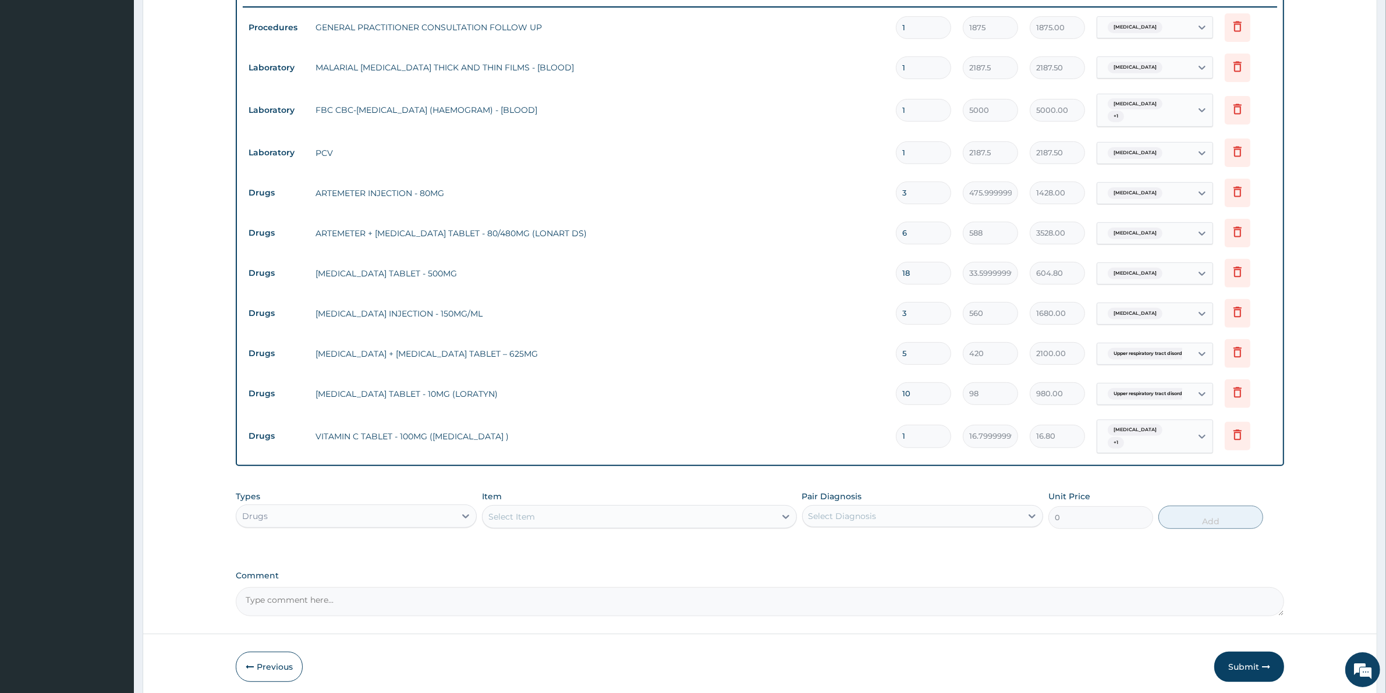
type input "10"
type input "168.00"
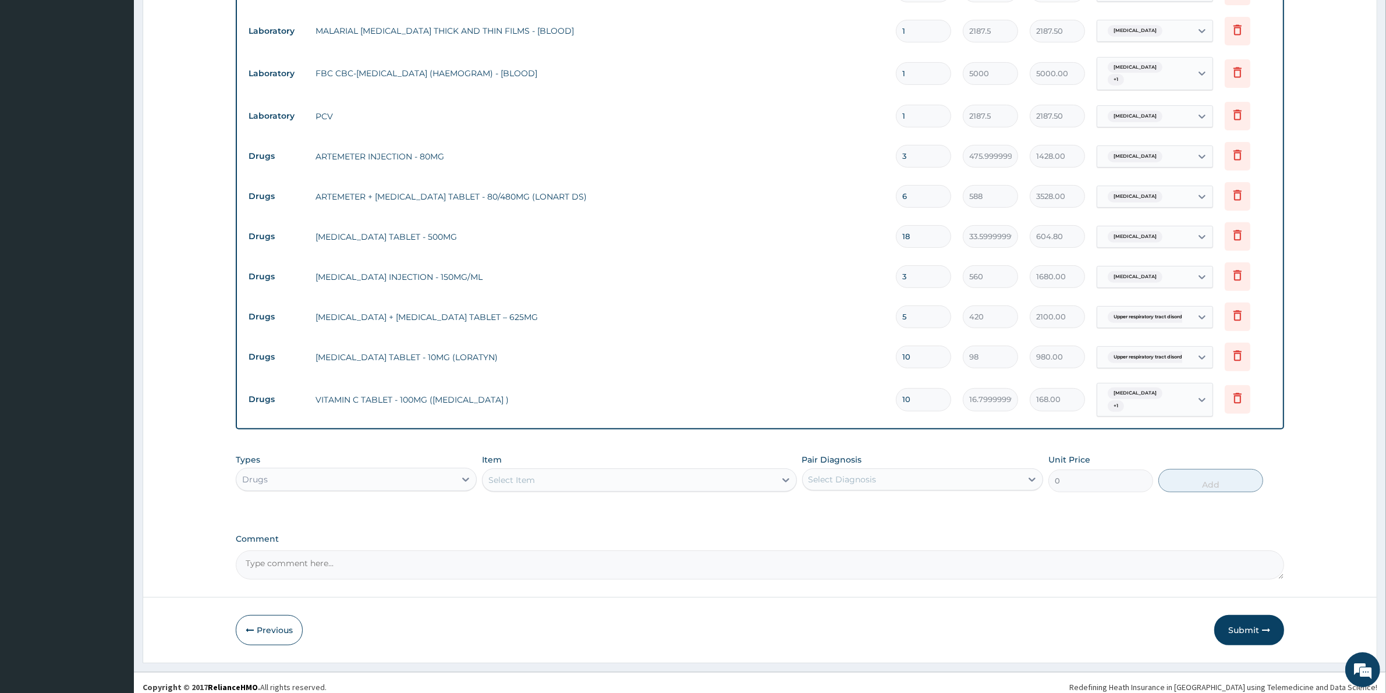
scroll to position [490, 0]
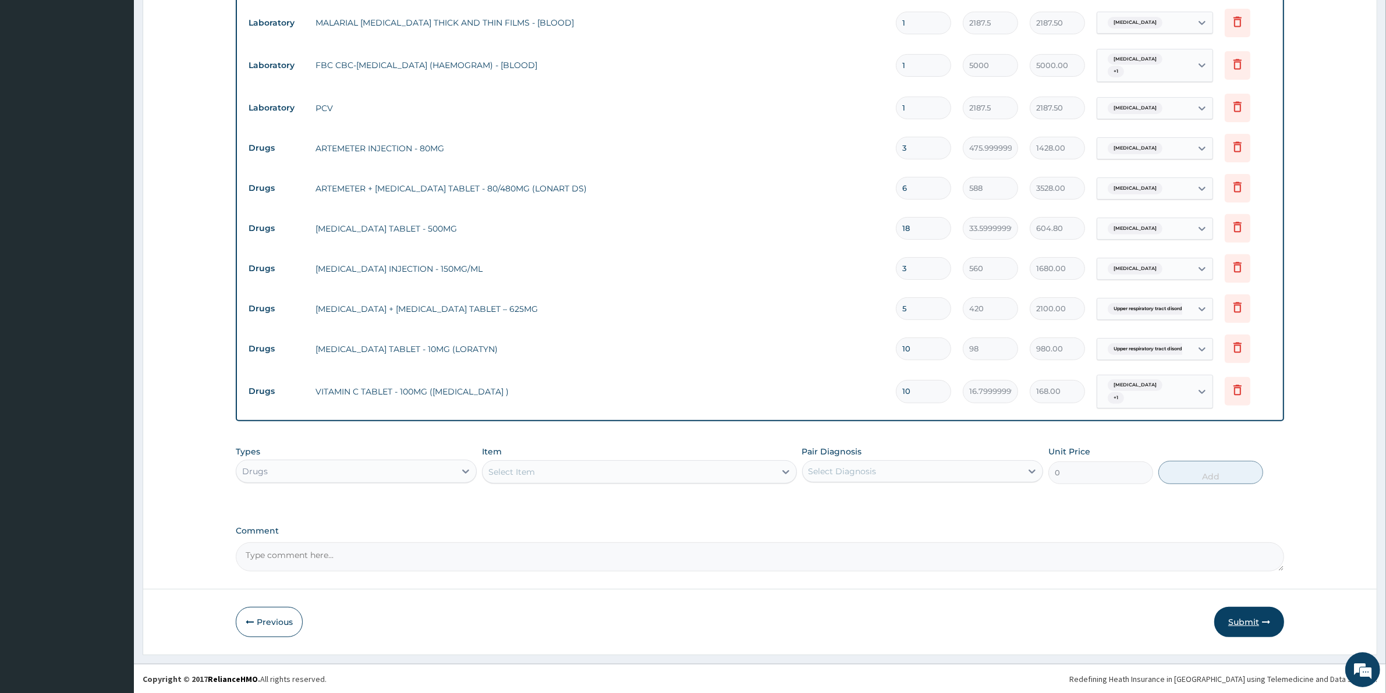
type input "10"
click at [1244, 615] on button "Submit" at bounding box center [1249, 622] width 70 height 30
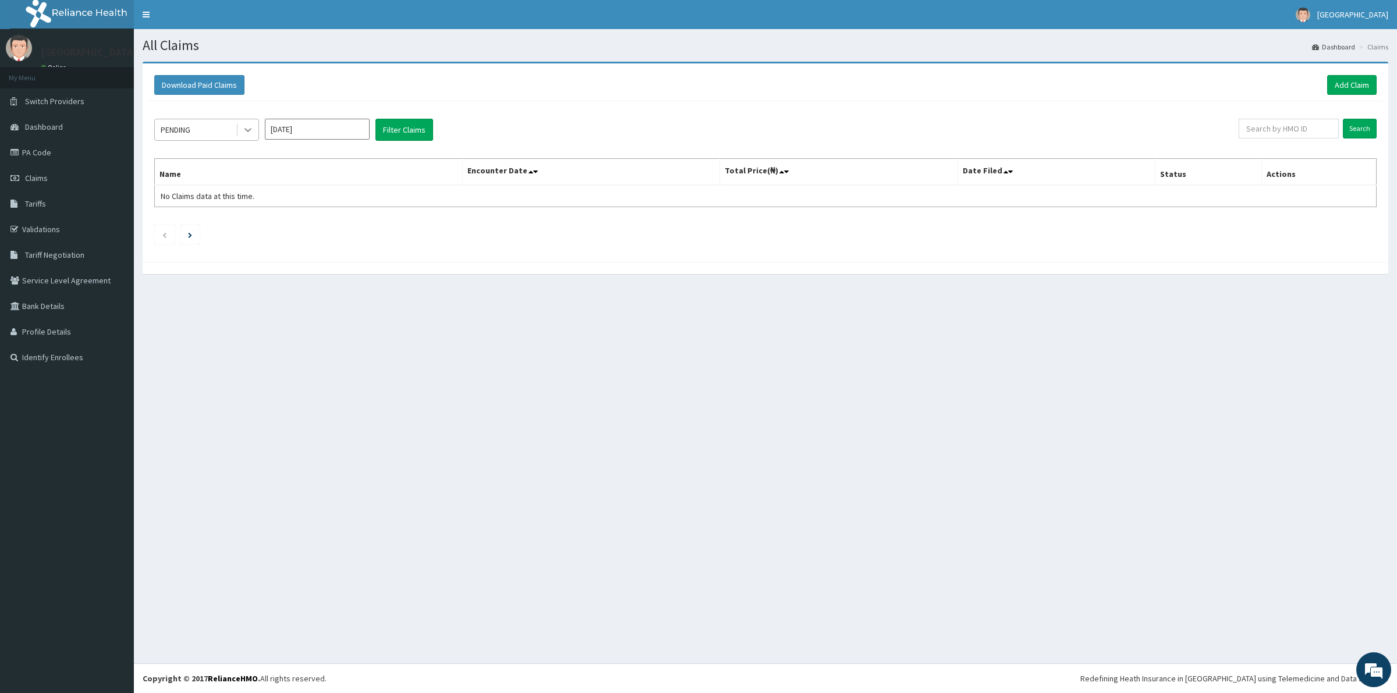
click at [243, 133] on icon at bounding box center [248, 130] width 12 height 12
click at [228, 182] on div "Approved" at bounding box center [206, 179] width 105 height 21
click at [252, 130] on icon at bounding box center [248, 130] width 12 height 12
click at [211, 178] on div "Approved" at bounding box center [206, 179] width 105 height 21
click at [408, 132] on button "Filter Claims" at bounding box center [405, 130] width 58 height 22
